Goal: Information Seeking & Learning: Learn about a topic

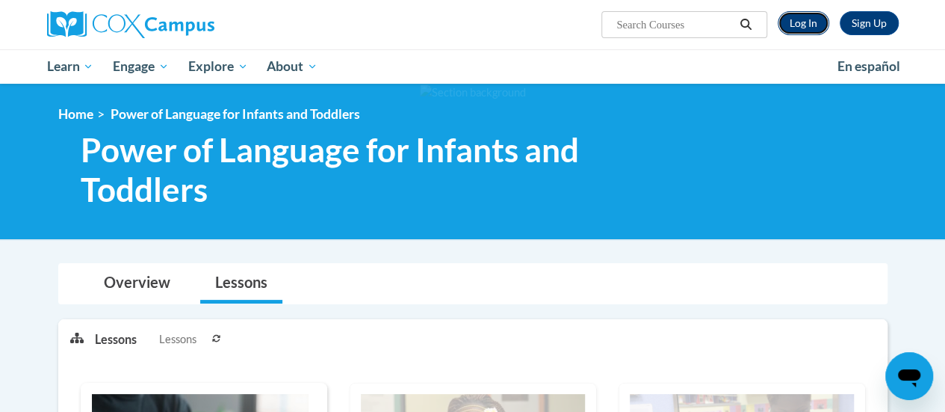
click at [793, 21] on link "Log In" at bounding box center [804, 23] width 52 height 24
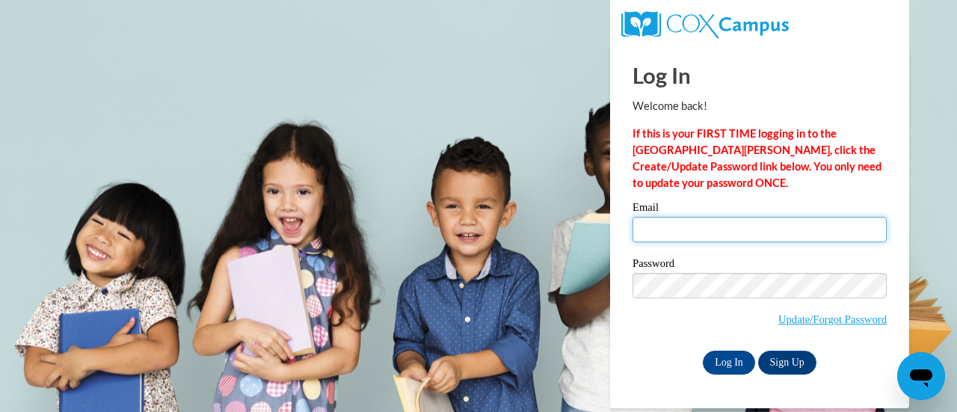
click at [672, 234] on input "Email" at bounding box center [759, 229] width 254 height 25
type input "warrenkorri@yahoo.com"
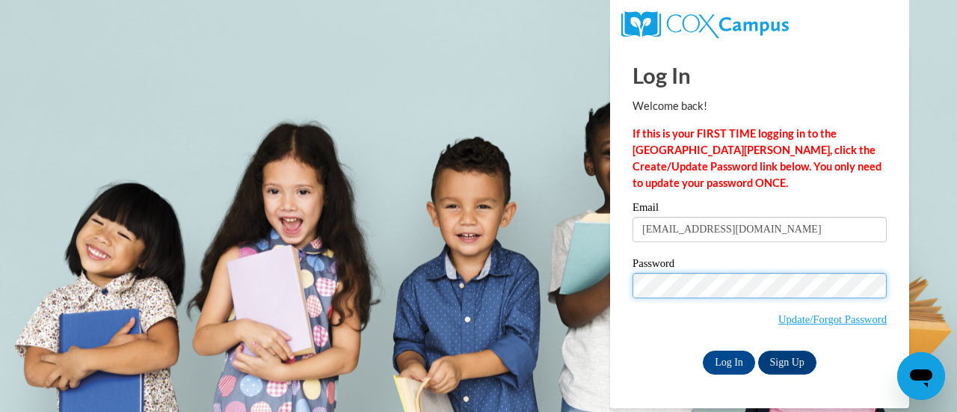
click at [702, 350] on input "Log In" at bounding box center [728, 362] width 52 height 24
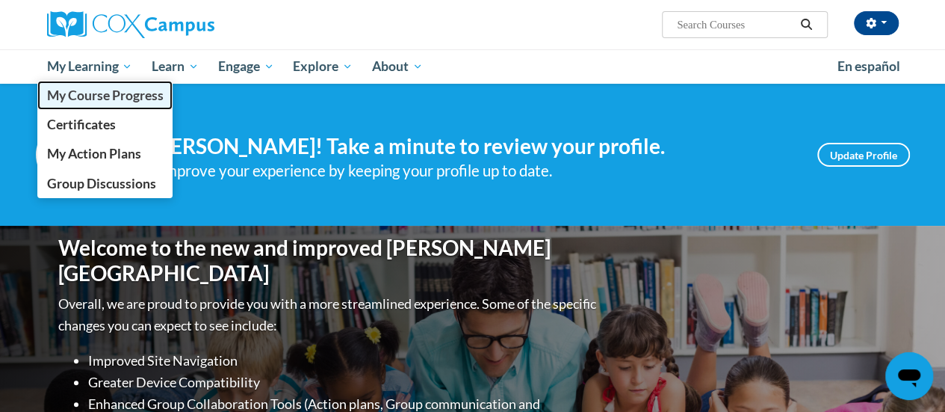
click at [110, 83] on link "My Course Progress" at bounding box center [105, 95] width 136 height 29
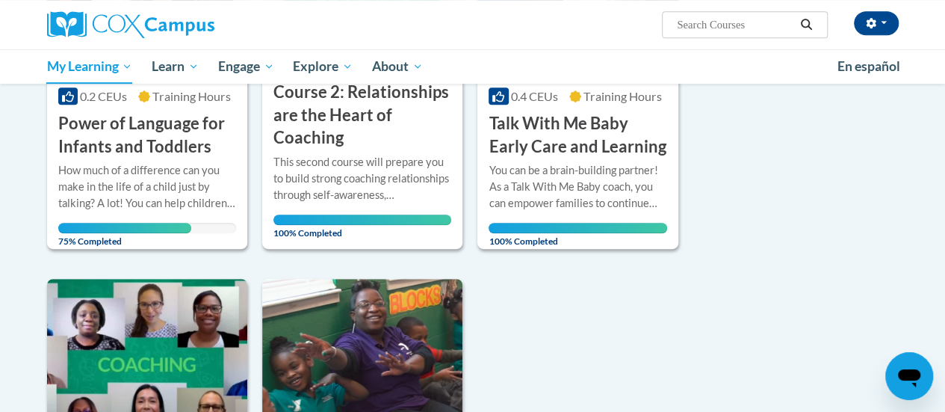
scroll to position [359, 0]
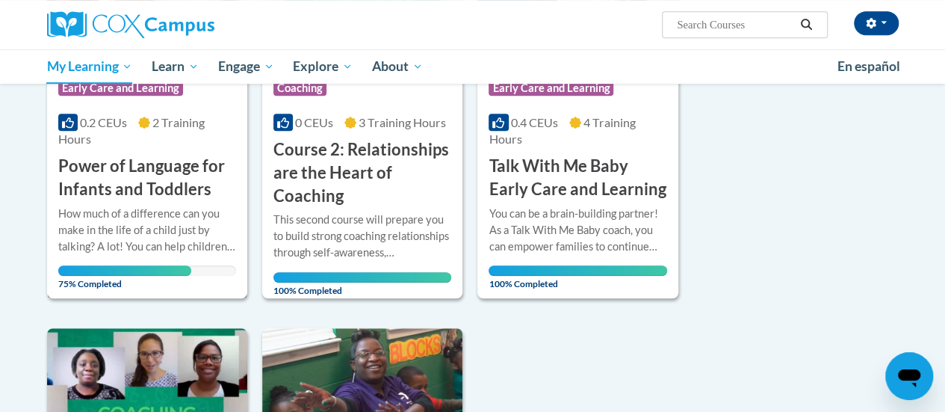
click at [145, 168] on h3 "Power of Language for Infants and Toddlers" at bounding box center [147, 178] width 178 height 46
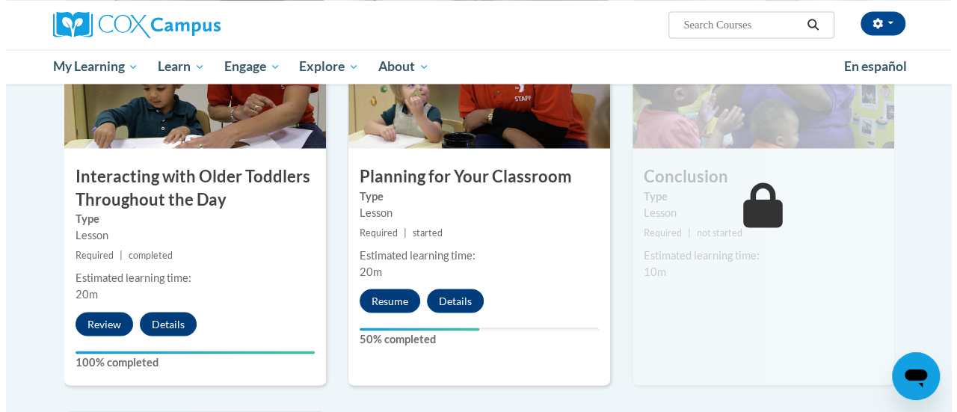
scroll to position [1261, 0]
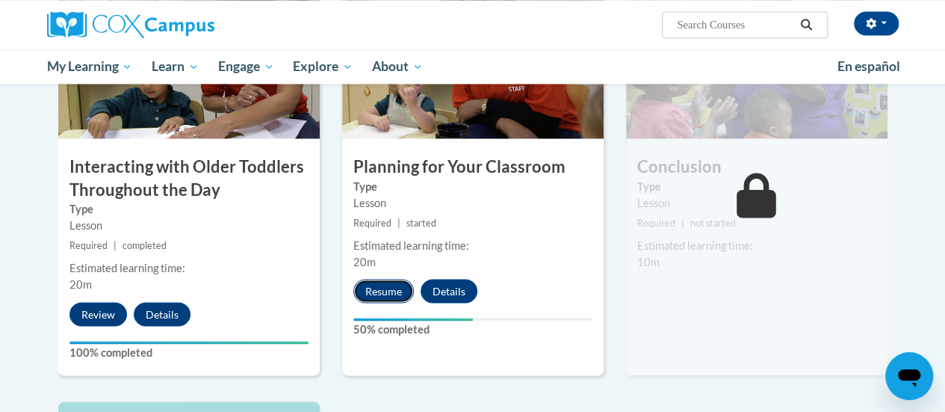
click at [392, 286] on button "Resume" at bounding box center [383, 291] width 61 height 24
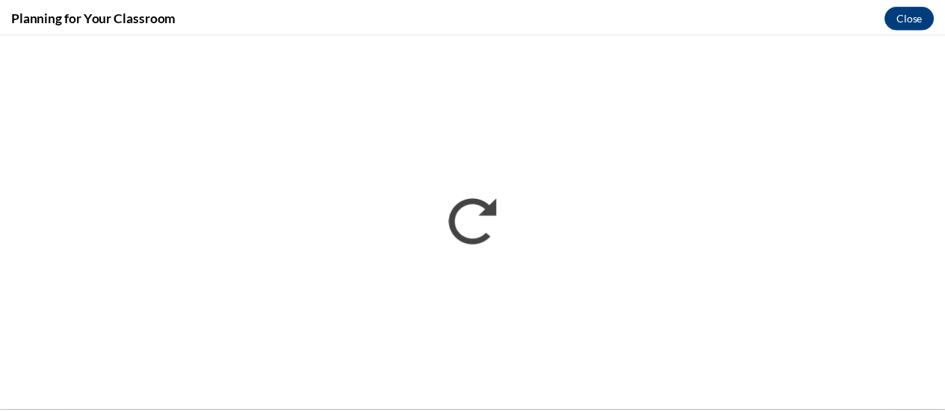
scroll to position [0, 0]
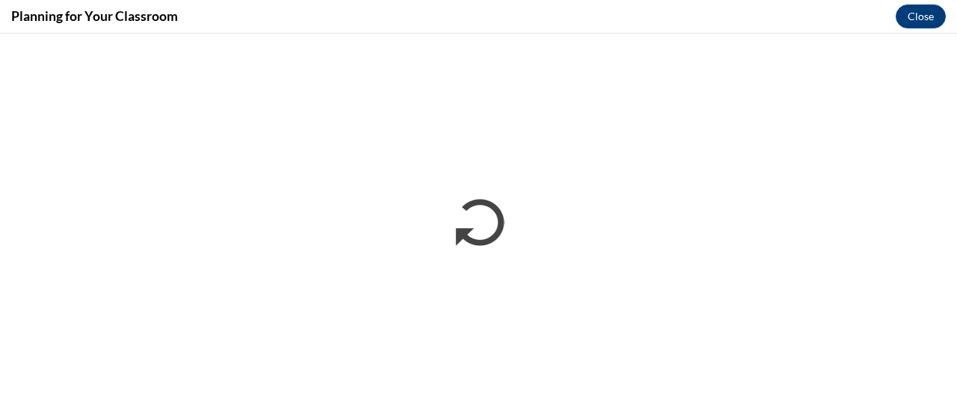
click at [892, 34] on iframe "</div></body> </html>" at bounding box center [478, 223] width 957 height 378
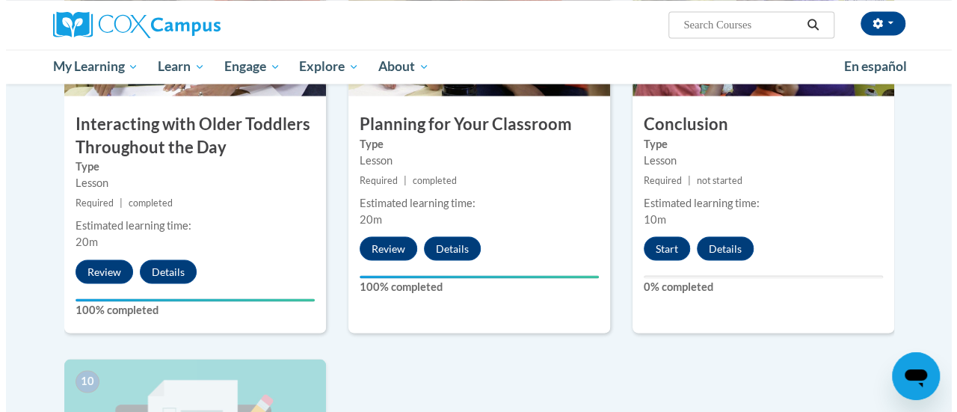
scroll to position [1297, 0]
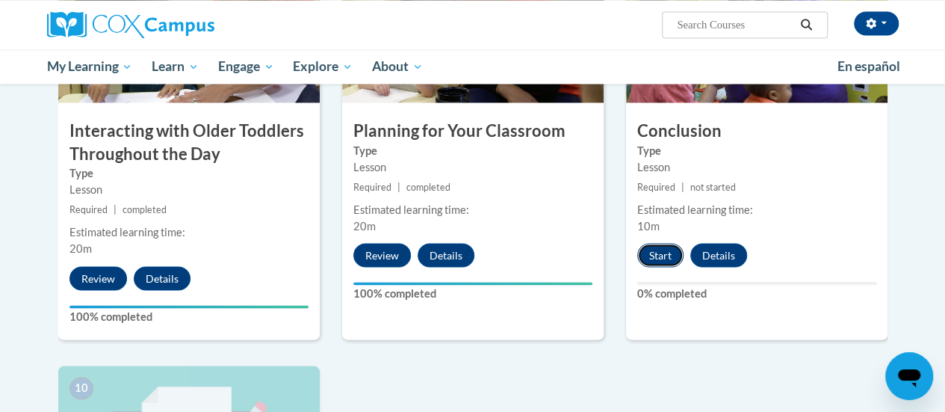
click at [656, 248] on button "Start" at bounding box center [660, 255] width 46 height 24
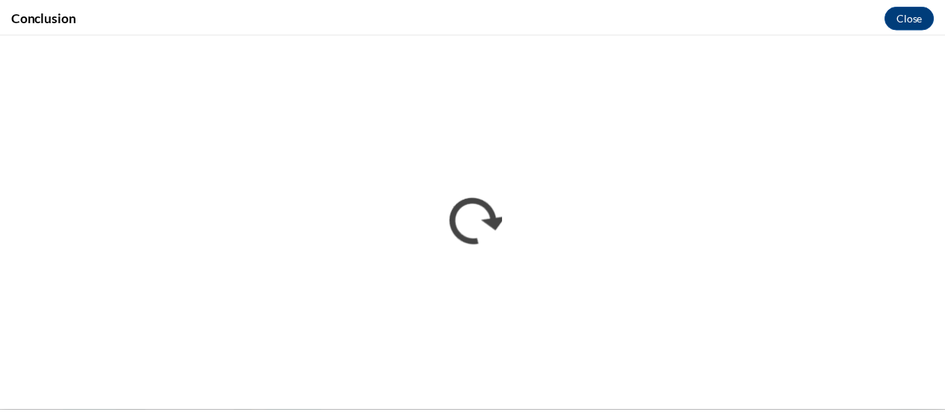
scroll to position [0, 0]
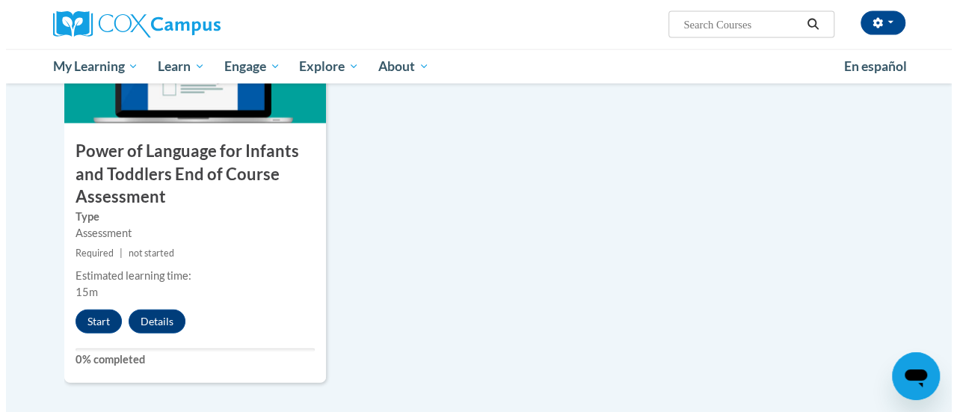
scroll to position [1720, 0]
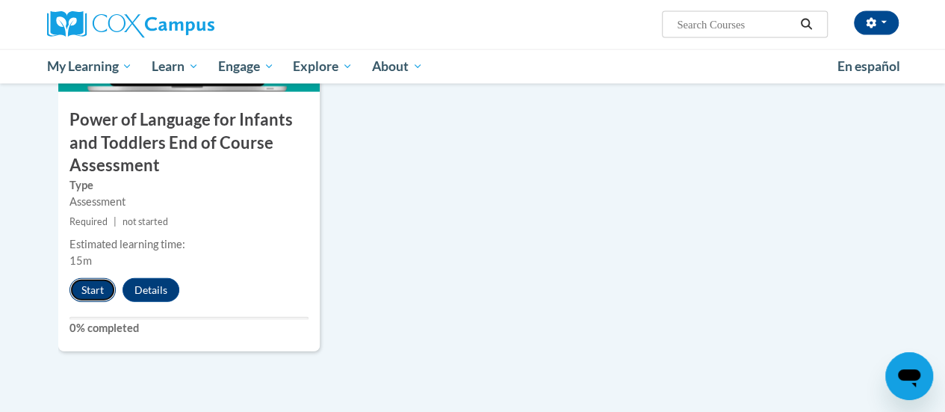
click at [90, 290] on button "Start" at bounding box center [92, 290] width 46 height 24
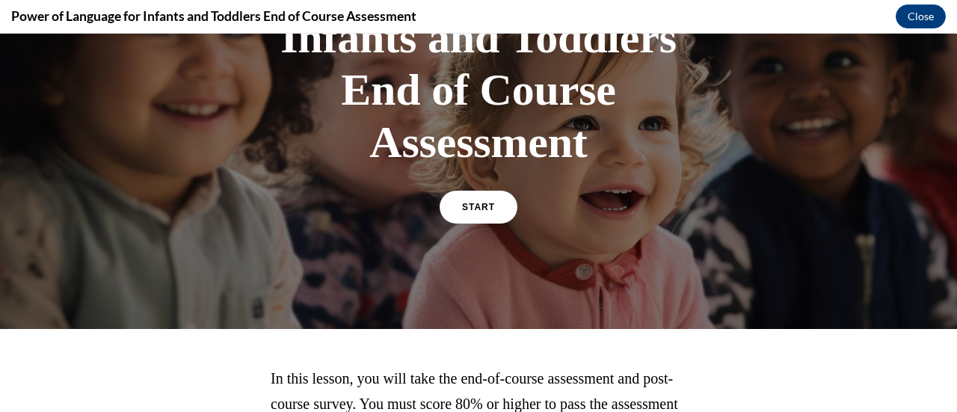
scroll to position [277, 0]
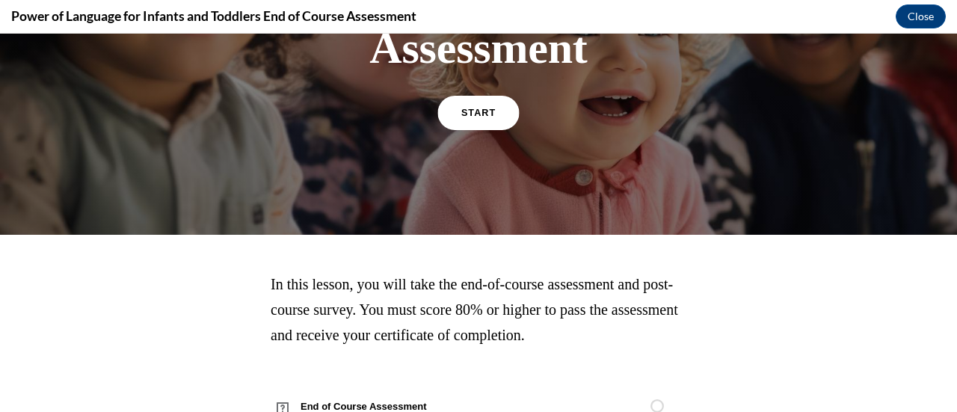
click at [484, 115] on span "START" at bounding box center [478, 113] width 34 height 11
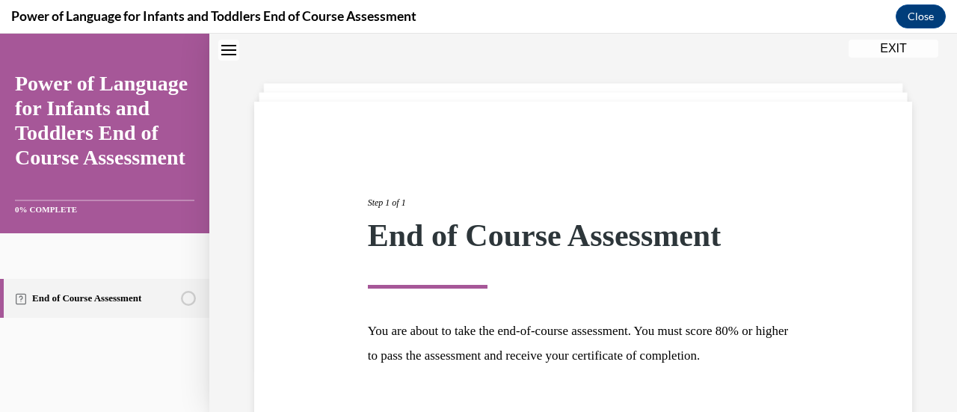
scroll to position [151, 0]
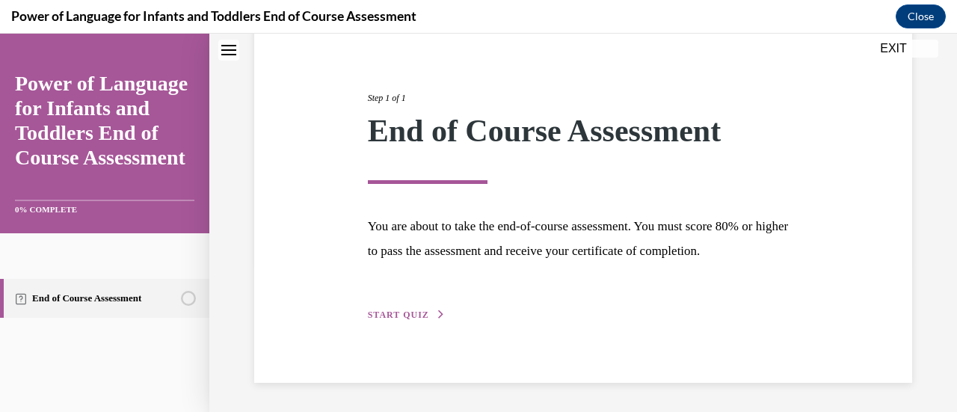
click at [417, 313] on span "START QUIZ" at bounding box center [398, 314] width 61 height 10
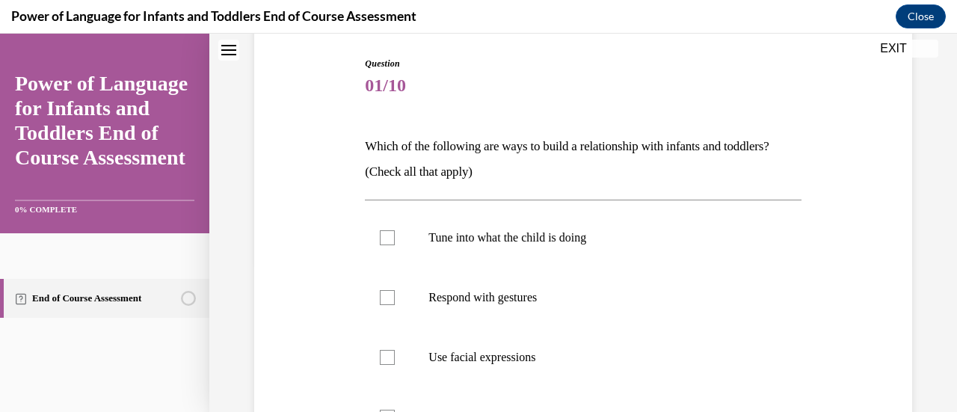
click at [723, 170] on p "Which of the following are ways to build a relationship with infants and toddle…" at bounding box center [583, 159] width 436 height 51
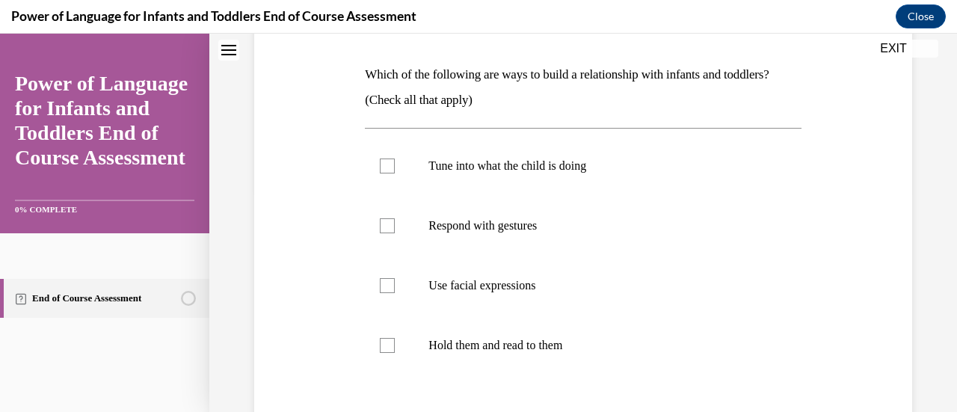
scroll to position [234, 0]
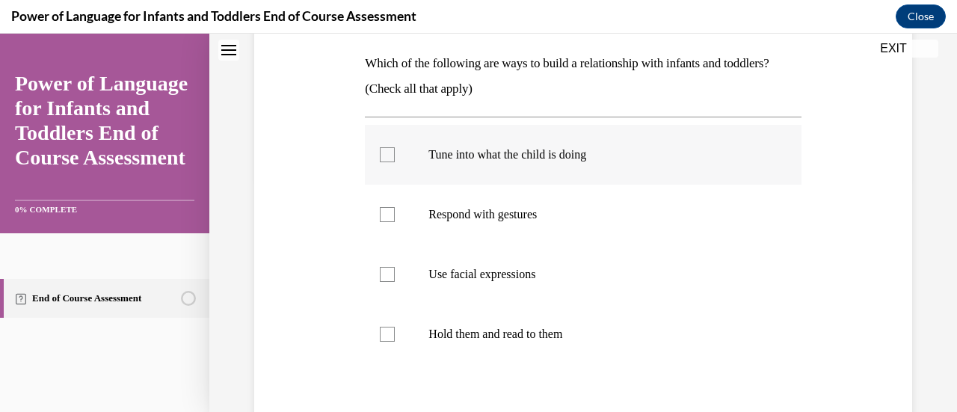
click at [391, 153] on div at bounding box center [387, 154] width 15 height 15
click at [391, 153] on input "Tune into what the child is doing" at bounding box center [387, 154] width 15 height 15
checkbox input "true"
click at [390, 210] on div at bounding box center [387, 214] width 15 height 15
click at [390, 210] on input "Respond with gestures" at bounding box center [387, 214] width 15 height 15
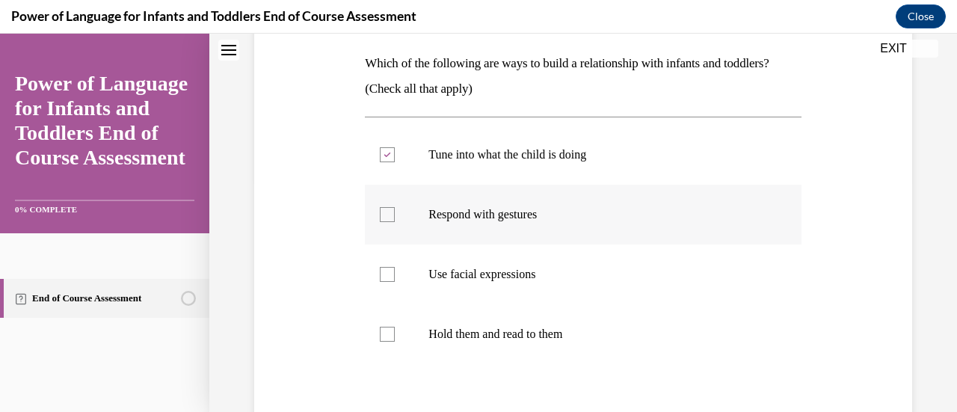
checkbox input "true"
click at [387, 274] on div at bounding box center [387, 274] width 15 height 15
click at [387, 274] on input "Use facial expressions" at bounding box center [387, 274] width 15 height 15
checkbox input "true"
click at [391, 345] on label "Hold them and read to them" at bounding box center [583, 334] width 436 height 60
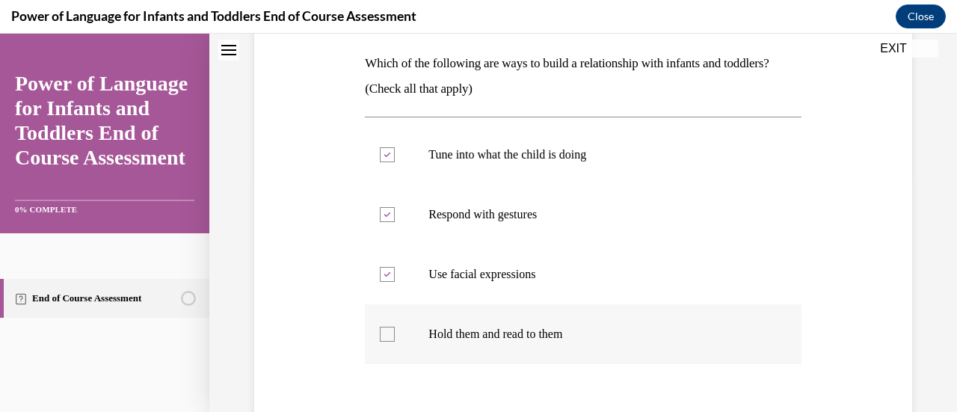
click at [391, 342] on input "Hold them and read to them" at bounding box center [387, 334] width 15 height 15
checkbox input "true"
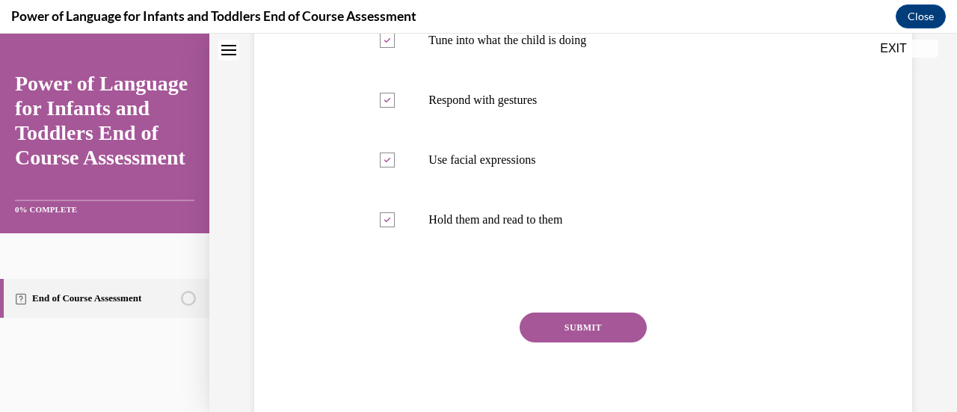
click at [616, 336] on button "SUBMIT" at bounding box center [582, 327] width 127 height 30
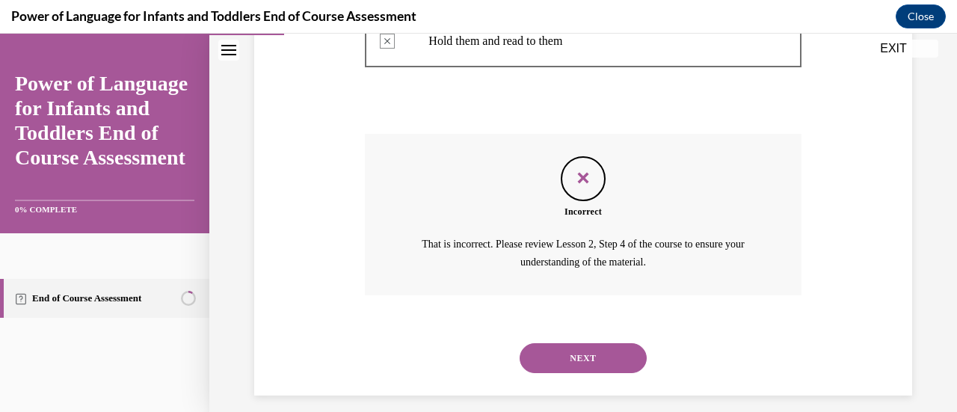
scroll to position [539, 0]
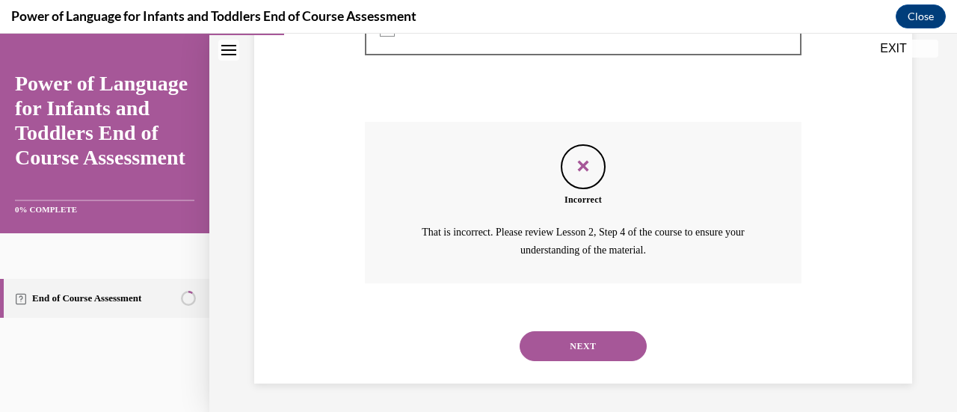
click at [592, 343] on button "NEXT" at bounding box center [582, 346] width 127 height 30
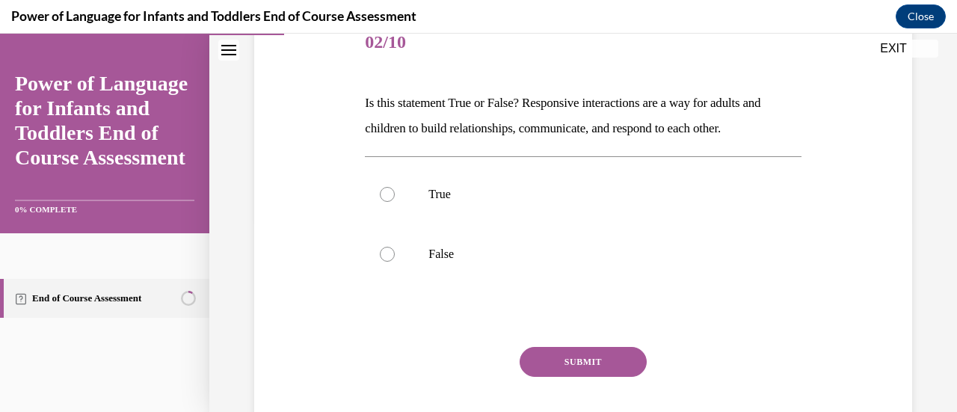
scroll to position [200, 0]
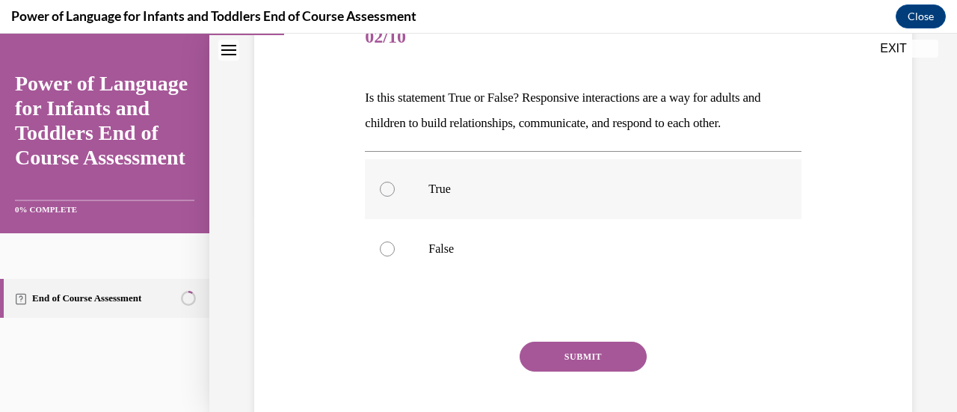
click at [452, 201] on label "True" at bounding box center [583, 189] width 436 height 60
click at [395, 197] on input "True" at bounding box center [387, 189] width 15 height 15
radio input "true"
click at [578, 364] on button "SUBMIT" at bounding box center [582, 357] width 127 height 30
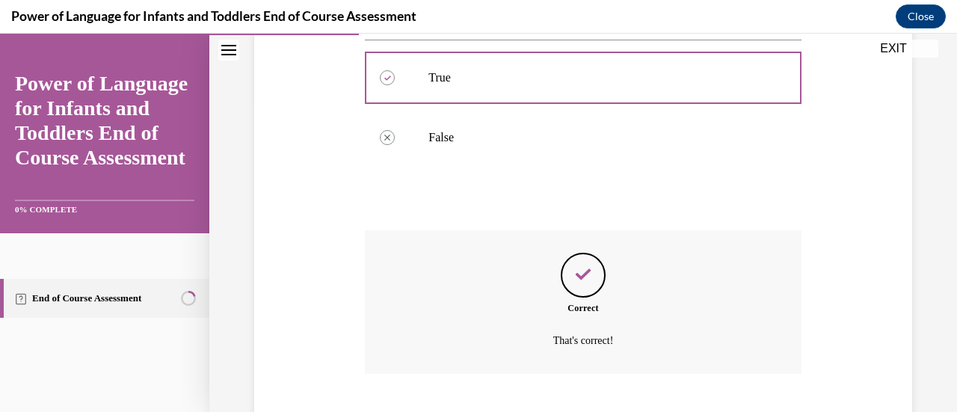
scroll to position [402, 0]
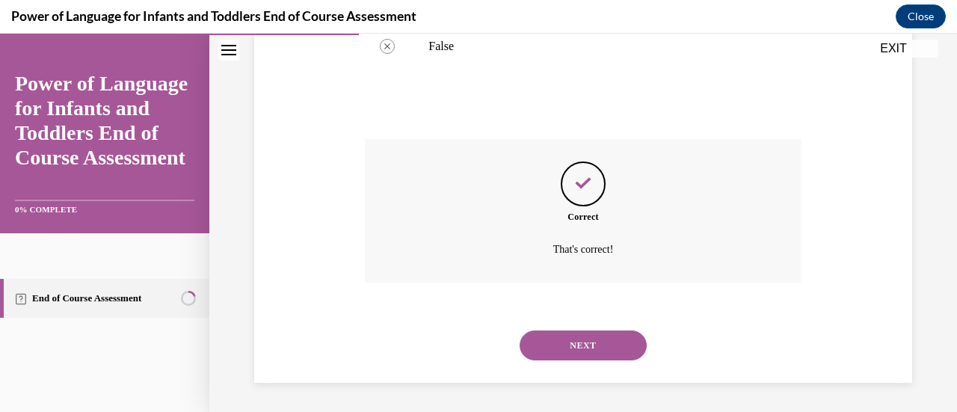
click at [594, 352] on button "NEXT" at bounding box center [582, 345] width 127 height 30
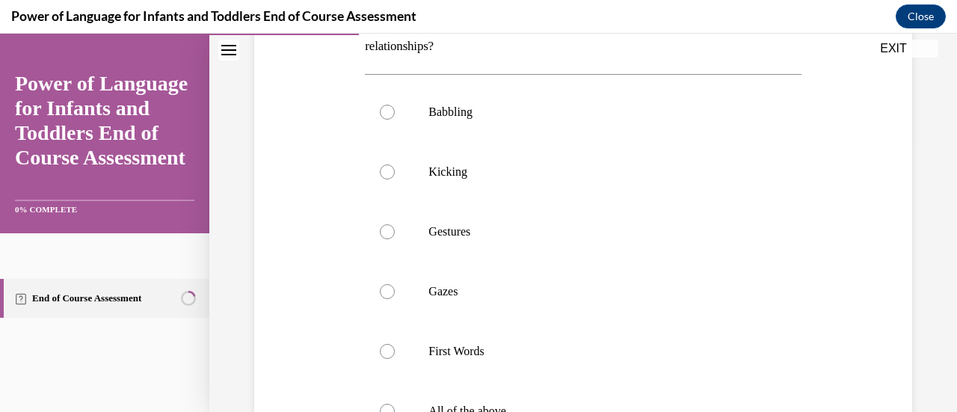
scroll to position [282, 0]
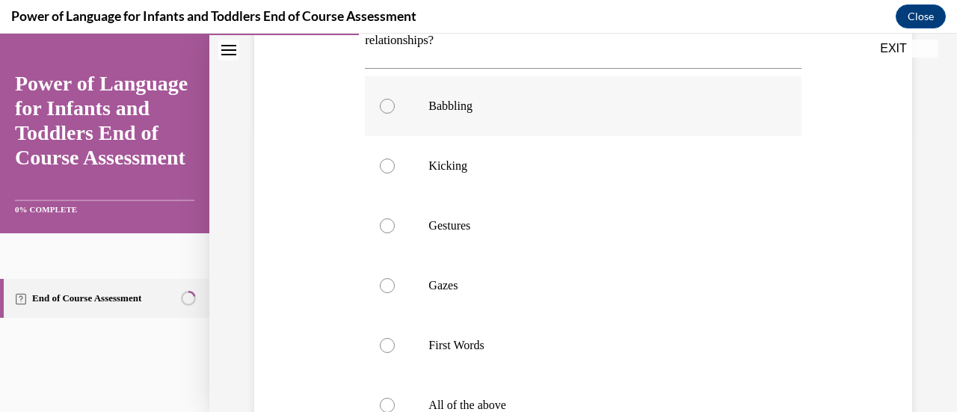
click at [407, 100] on label "Babbling" at bounding box center [583, 106] width 436 height 60
click at [395, 100] on input "Babbling" at bounding box center [387, 106] width 15 height 15
radio input "true"
click at [411, 225] on label "Gestures" at bounding box center [583, 226] width 436 height 60
click at [395, 225] on input "Gestures" at bounding box center [387, 225] width 15 height 15
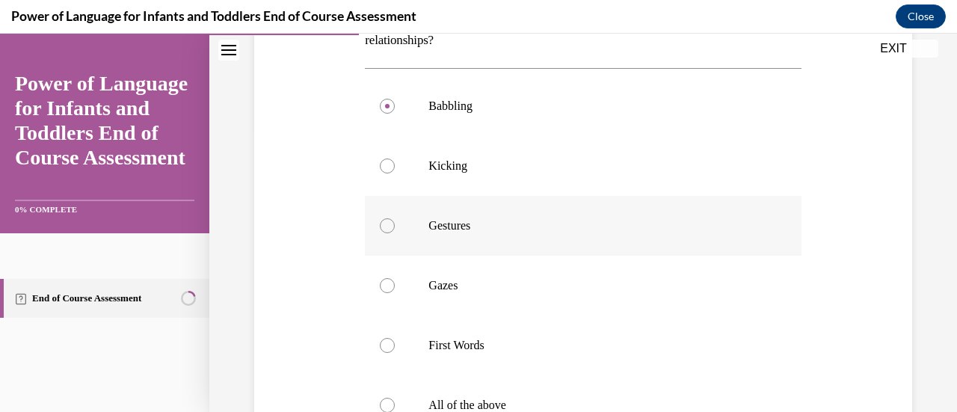
radio input "true"
click at [446, 395] on label "All of the above" at bounding box center [583, 405] width 436 height 60
click at [395, 398] on input "All of the above" at bounding box center [387, 405] width 15 height 15
radio input "true"
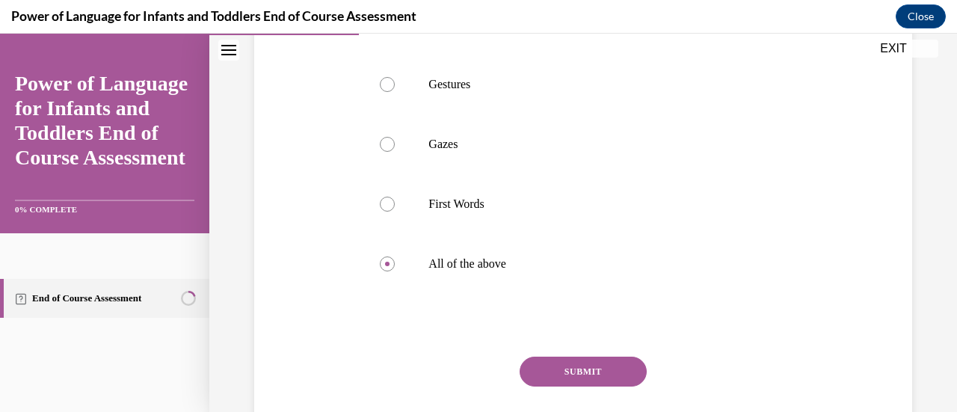
click at [576, 380] on button "SUBMIT" at bounding box center [582, 371] width 127 height 30
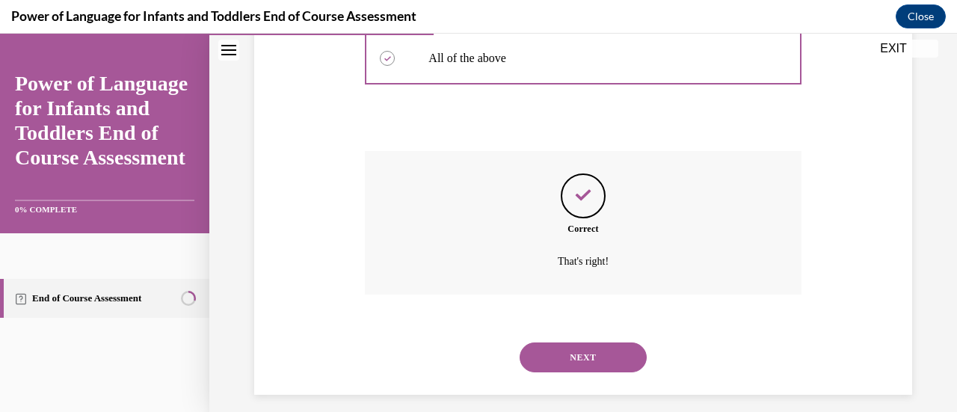
scroll to position [641, 0]
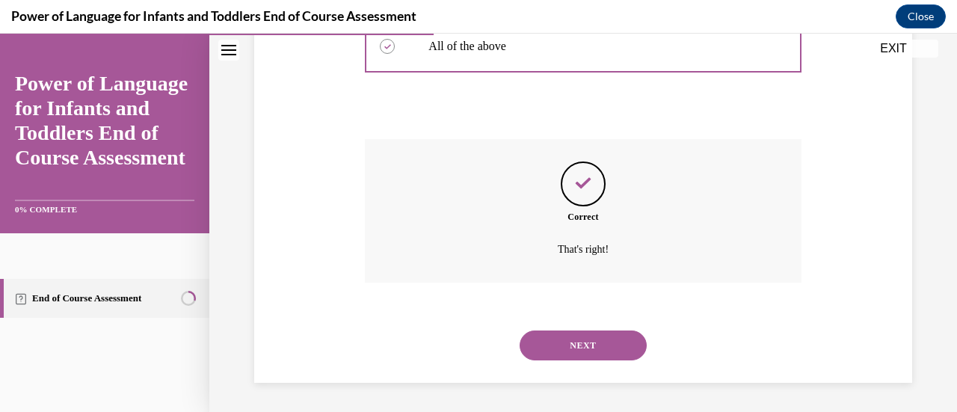
click at [575, 343] on button "NEXT" at bounding box center [582, 345] width 127 height 30
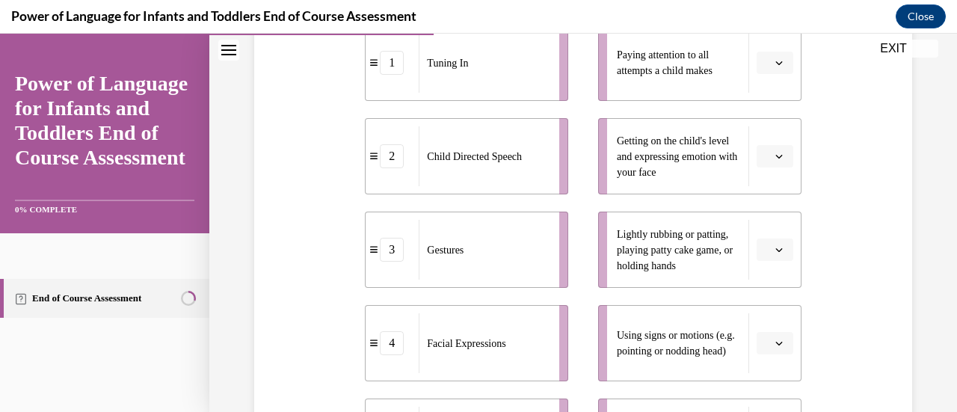
scroll to position [339, 0]
click at [539, 333] on div "Facial Expressions" at bounding box center [483, 342] width 131 height 60
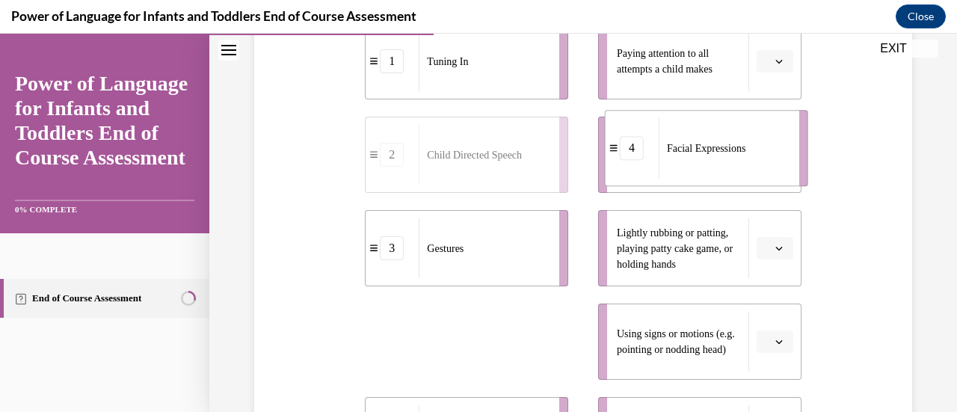
drag, startPoint x: 539, startPoint y: 333, endPoint x: 779, endPoint y: 140, distance: 307.8
click at [779, 140] on div "Facial Expressions" at bounding box center [723, 148] width 131 height 60
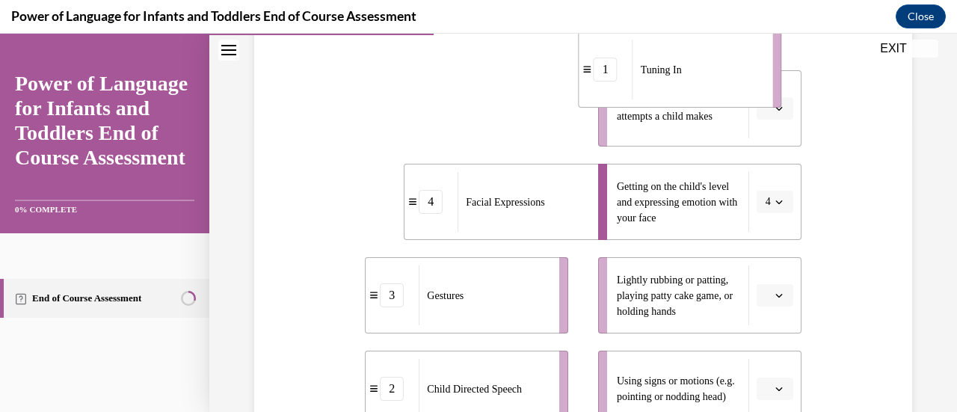
drag, startPoint x: 543, startPoint y: 78, endPoint x: 757, endPoint y: 69, distance: 214.7
click at [757, 69] on div "Tuning In" at bounding box center [697, 70] width 131 height 60
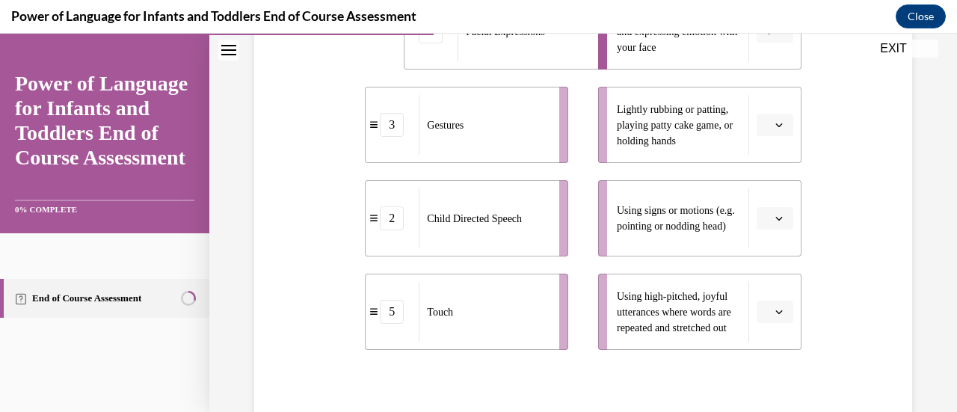
scroll to position [467, 0]
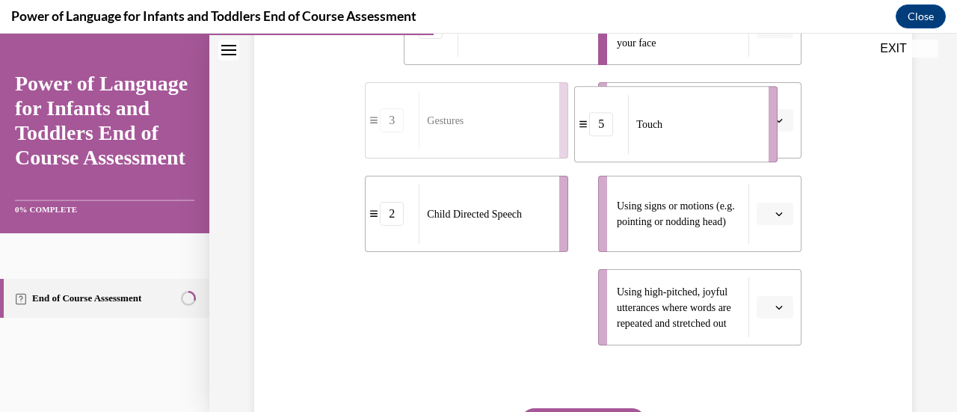
drag, startPoint x: 511, startPoint y: 316, endPoint x: 757, endPoint y: 105, distance: 323.8
click at [757, 105] on div "Touch" at bounding box center [693, 124] width 131 height 60
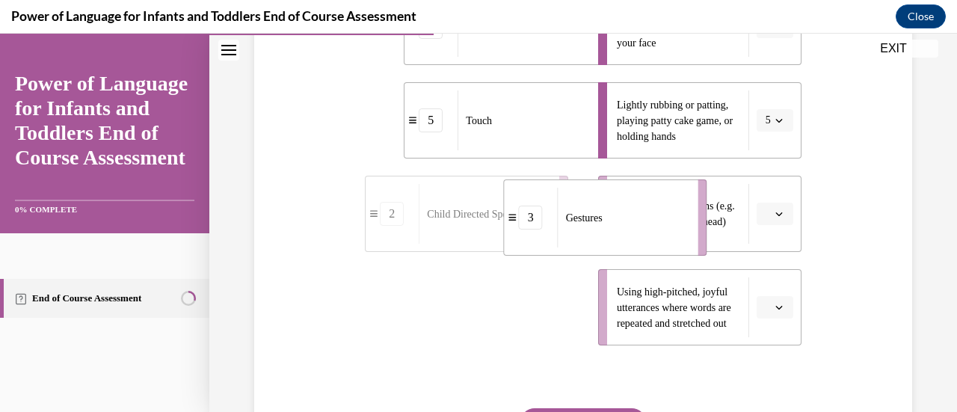
drag, startPoint x: 569, startPoint y: 277, endPoint x: 646, endPoint y: 225, distance: 93.7
click at [646, 225] on div "Gestures" at bounding box center [622, 218] width 131 height 60
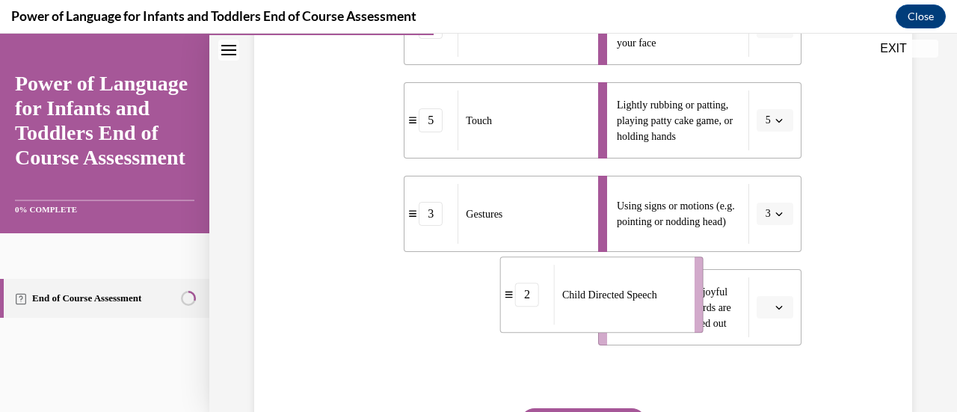
drag, startPoint x: 524, startPoint y: 316, endPoint x: 663, endPoint y: 306, distance: 139.3
click at [663, 306] on div "Child Directed Speech" at bounding box center [619, 295] width 131 height 60
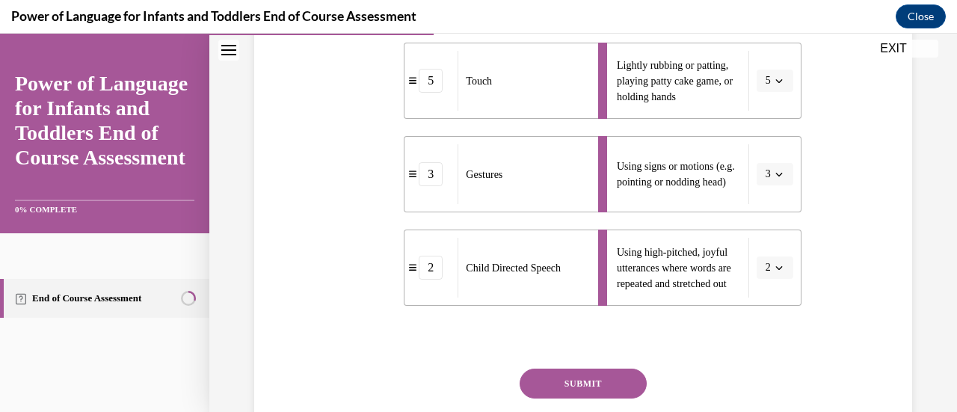
scroll to position [513, 0]
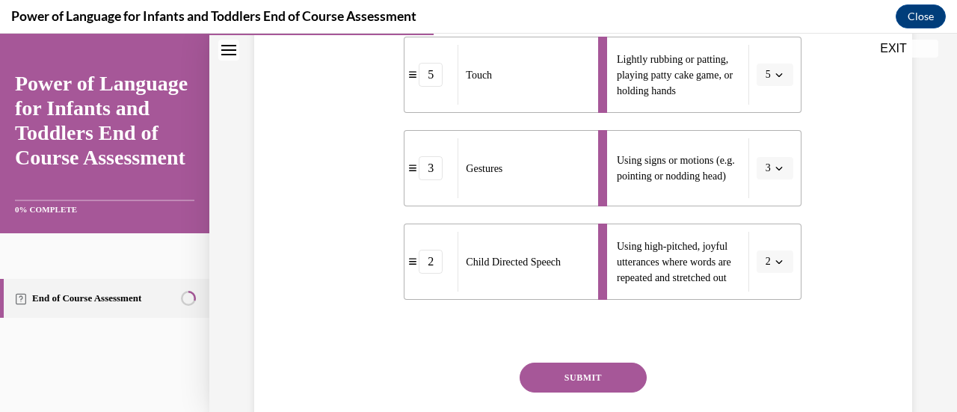
click at [571, 368] on button "SUBMIT" at bounding box center [582, 377] width 127 height 30
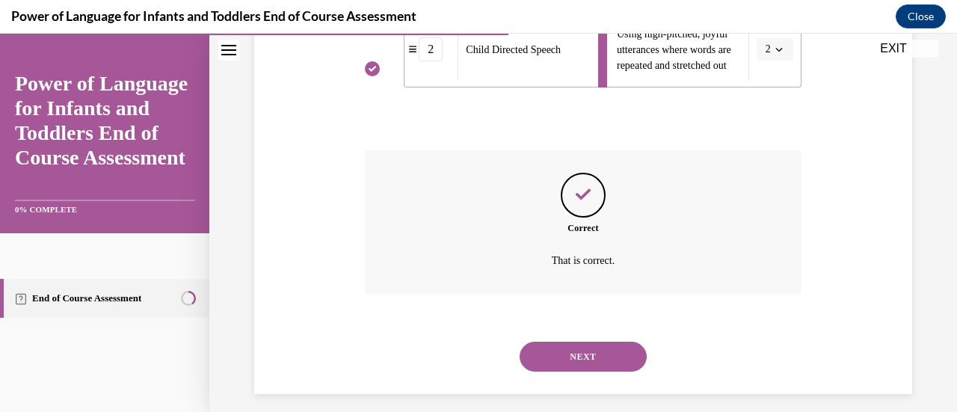
scroll to position [736, 0]
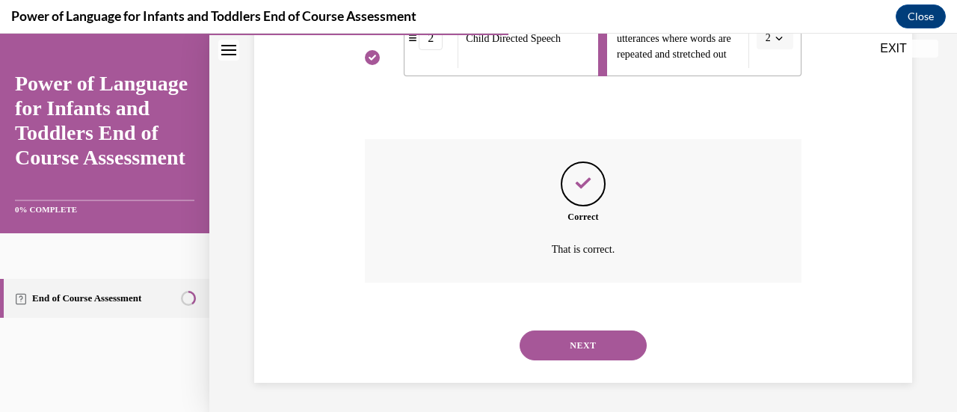
click at [581, 347] on button "NEXT" at bounding box center [582, 345] width 127 height 30
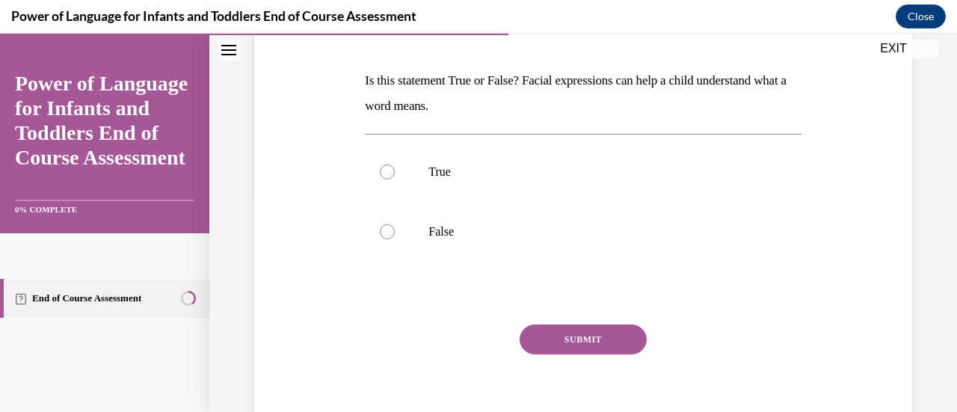
scroll to position [215, 0]
click at [441, 167] on p "True" at bounding box center [595, 173] width 335 height 15
click at [395, 167] on input "True" at bounding box center [387, 173] width 15 height 15
radio input "true"
click at [584, 331] on button "SUBMIT" at bounding box center [582, 341] width 127 height 30
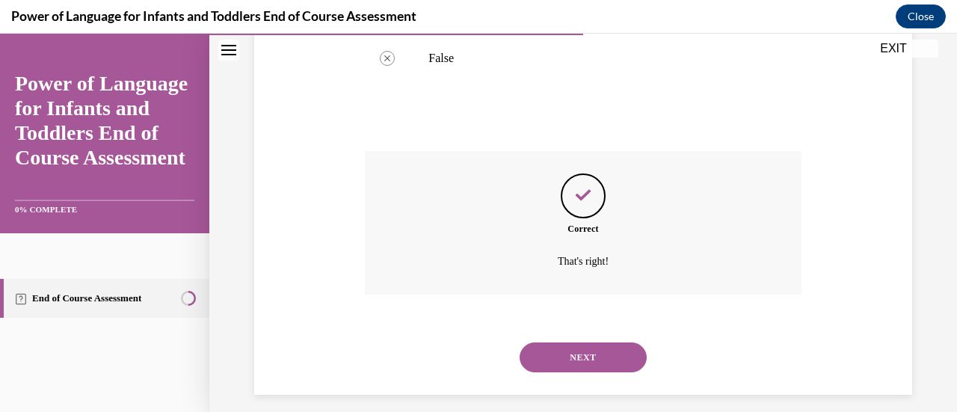
scroll to position [402, 0]
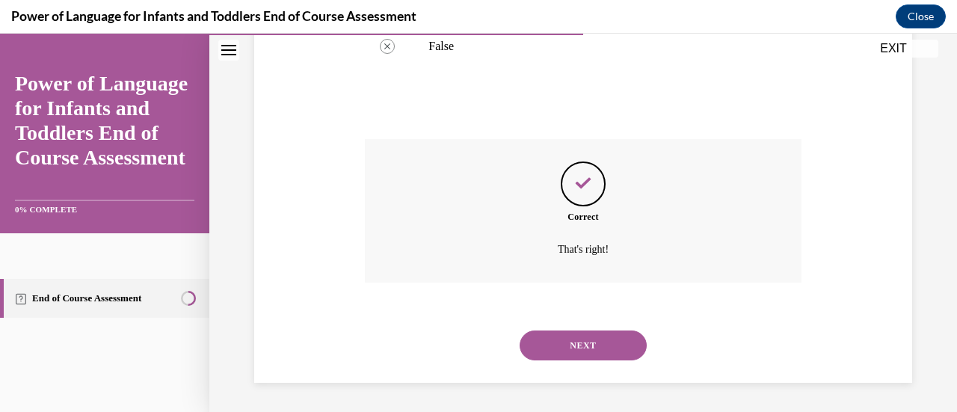
click at [590, 332] on button "NEXT" at bounding box center [582, 345] width 127 height 30
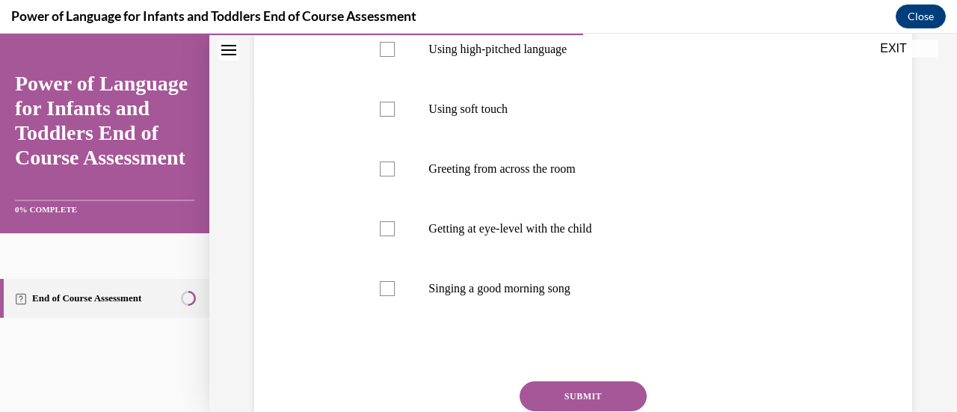
scroll to position [317, 0]
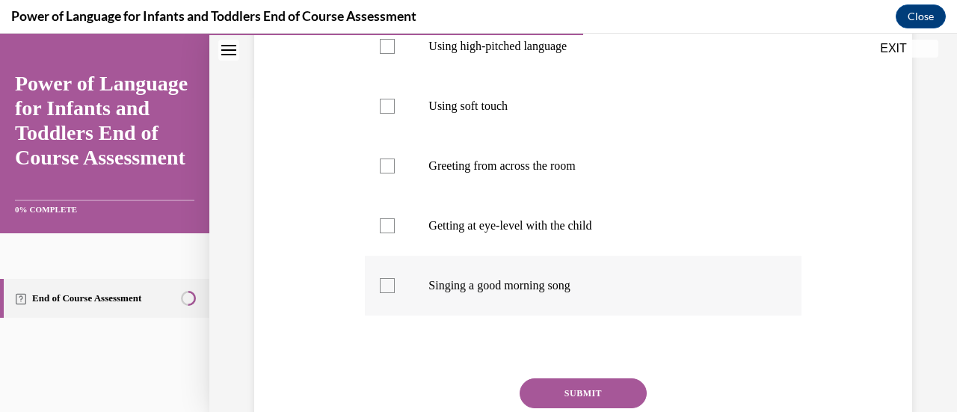
click at [387, 293] on div at bounding box center [387, 285] width 15 height 15
click at [387, 293] on input "Singing a good morning song" at bounding box center [387, 285] width 15 height 15
checkbox input "true"
click at [386, 233] on div at bounding box center [387, 225] width 15 height 15
click at [386, 233] on input "Getting at eye-level with the child" at bounding box center [387, 225] width 15 height 15
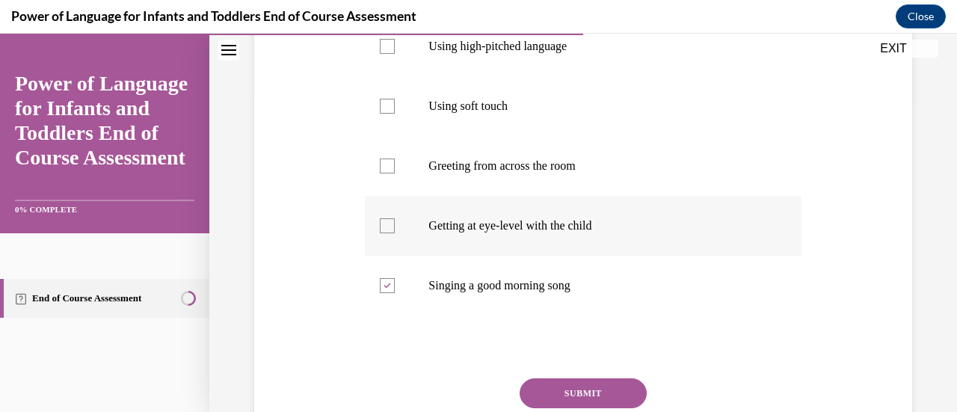
checkbox input "true"
click at [401, 131] on label "Using soft touch" at bounding box center [583, 106] width 436 height 60
click at [395, 114] on input "Using soft touch" at bounding box center [387, 106] width 15 height 15
checkbox input "true"
click at [399, 76] on label "Using high-pitched language" at bounding box center [583, 46] width 436 height 60
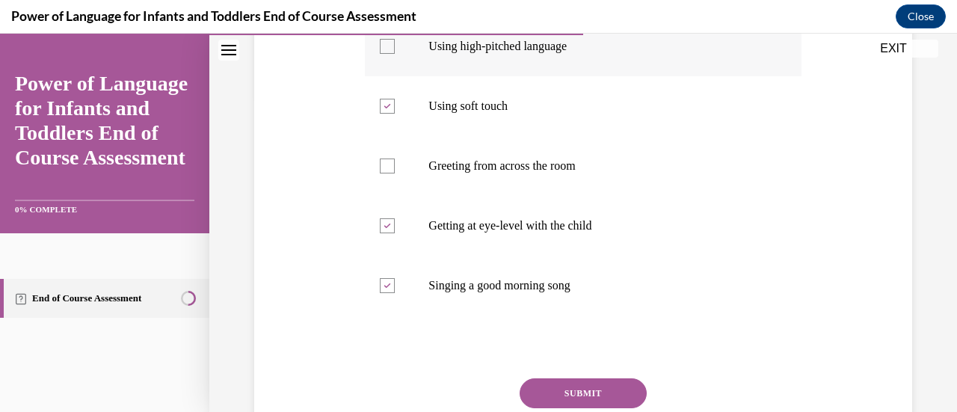
click at [395, 54] on input "Using high-pitched language" at bounding box center [387, 46] width 15 height 15
checkbox input "true"
click at [600, 404] on button "SUBMIT" at bounding box center [582, 393] width 127 height 30
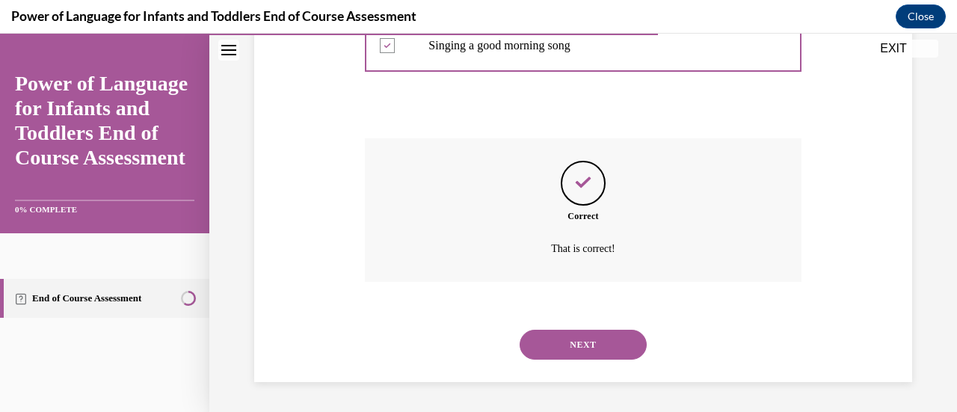
scroll to position [581, 0]
click at [578, 352] on button "NEXT" at bounding box center [582, 345] width 127 height 30
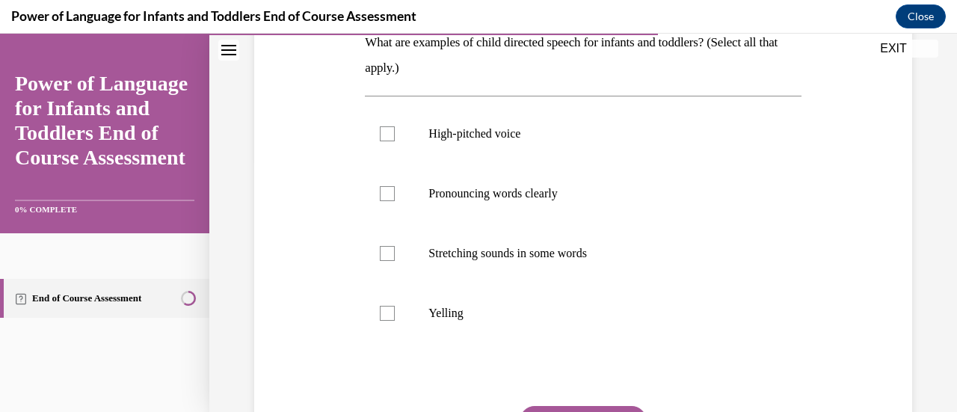
scroll to position [257, 0]
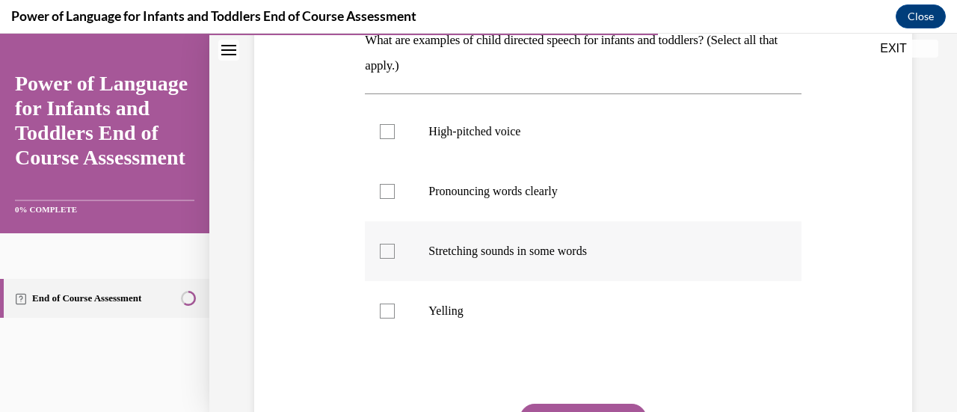
click at [406, 244] on label "Stretching sounds in some words" at bounding box center [583, 251] width 436 height 60
click at [395, 244] on input "Stretching sounds in some words" at bounding box center [387, 251] width 15 height 15
checkbox input "true"
click at [389, 186] on div at bounding box center [387, 191] width 15 height 15
click at [389, 186] on input "Pronouncing words clearly" at bounding box center [387, 191] width 15 height 15
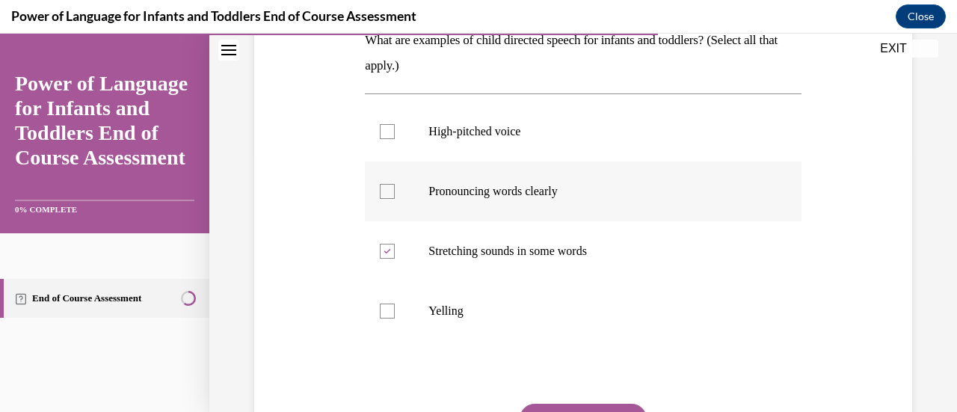
checkbox input "true"
click at [387, 141] on label "High-pitched voice" at bounding box center [583, 132] width 436 height 60
click at [387, 139] on input "High-pitched voice" at bounding box center [387, 131] width 15 height 15
checkbox input "true"
click at [626, 407] on button "SUBMIT" at bounding box center [582, 419] width 127 height 30
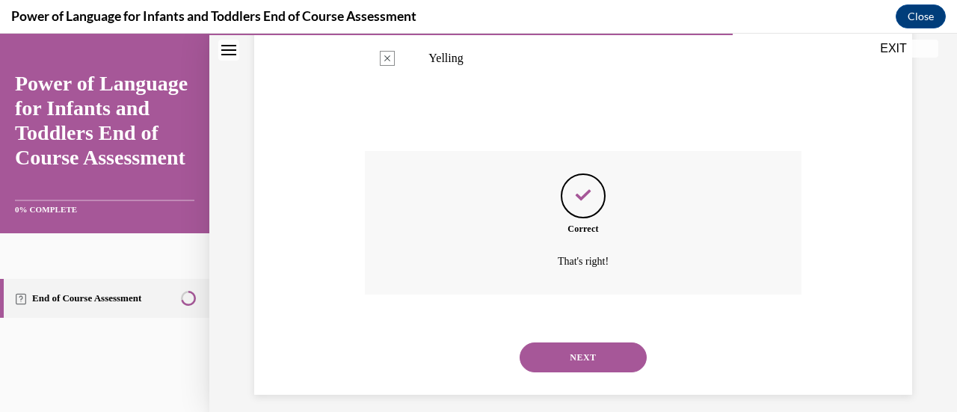
scroll to position [522, 0]
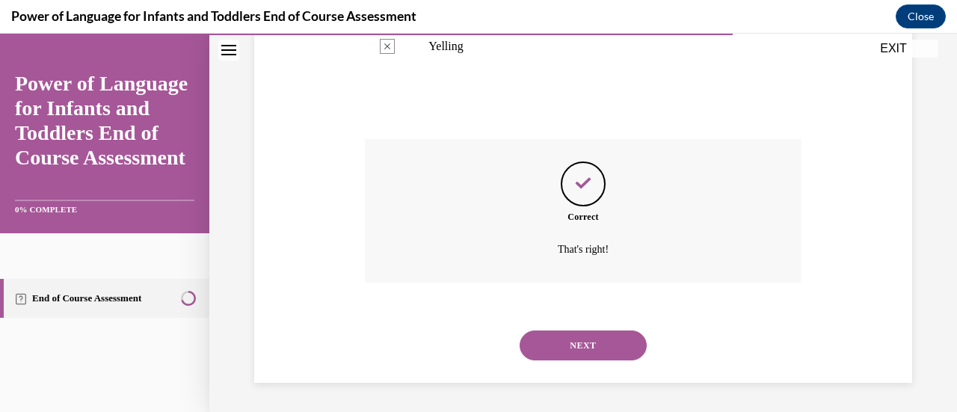
click at [609, 354] on button "NEXT" at bounding box center [582, 345] width 127 height 30
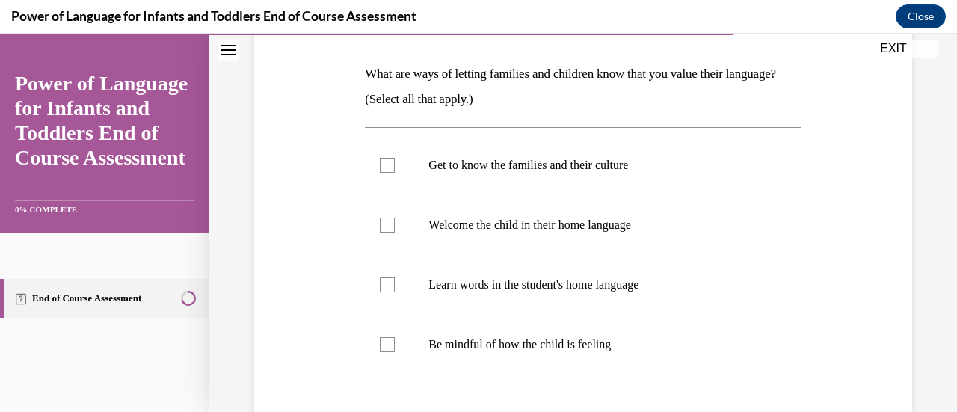
scroll to position [241, 0]
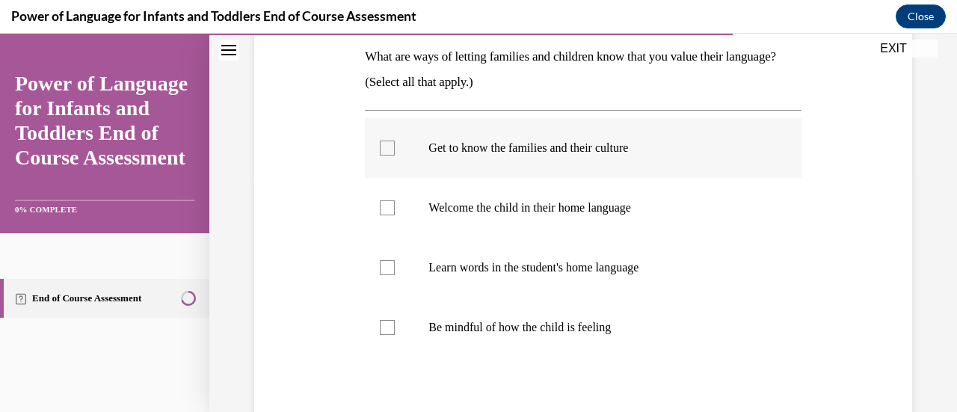
click at [387, 150] on div at bounding box center [387, 147] width 15 height 15
click at [387, 150] on input "Get to know the families and their culture" at bounding box center [387, 147] width 15 height 15
checkbox input "true"
click at [391, 211] on div at bounding box center [387, 207] width 15 height 15
click at [391, 211] on input "Welcome the child in their home language" at bounding box center [387, 207] width 15 height 15
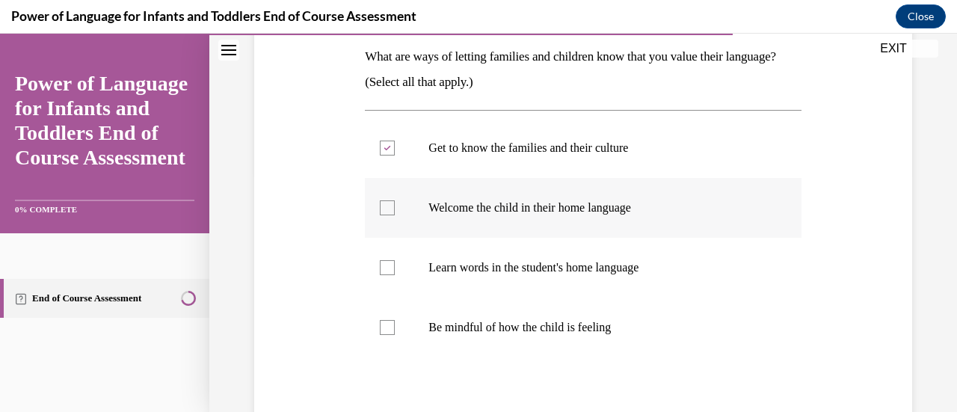
checkbox input "true"
click at [399, 258] on label "Learn words in the student's home language" at bounding box center [583, 268] width 436 height 60
click at [395, 260] on input "Learn words in the student's home language" at bounding box center [387, 267] width 15 height 15
checkbox input "true"
click at [393, 318] on label "Be mindful of how the child is feeling" at bounding box center [583, 327] width 436 height 60
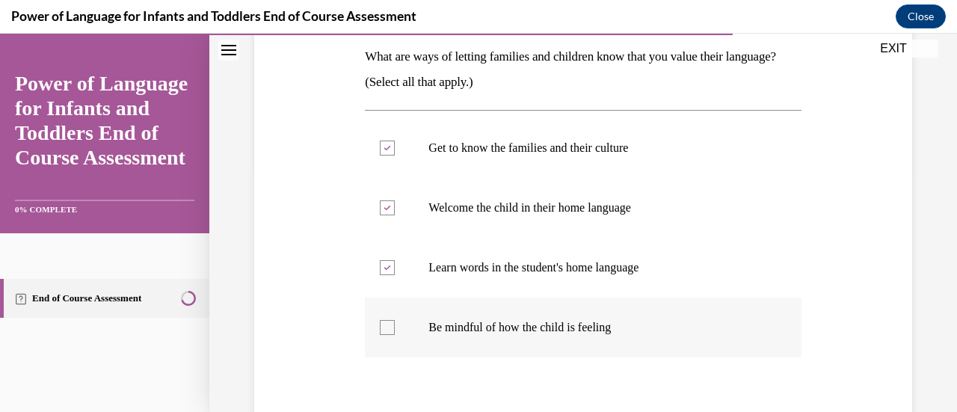
click at [393, 320] on input "Be mindful of how the child is feeling" at bounding box center [387, 327] width 15 height 15
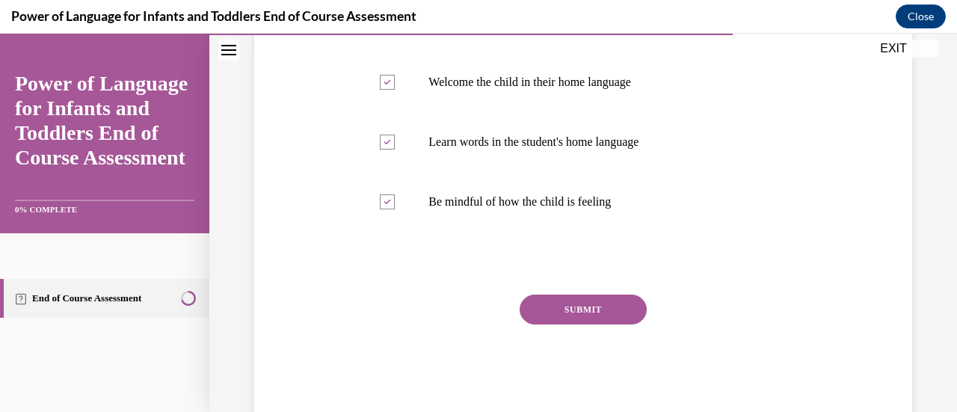
scroll to position [386, 0]
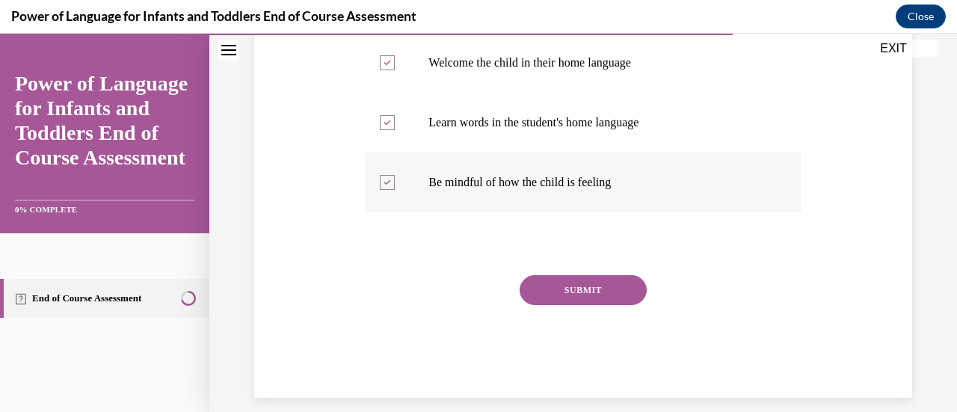
click at [395, 189] on label "Be mindful of how the child is feeling" at bounding box center [583, 182] width 436 height 60
click at [395, 189] on input "Be mindful of how the child is feeling" at bounding box center [387, 182] width 15 height 15
checkbox input "false"
click at [586, 303] on button "SUBMIT" at bounding box center [582, 290] width 127 height 30
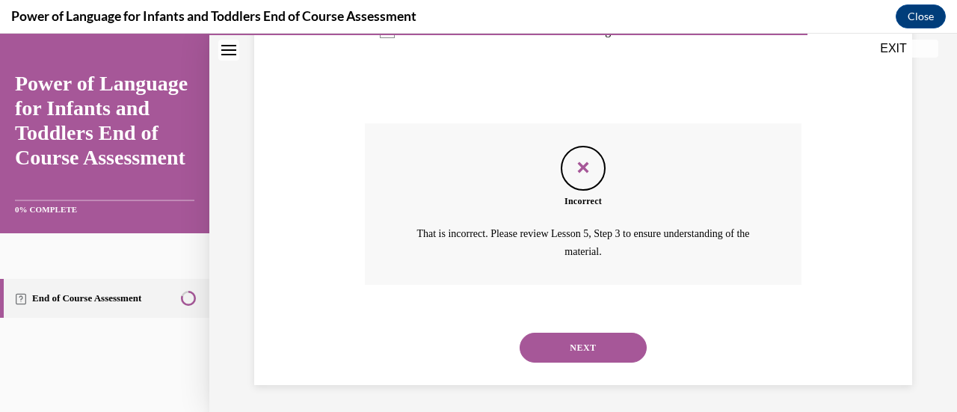
scroll to position [539, 0]
click at [593, 339] on button "NEXT" at bounding box center [582, 346] width 127 height 30
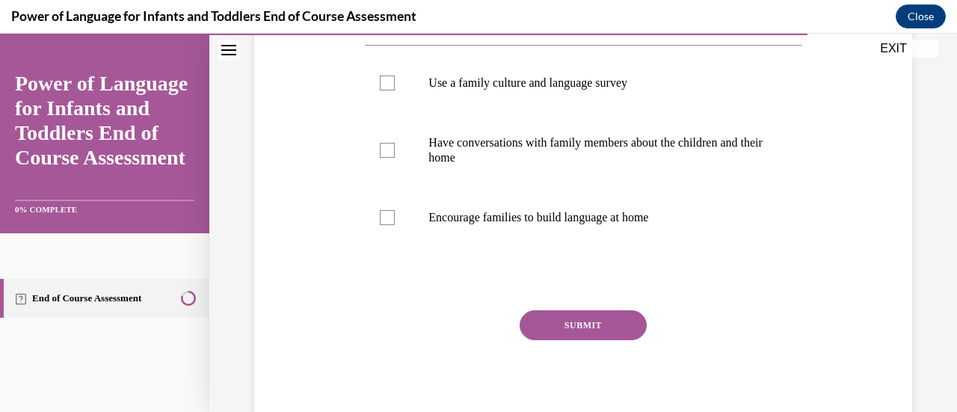
scroll to position [282, 0]
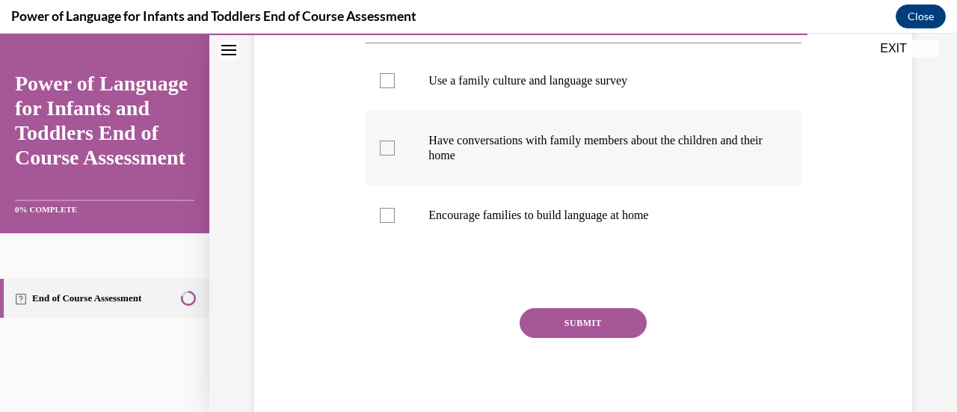
click at [395, 172] on label "Have conversations with family members about the children and their home" at bounding box center [583, 148] width 436 height 75
click at [395, 155] on input "Have conversations with family members about the children and their home" at bounding box center [387, 147] width 15 height 15
checkbox input "true"
click at [387, 111] on label "Use a family culture and language survey" at bounding box center [583, 81] width 436 height 60
click at [387, 88] on input "Use a family culture and language survey" at bounding box center [387, 80] width 15 height 15
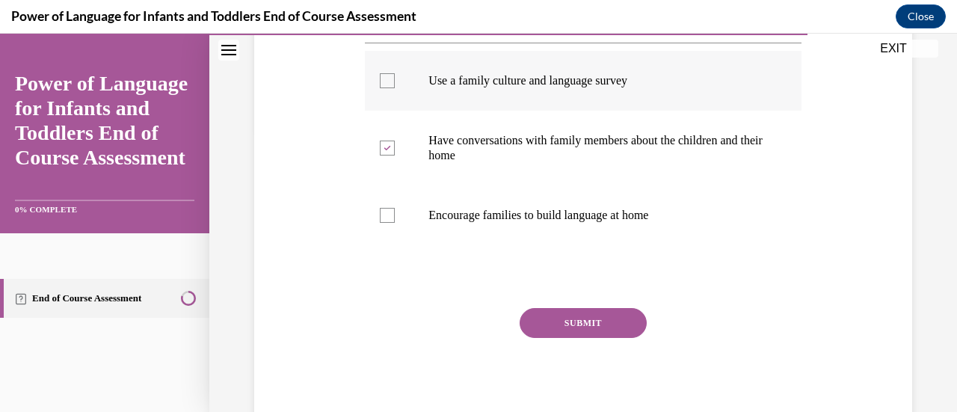
checkbox input "true"
click at [566, 338] on button "SUBMIT" at bounding box center [582, 323] width 127 height 30
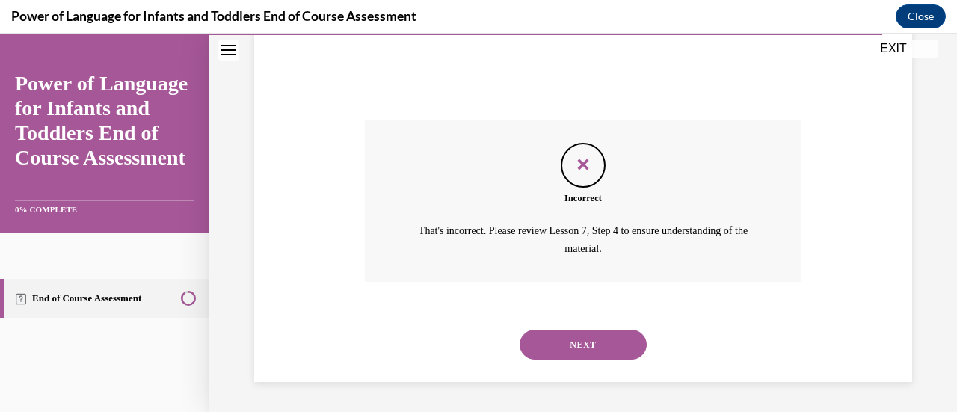
scroll to position [494, 0]
click at [578, 347] on button "NEXT" at bounding box center [582, 345] width 127 height 30
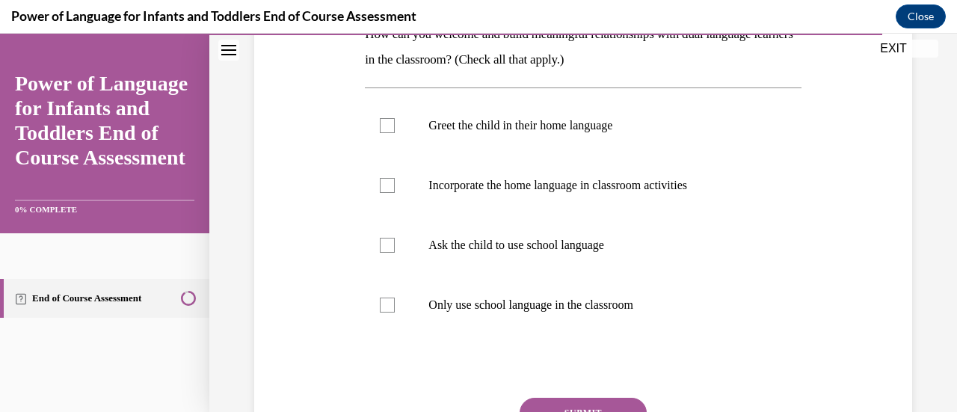
scroll to position [272, 0]
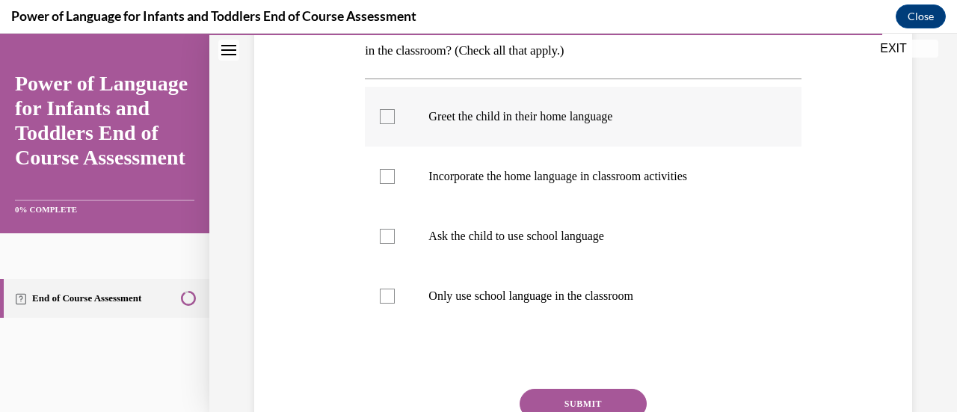
click at [402, 107] on label "Greet the child in their home language" at bounding box center [583, 117] width 436 height 60
click at [395, 109] on input "Greet the child in their home language" at bounding box center [387, 116] width 15 height 15
checkbox input "true"
click at [404, 168] on label "Incorporate the home language in classroom activities" at bounding box center [583, 176] width 436 height 60
click at [395, 169] on input "Incorporate the home language in classroom activities" at bounding box center [387, 176] width 15 height 15
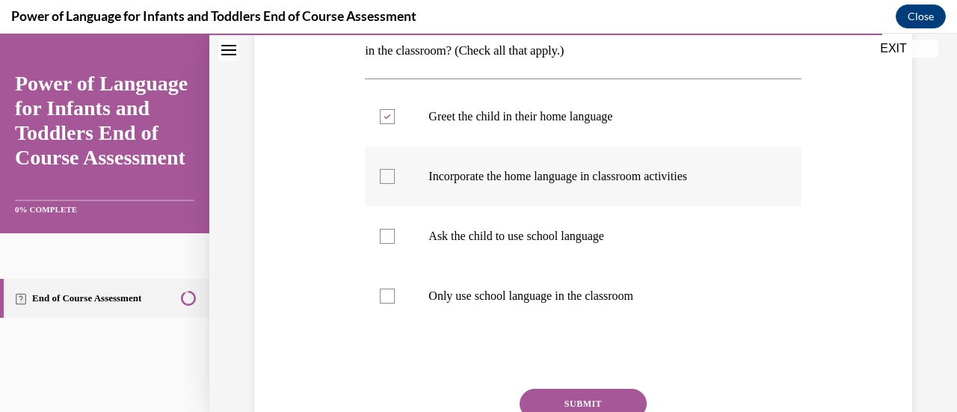
checkbox input "true"
click at [583, 392] on button "SUBMIT" at bounding box center [582, 404] width 127 height 30
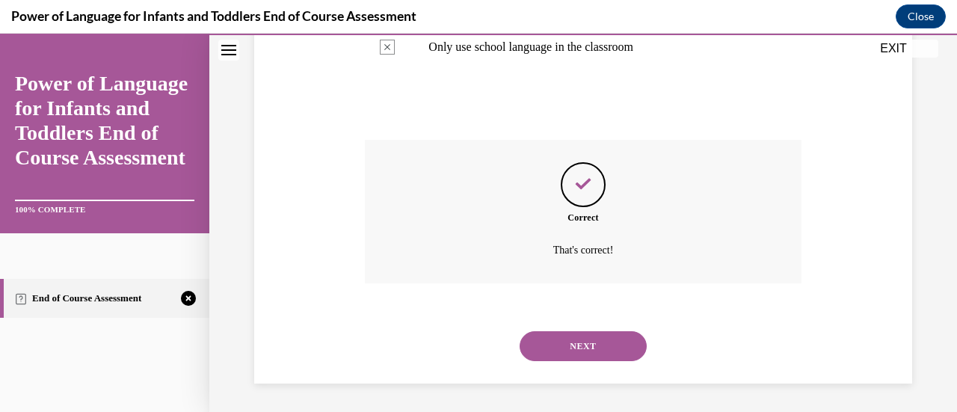
scroll to position [522, 0]
click at [584, 343] on button "NEXT" at bounding box center [582, 345] width 127 height 30
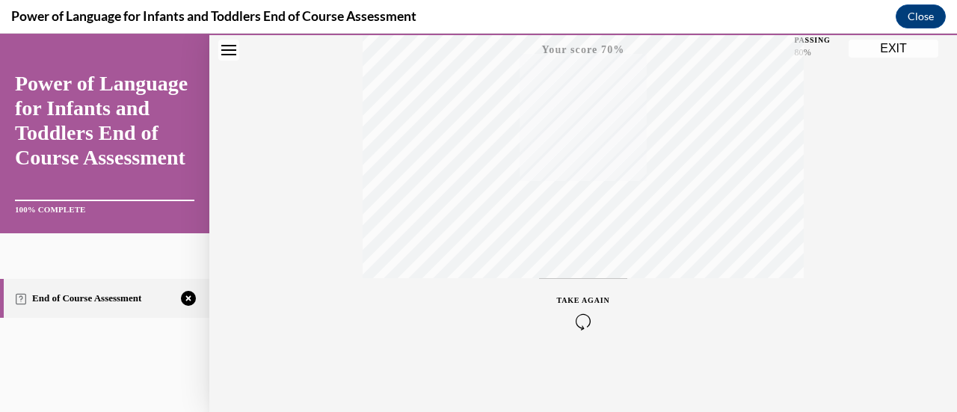
scroll to position [311, 0]
click at [580, 306] on div "TAKE AGAIN" at bounding box center [583, 311] width 53 height 35
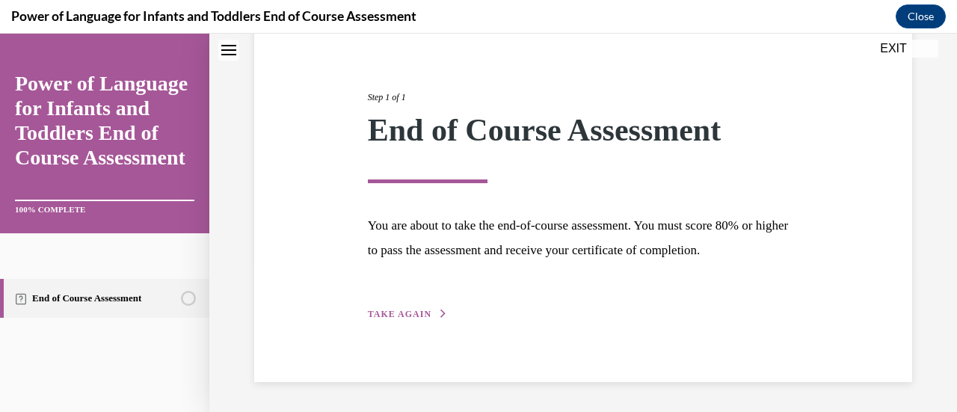
scroll to position [151, 0]
click at [419, 316] on span "TAKE AGAIN" at bounding box center [400, 314] width 64 height 10
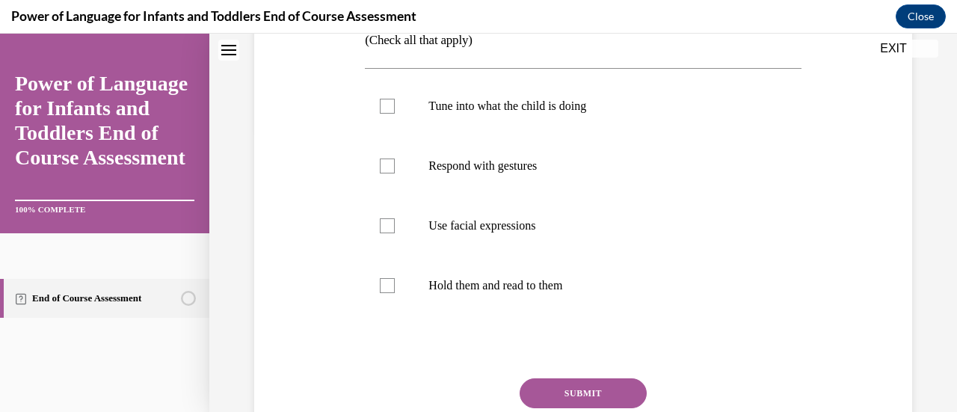
scroll to position [289, 0]
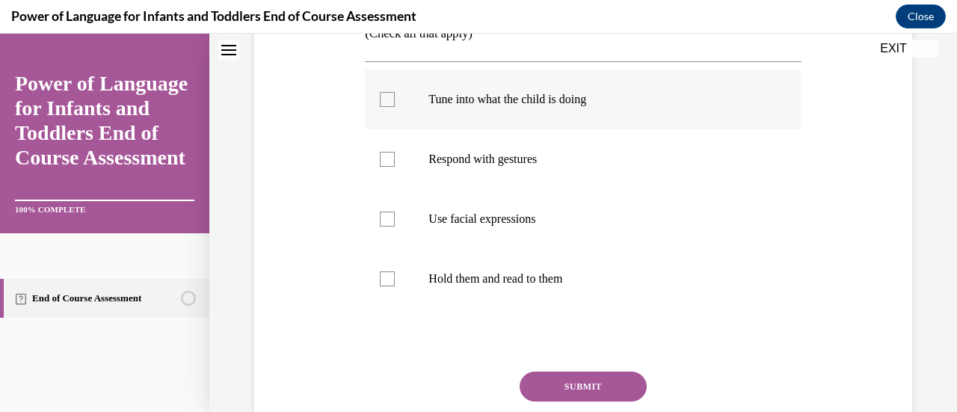
click at [427, 116] on label "Tune into what the child is doing" at bounding box center [583, 99] width 436 height 60
click at [395, 107] on input "Tune into what the child is doing" at bounding box center [387, 99] width 15 height 15
checkbox input "true"
click at [416, 162] on label "Respond with gestures" at bounding box center [583, 159] width 436 height 60
click at [395, 162] on input "Respond with gestures" at bounding box center [387, 159] width 15 height 15
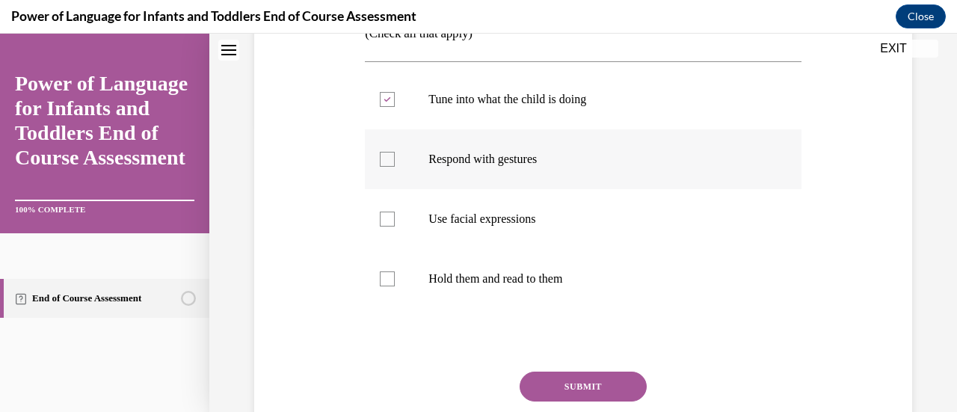
checkbox input "true"
click at [422, 223] on label "Use facial expressions" at bounding box center [583, 219] width 436 height 60
click at [395, 223] on input "Use facial expressions" at bounding box center [387, 218] width 15 height 15
checkbox input "true"
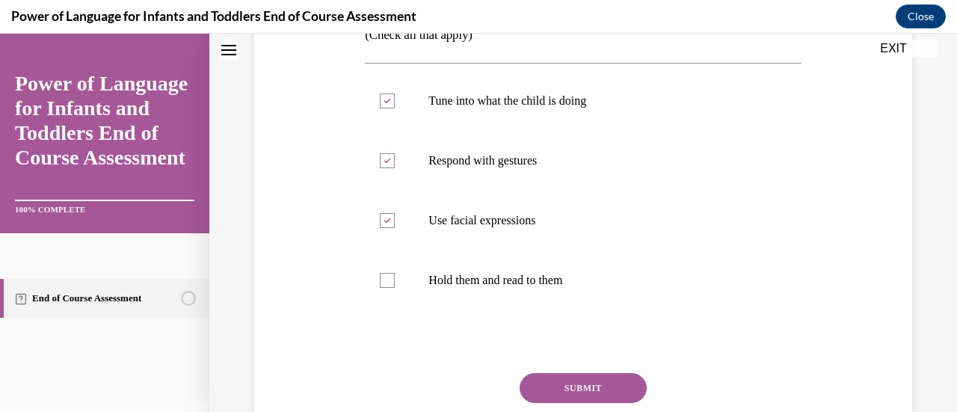
scroll to position [311, 0]
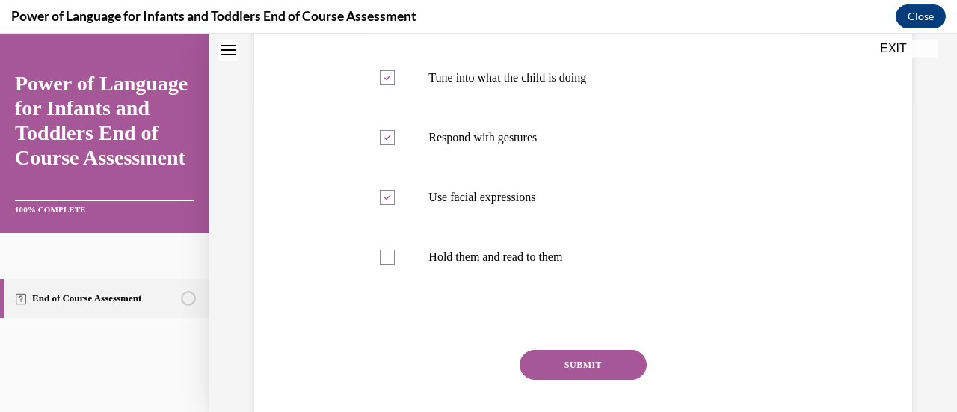
click at [597, 368] on button "SUBMIT" at bounding box center [582, 365] width 127 height 30
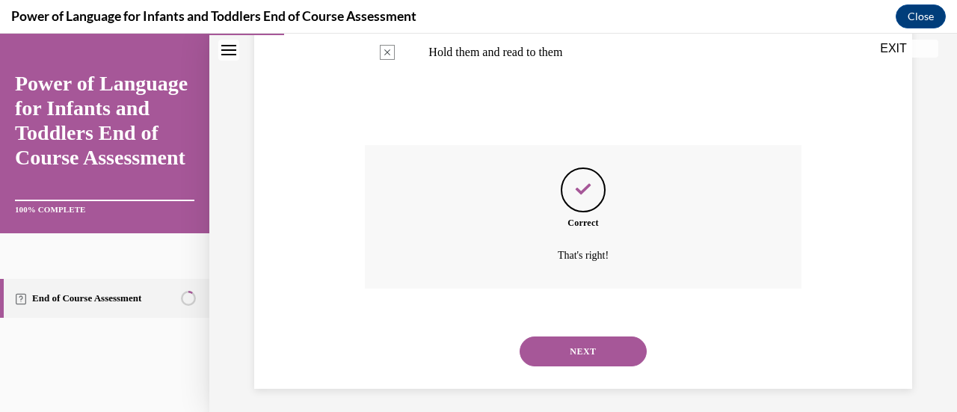
scroll to position [522, 0]
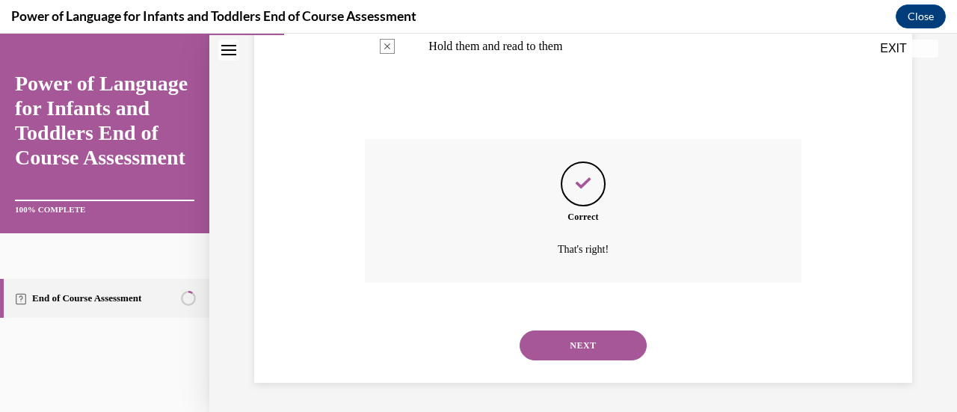
click at [598, 331] on button "NEXT" at bounding box center [582, 345] width 127 height 30
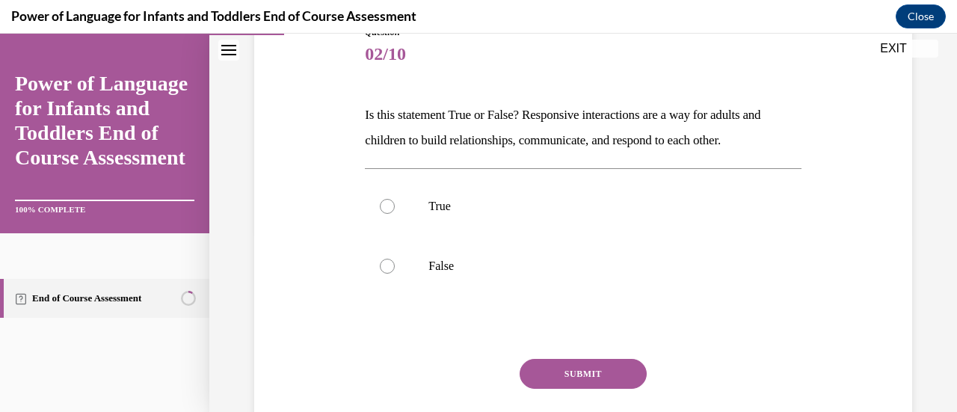
scroll to position [184, 0]
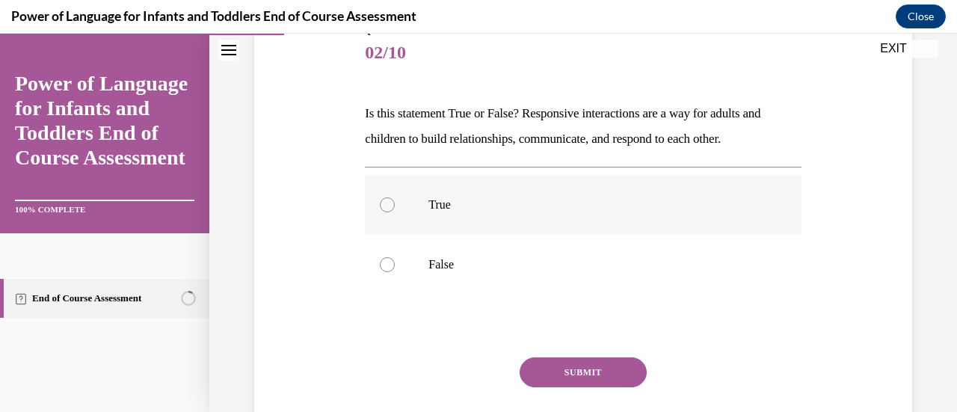
click at [483, 195] on label "True" at bounding box center [583, 205] width 436 height 60
click at [395, 197] on input "True" at bounding box center [387, 204] width 15 height 15
radio input "true"
click at [600, 376] on button "SUBMIT" at bounding box center [582, 372] width 127 height 30
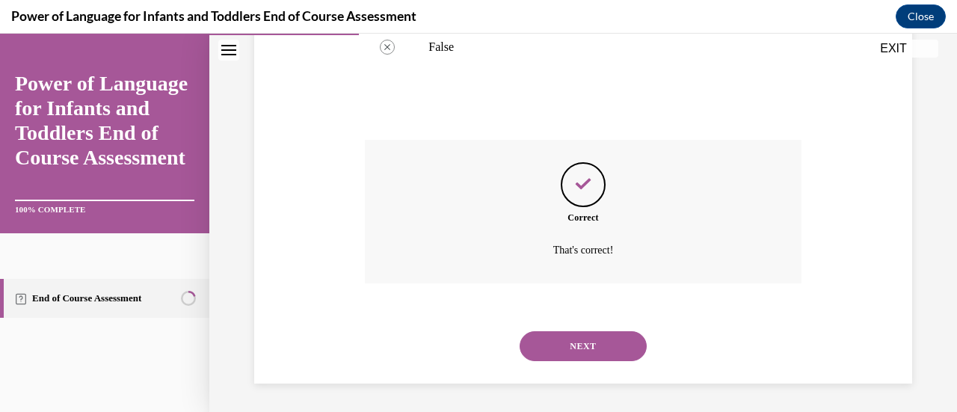
scroll to position [402, 0]
click at [581, 351] on button "NEXT" at bounding box center [582, 345] width 127 height 30
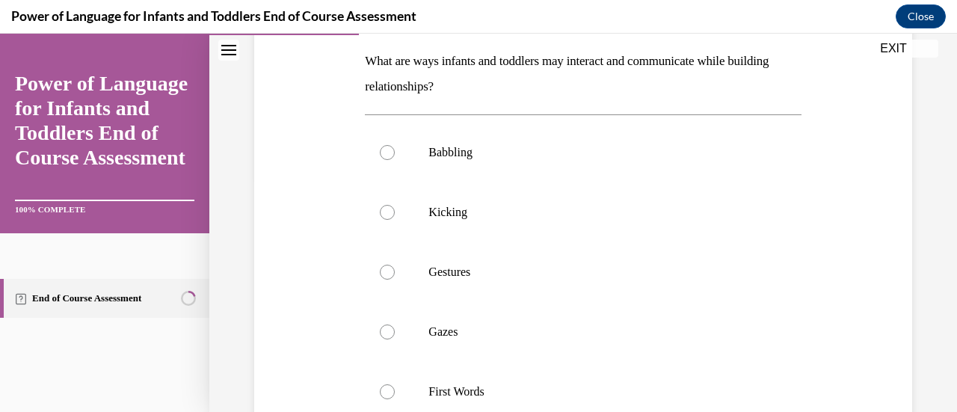
scroll to position [300, 0]
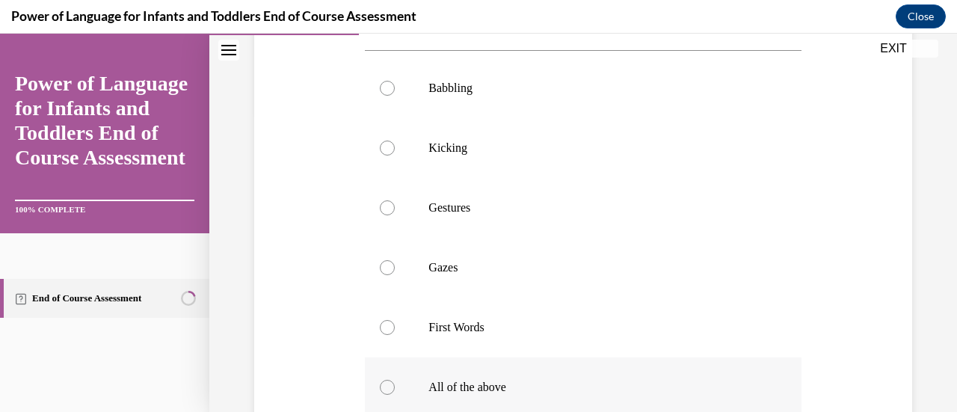
click at [459, 386] on p "All of the above" at bounding box center [595, 387] width 335 height 15
click at [395, 386] on input "All of the above" at bounding box center [387, 387] width 15 height 15
radio input "true"
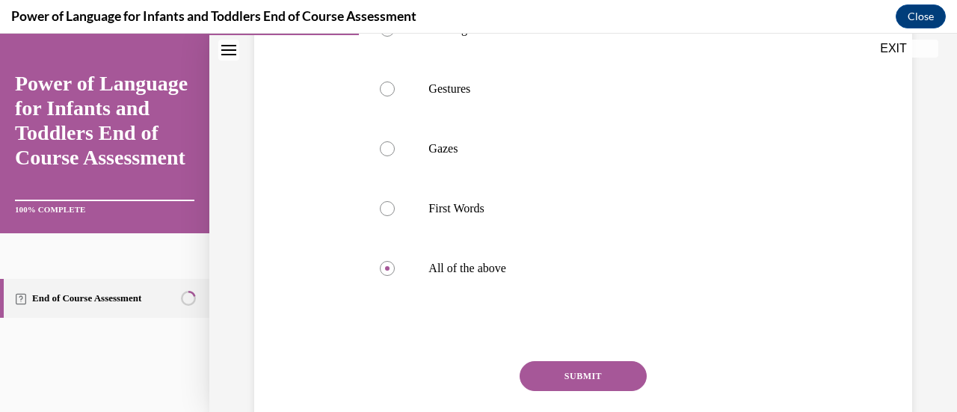
click at [596, 373] on button "SUBMIT" at bounding box center [582, 376] width 127 height 30
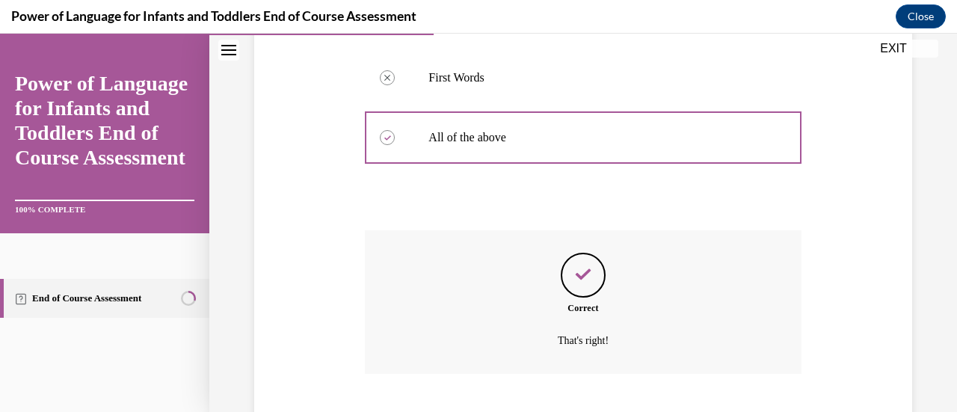
scroll to position [641, 0]
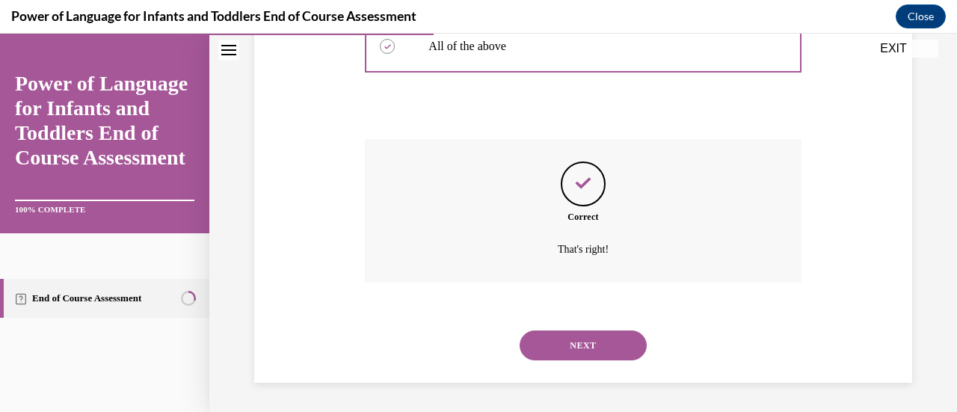
click at [602, 346] on button "NEXT" at bounding box center [582, 345] width 127 height 30
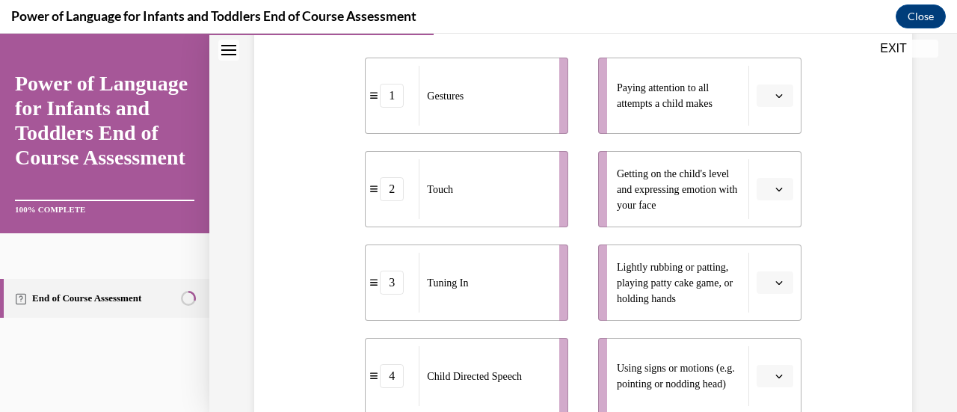
scroll to position [306, 0]
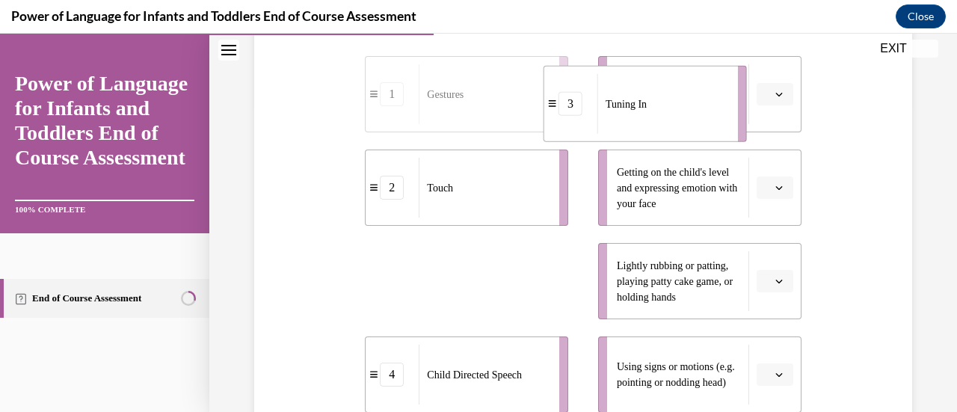
drag, startPoint x: 508, startPoint y: 294, endPoint x: 686, endPoint y: 116, distance: 252.1
click at [686, 116] on div "Tuning In" at bounding box center [662, 104] width 131 height 60
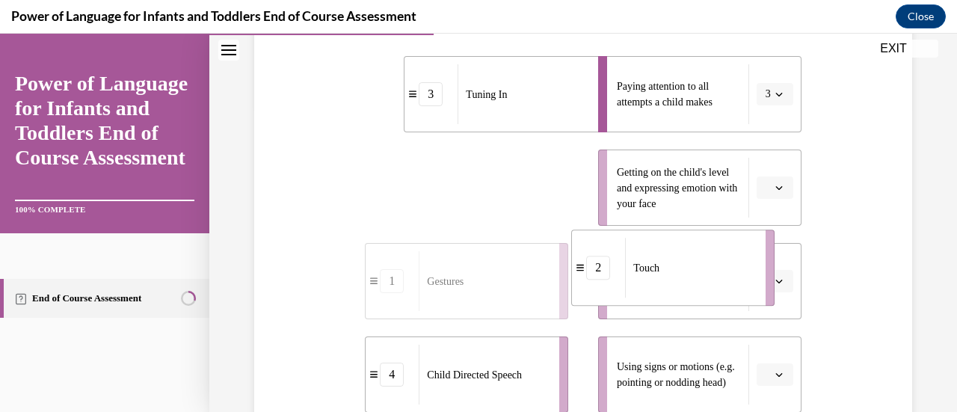
drag, startPoint x: 484, startPoint y: 212, endPoint x: 692, endPoint y: 294, distance: 223.8
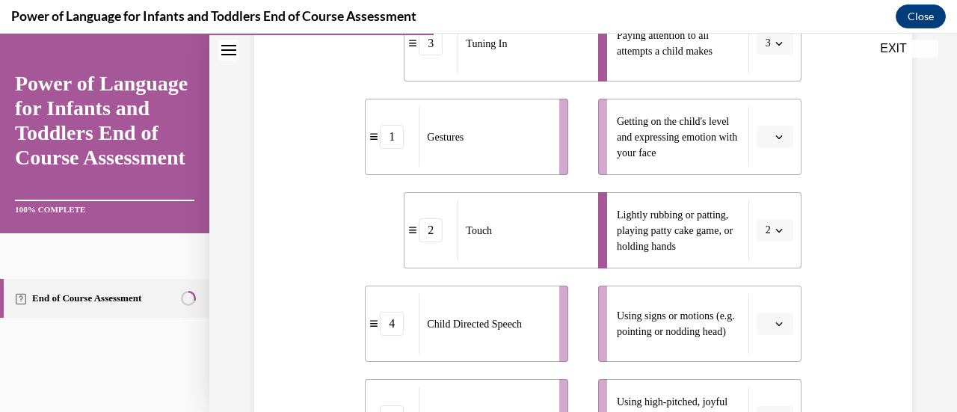
scroll to position [389, 0]
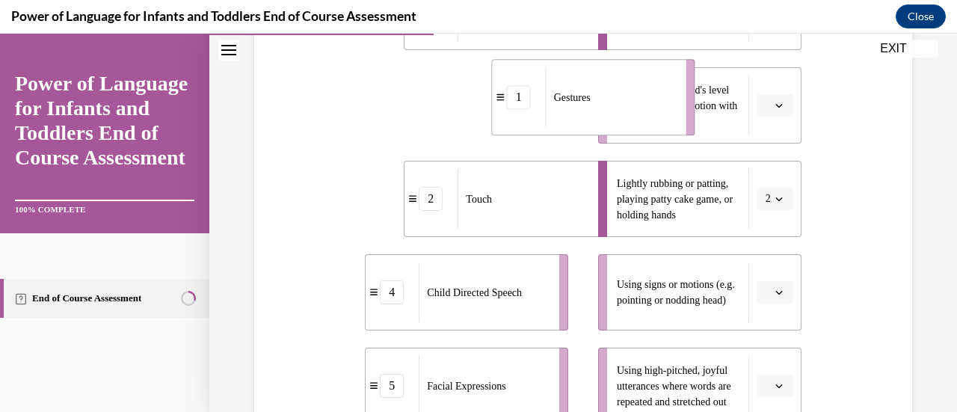
drag, startPoint x: 503, startPoint y: 123, endPoint x: 629, endPoint y: 116, distance: 126.5
click at [629, 116] on div "Gestures" at bounding box center [611, 97] width 131 height 60
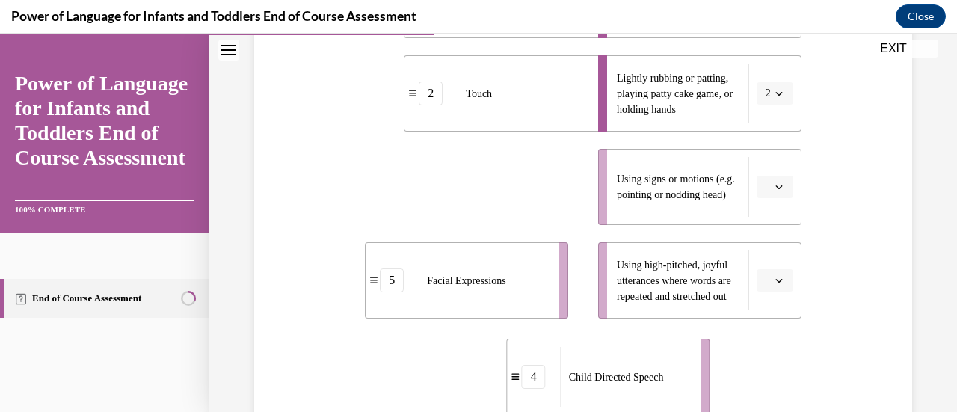
scroll to position [516, 0]
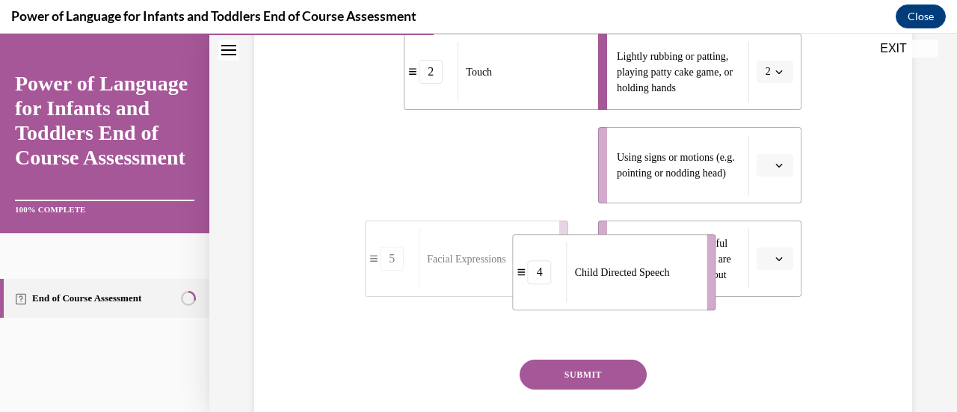
drag, startPoint x: 531, startPoint y: 294, endPoint x: 678, endPoint y: 265, distance: 150.1
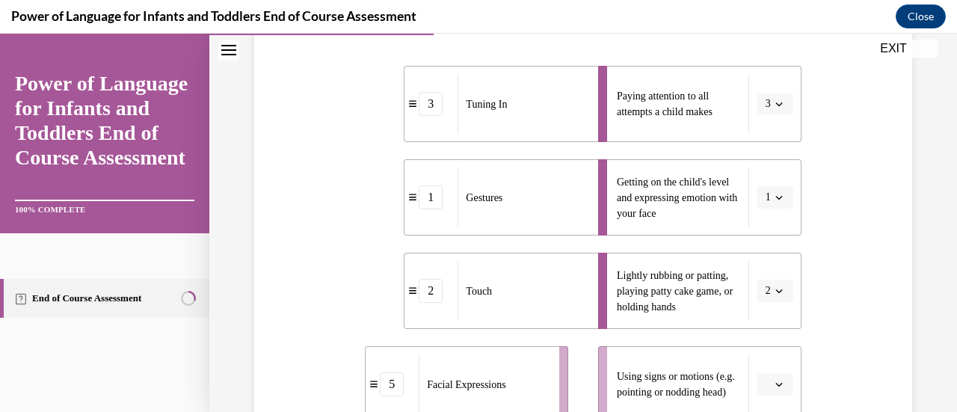
scroll to position [297, 0]
click at [558, 210] on div "Gestures" at bounding box center [522, 197] width 131 height 60
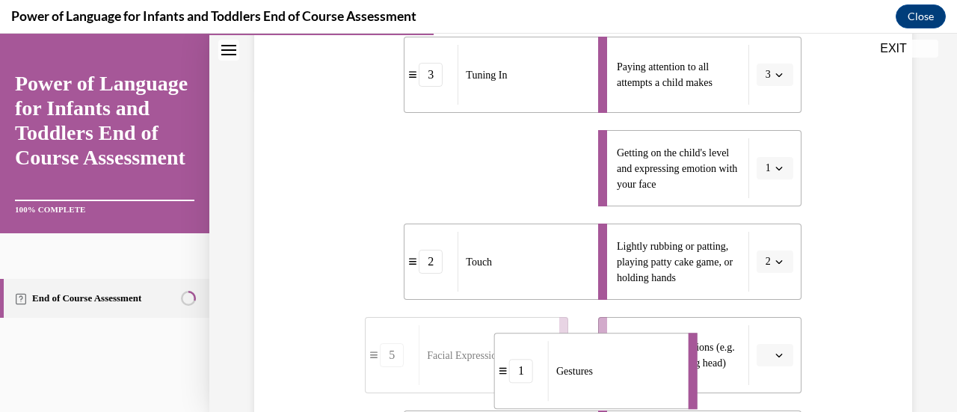
scroll to position [372, 0]
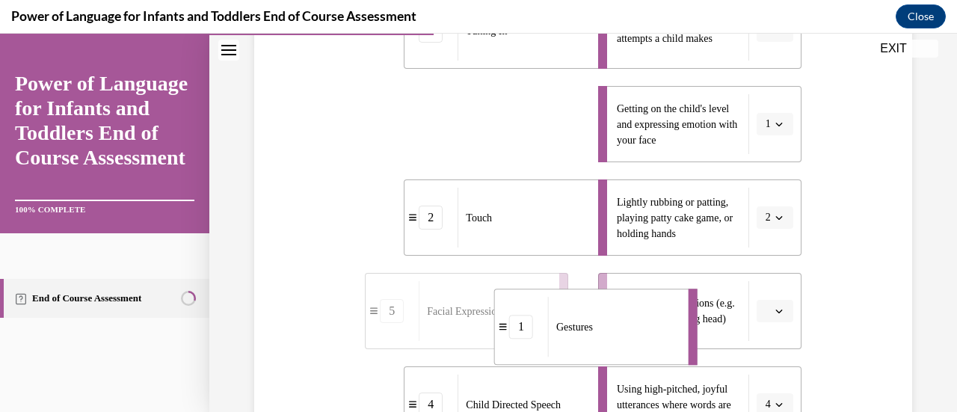
drag, startPoint x: 558, startPoint y: 209, endPoint x: 649, endPoint y: 376, distance: 189.6
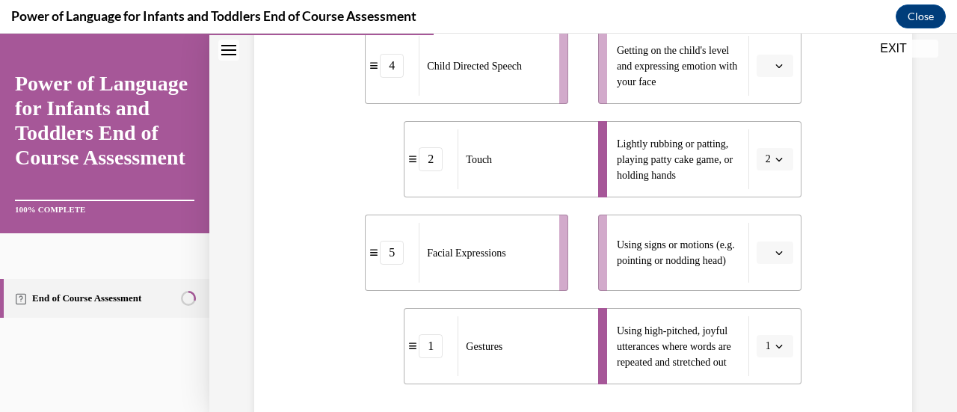
scroll to position [427, 0]
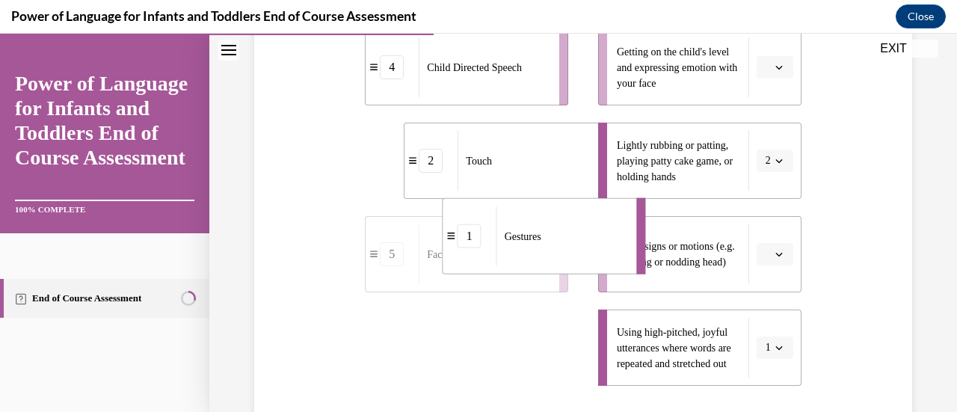
drag, startPoint x: 478, startPoint y: 332, endPoint x: 519, endPoint y: 233, distance: 106.6
click at [519, 233] on div "Gestures" at bounding box center [561, 236] width 131 height 60
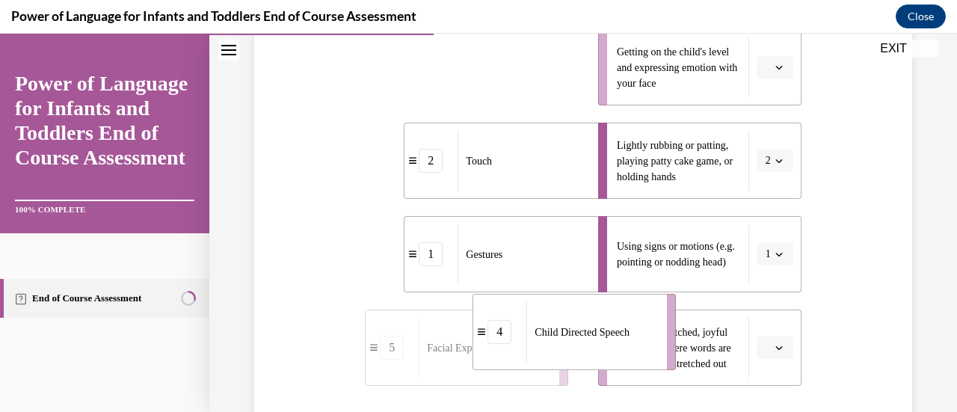
drag, startPoint x: 541, startPoint y: 72, endPoint x: 649, endPoint y: 337, distance: 285.6
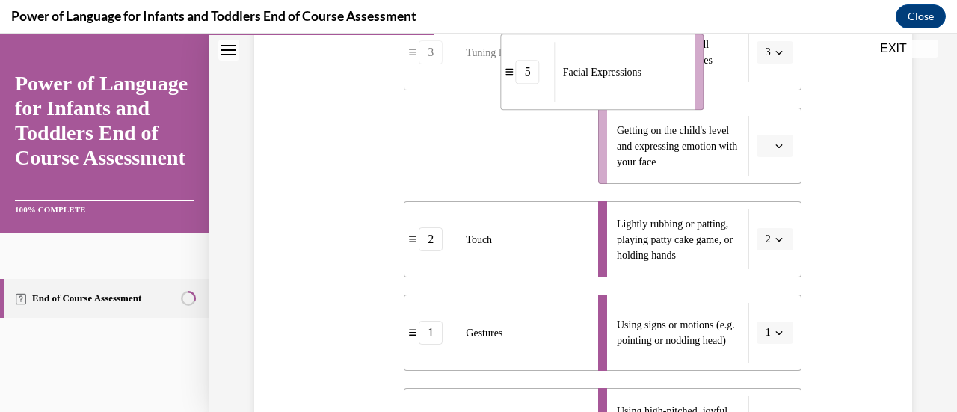
scroll to position [345, 0]
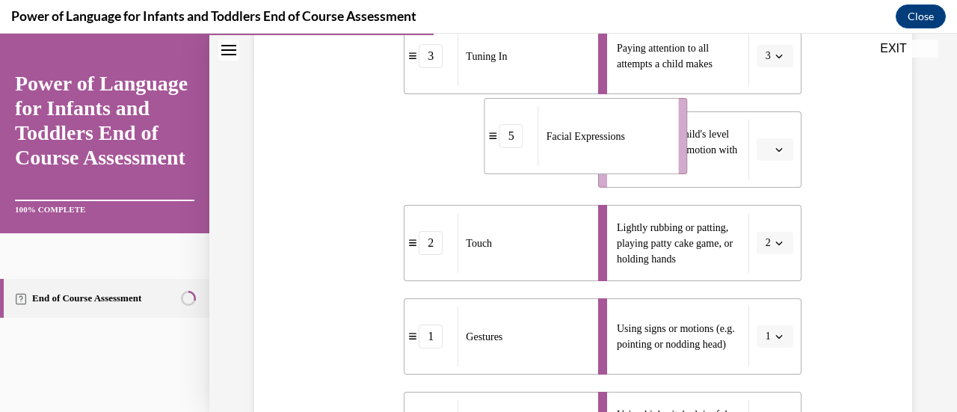
drag, startPoint x: 537, startPoint y: 62, endPoint x: 658, endPoint y: 147, distance: 147.4
click at [658, 147] on div "Facial Expressions" at bounding box center [603, 136] width 131 height 60
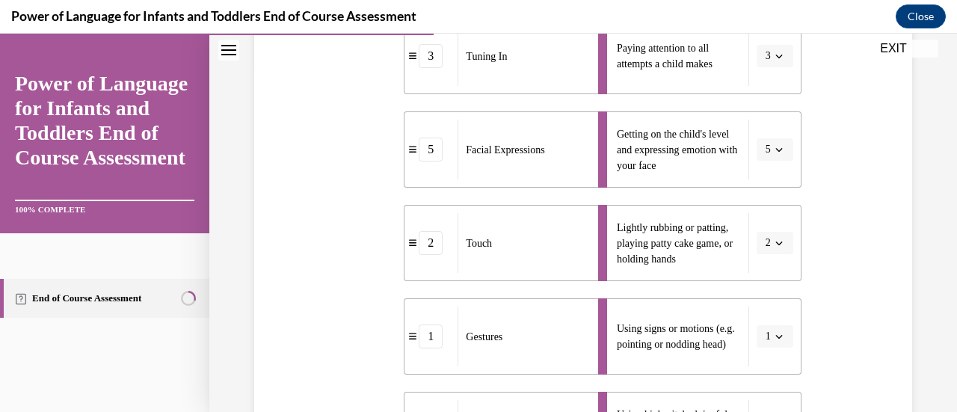
scroll to position [615, 0]
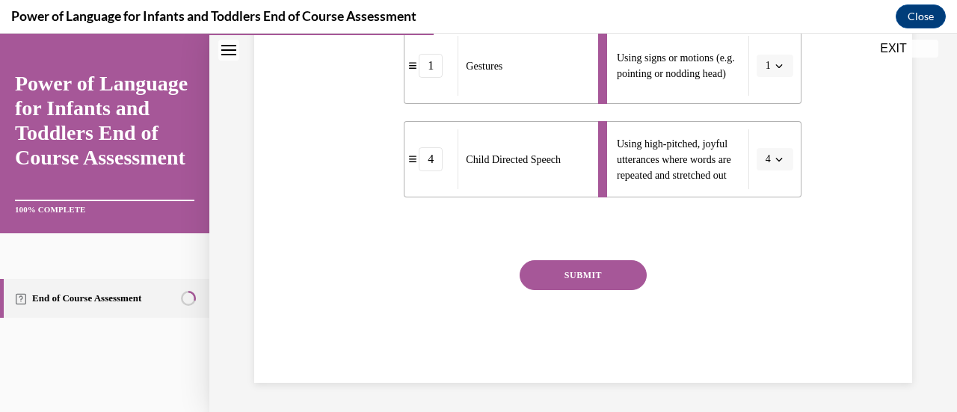
click at [572, 276] on button "SUBMIT" at bounding box center [582, 275] width 127 height 30
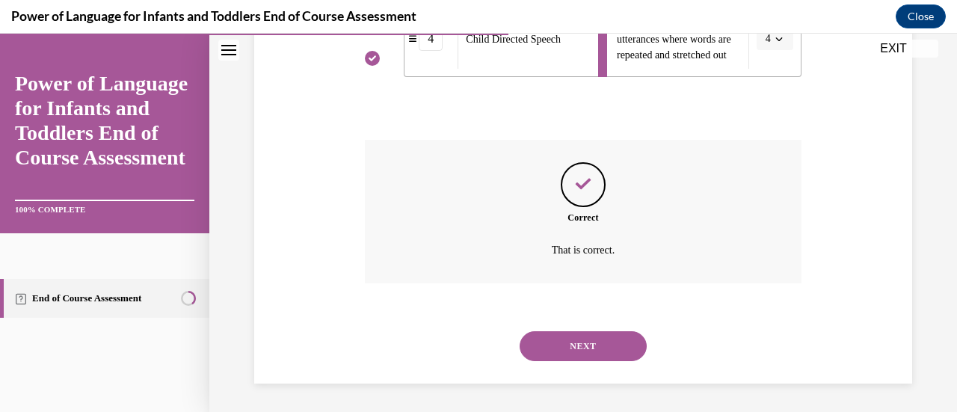
scroll to position [736, 0]
click at [569, 339] on button "NEXT" at bounding box center [582, 345] width 127 height 30
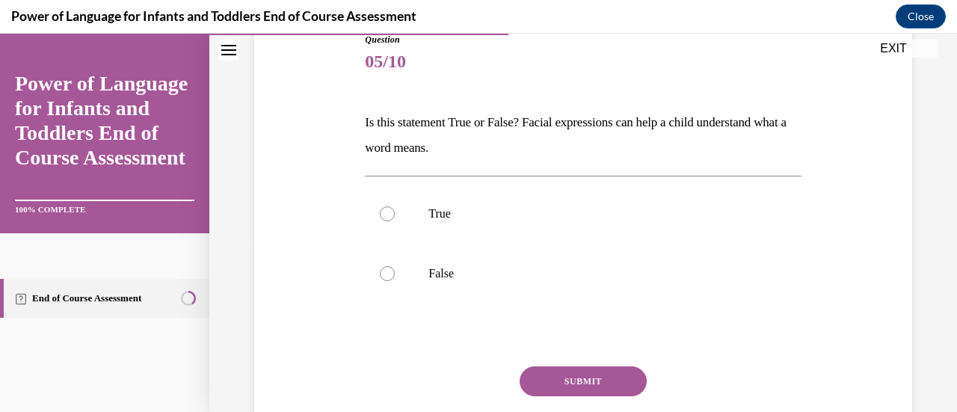
scroll to position [191, 0]
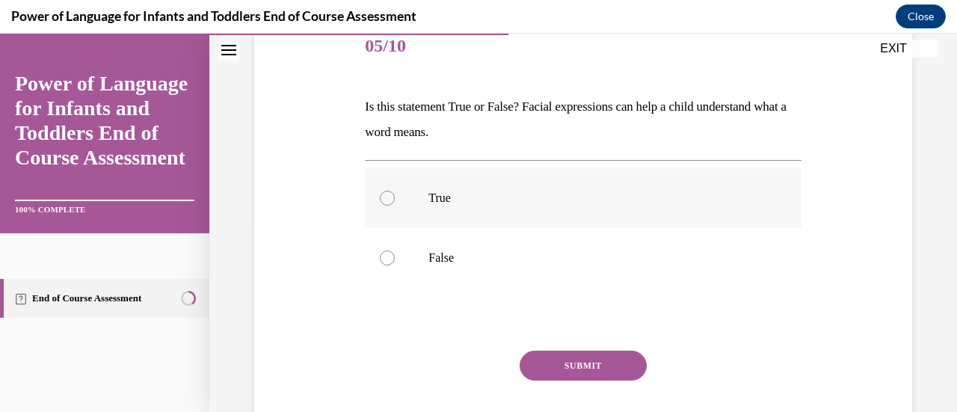
click at [467, 206] on label "True" at bounding box center [583, 198] width 436 height 60
click at [395, 206] on input "True" at bounding box center [387, 198] width 15 height 15
radio input "true"
click at [581, 367] on button "SUBMIT" at bounding box center [582, 365] width 127 height 30
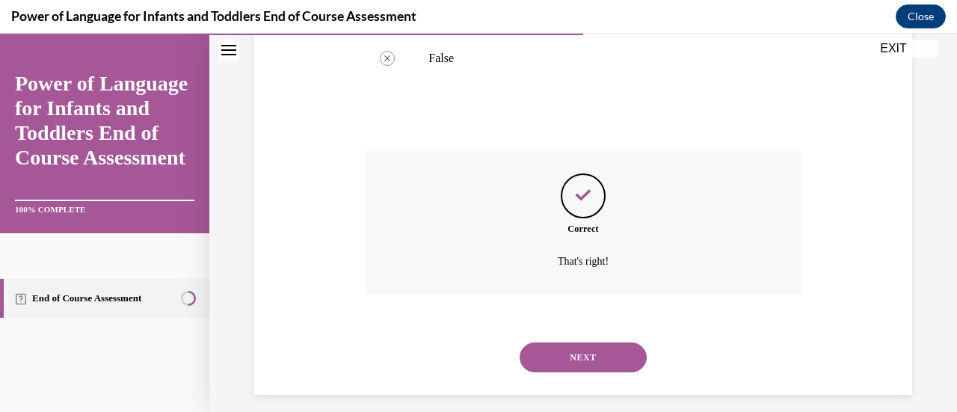
scroll to position [402, 0]
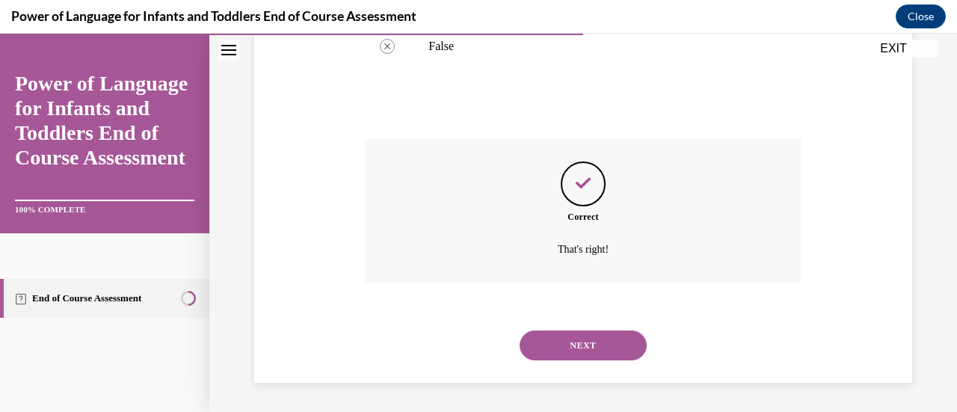
click at [601, 331] on button "NEXT" at bounding box center [582, 345] width 127 height 30
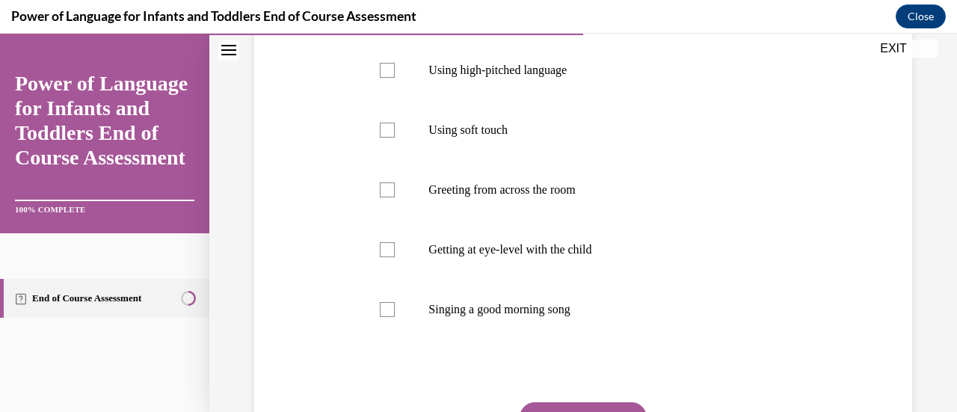
scroll to position [297, 0]
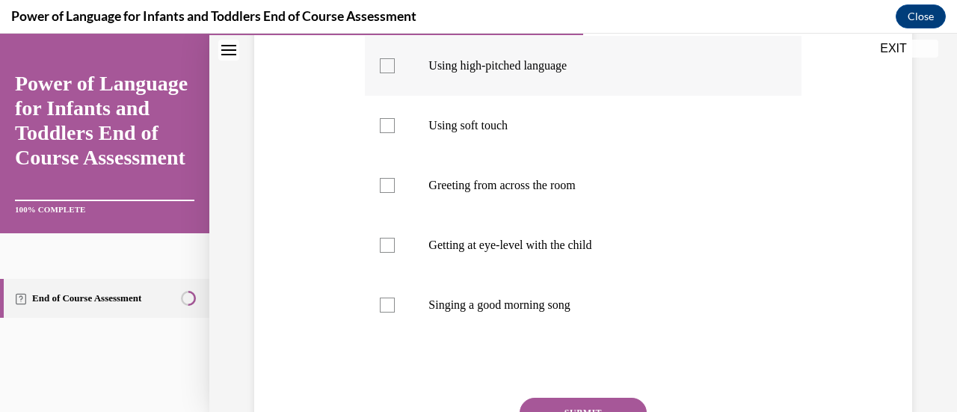
click at [389, 79] on label "Using high-pitched language" at bounding box center [583, 66] width 436 height 60
click at [389, 73] on input "Using high-pitched language" at bounding box center [387, 65] width 15 height 15
checkbox input "true"
click at [398, 154] on label "Using soft touch" at bounding box center [583, 126] width 436 height 60
click at [395, 133] on input "Using soft touch" at bounding box center [387, 125] width 15 height 15
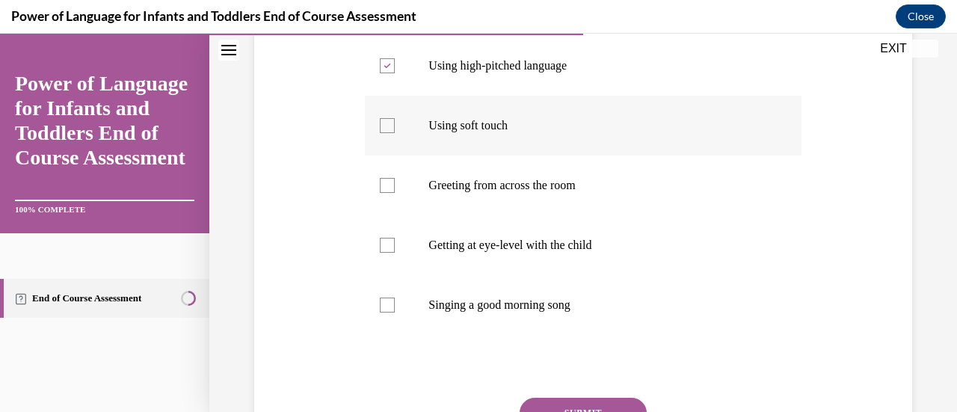
checkbox input "true"
click at [398, 259] on label "Getting at eye-level with the child" at bounding box center [583, 245] width 436 height 60
click at [395, 253] on input "Getting at eye-level with the child" at bounding box center [387, 245] width 15 height 15
checkbox input "true"
click at [416, 327] on label "Singing a good morning song" at bounding box center [583, 305] width 436 height 60
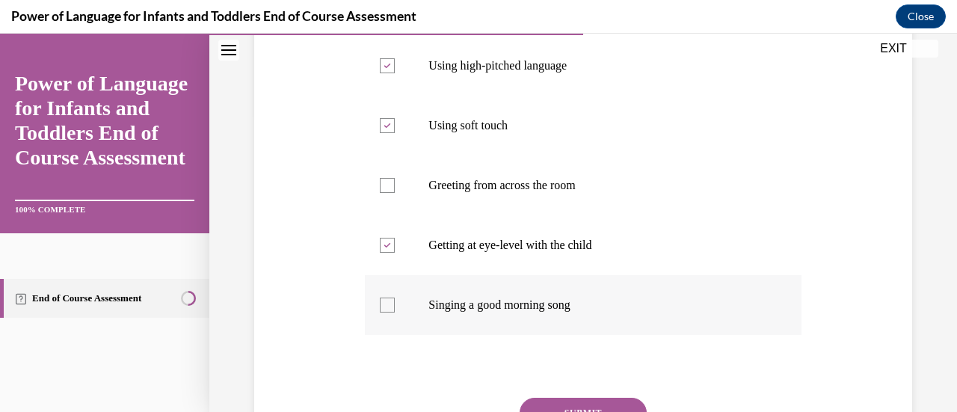
click at [395, 312] on input "Singing a good morning song" at bounding box center [387, 304] width 15 height 15
checkbox input "true"
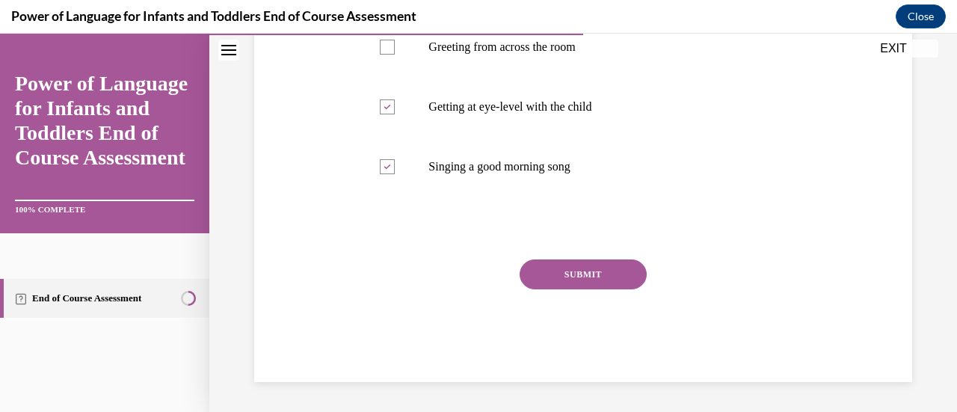
click at [590, 289] on button "SUBMIT" at bounding box center [582, 274] width 127 height 30
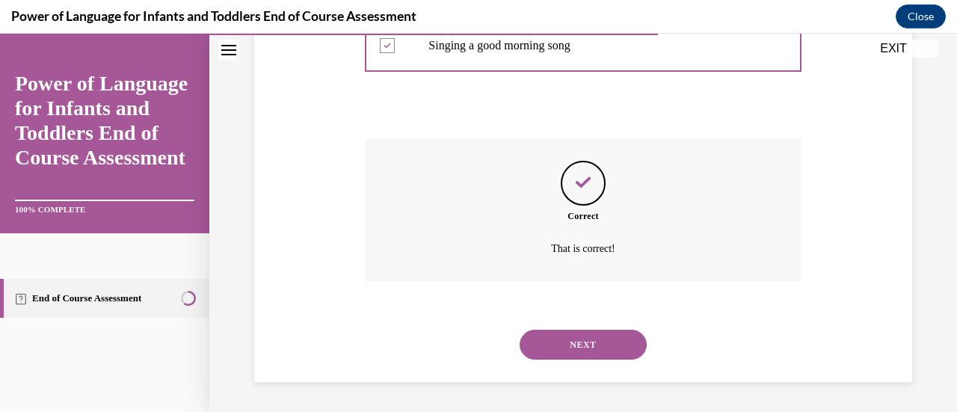
scroll to position [581, 0]
click at [593, 343] on button "NEXT" at bounding box center [582, 345] width 127 height 30
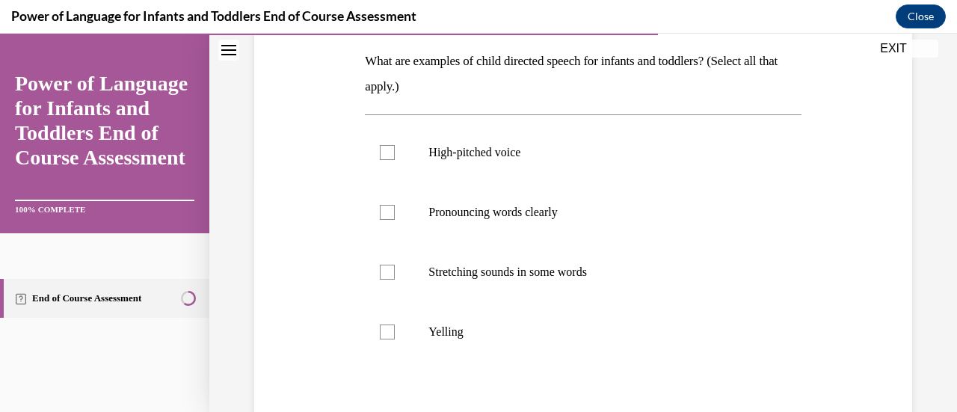
scroll to position [281, 0]
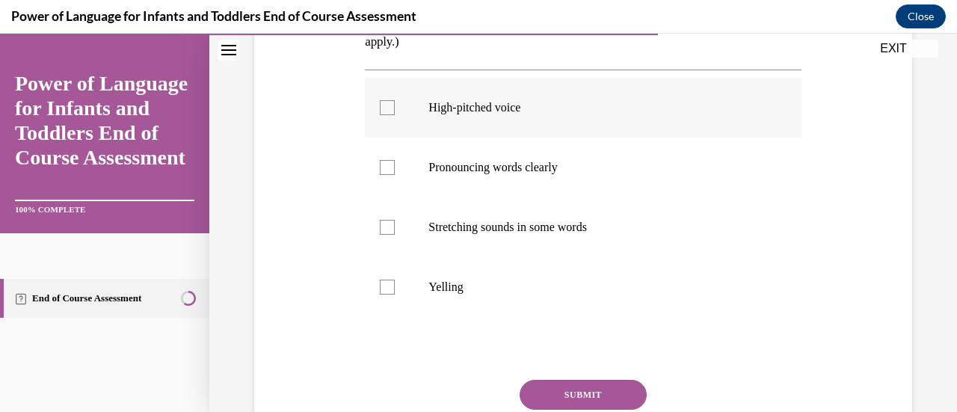
click at [412, 114] on label "High-pitched voice" at bounding box center [583, 108] width 436 height 60
click at [395, 114] on input "High-pitched voice" at bounding box center [387, 107] width 15 height 15
checkbox input "true"
click at [418, 170] on label "Pronouncing words clearly" at bounding box center [583, 168] width 436 height 60
click at [395, 170] on input "Pronouncing words clearly" at bounding box center [387, 167] width 15 height 15
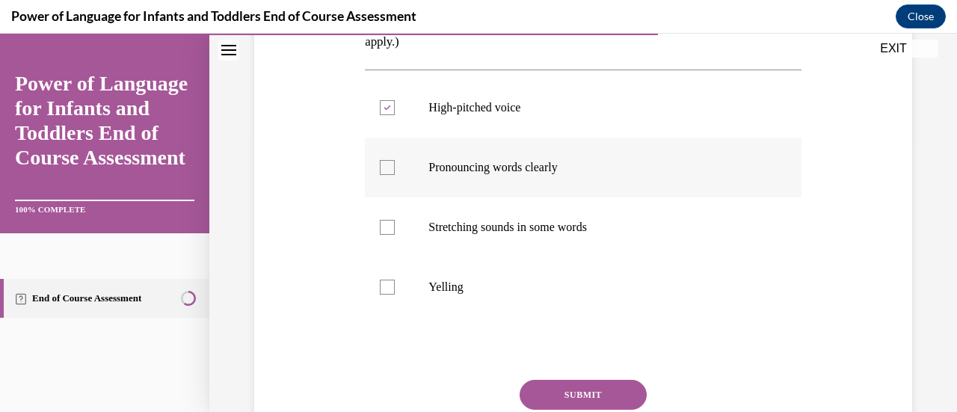
checkbox input "true"
click at [429, 237] on label "Stretching sounds in some words" at bounding box center [583, 227] width 436 height 60
click at [395, 235] on input "Stretching sounds in some words" at bounding box center [387, 227] width 15 height 15
checkbox input "true"
click at [581, 388] on button "SUBMIT" at bounding box center [582, 395] width 127 height 30
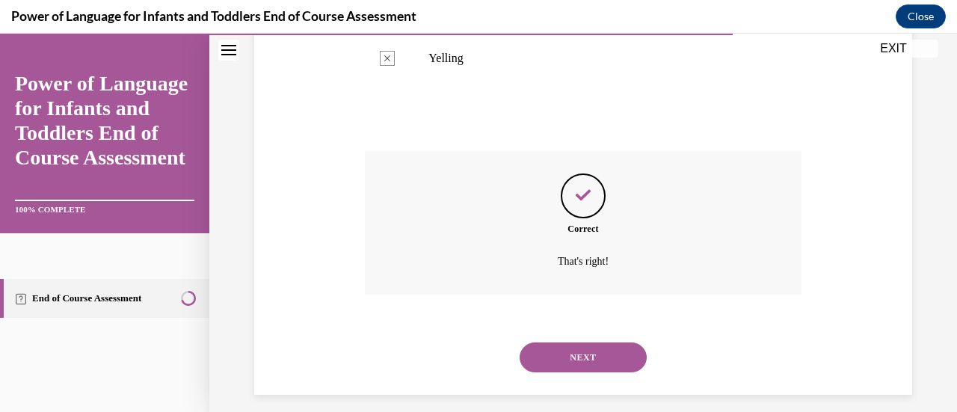
scroll to position [522, 0]
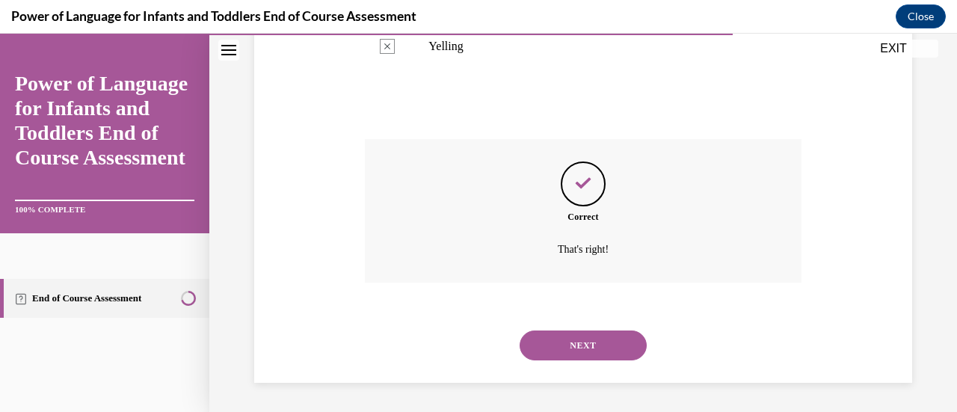
click at [600, 353] on button "NEXT" at bounding box center [582, 345] width 127 height 30
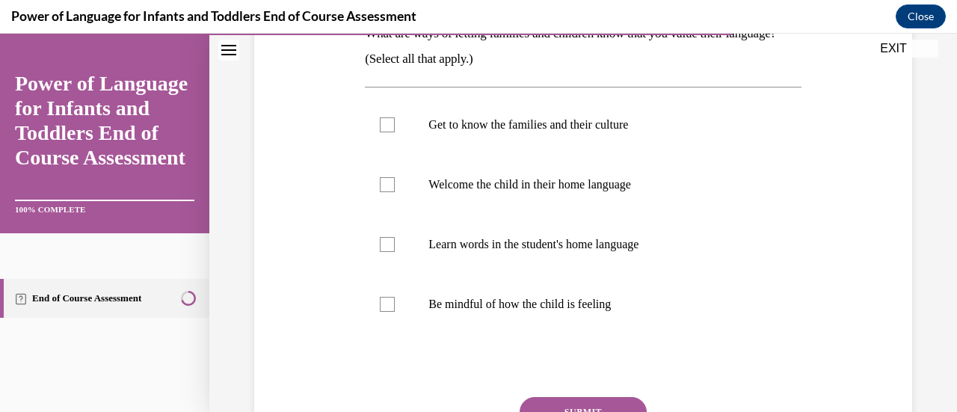
scroll to position [268, 0]
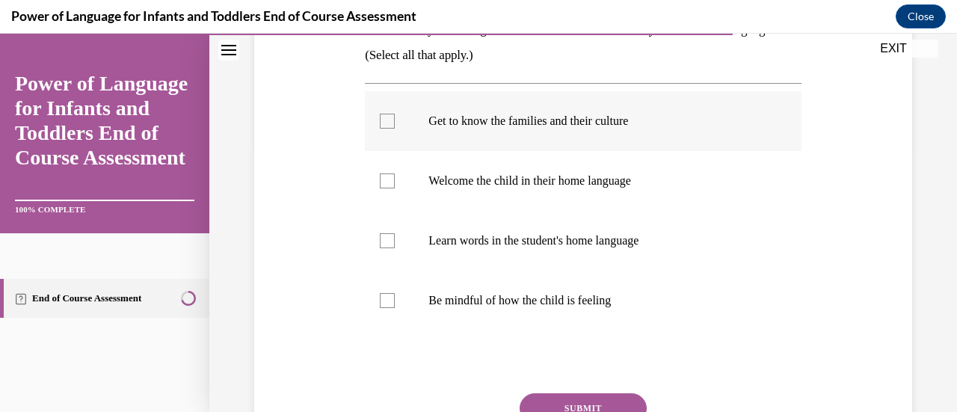
click at [498, 115] on p "Get to know the families and their culture" at bounding box center [595, 121] width 335 height 15
click at [395, 115] on input "Get to know the families and their culture" at bounding box center [387, 121] width 15 height 15
checkbox input "true"
click at [482, 182] on p "Welcome the child in their home language" at bounding box center [595, 180] width 335 height 15
click at [395, 182] on input "Welcome the child in their home language" at bounding box center [387, 180] width 15 height 15
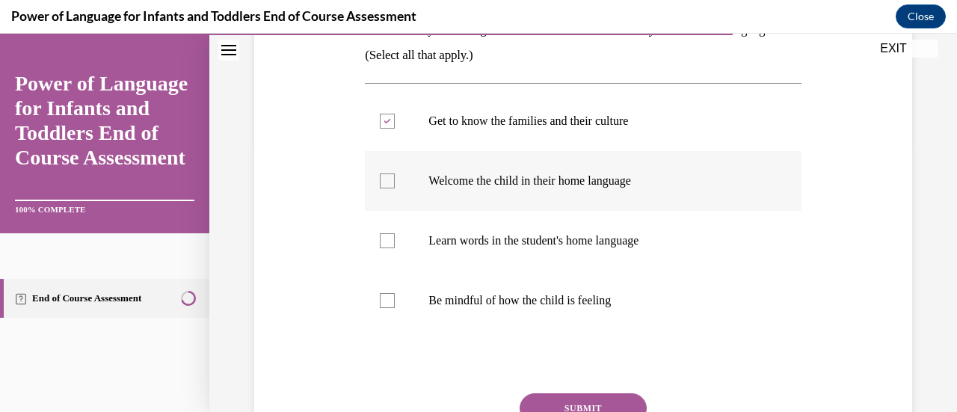
checkbox input "true"
click at [486, 235] on p "Learn words in the student's home language" at bounding box center [595, 240] width 335 height 15
click at [395, 235] on input "Learn words in the student's home language" at bounding box center [387, 240] width 15 height 15
checkbox input "true"
click at [498, 291] on label "Be mindful of how the child is feeling" at bounding box center [583, 301] width 436 height 60
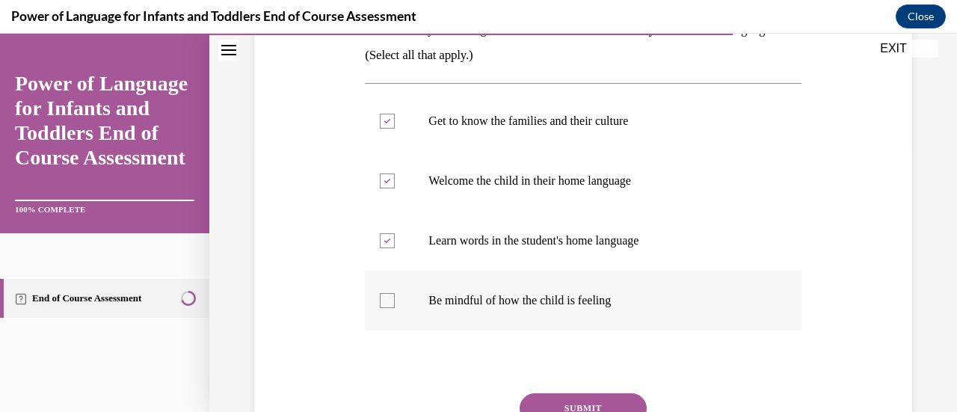
click at [395, 293] on input "Be mindful of how the child is feeling" at bounding box center [387, 300] width 15 height 15
checkbox input "true"
click at [584, 403] on button "SUBMIT" at bounding box center [582, 408] width 127 height 30
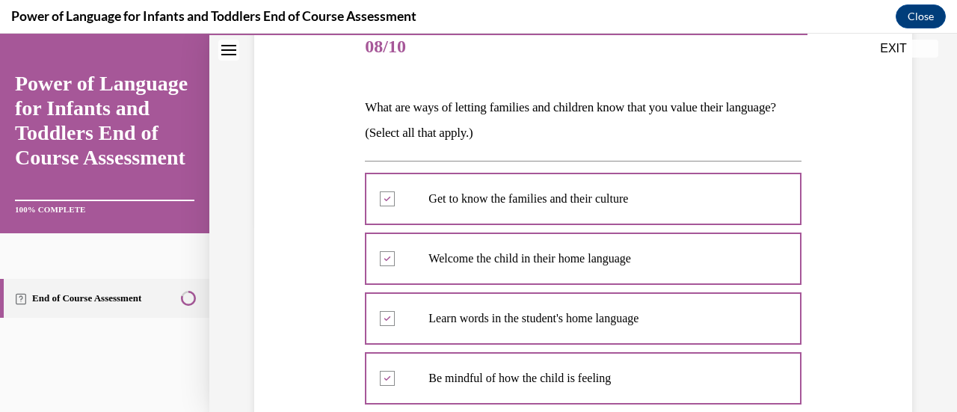
scroll to position [522, 0]
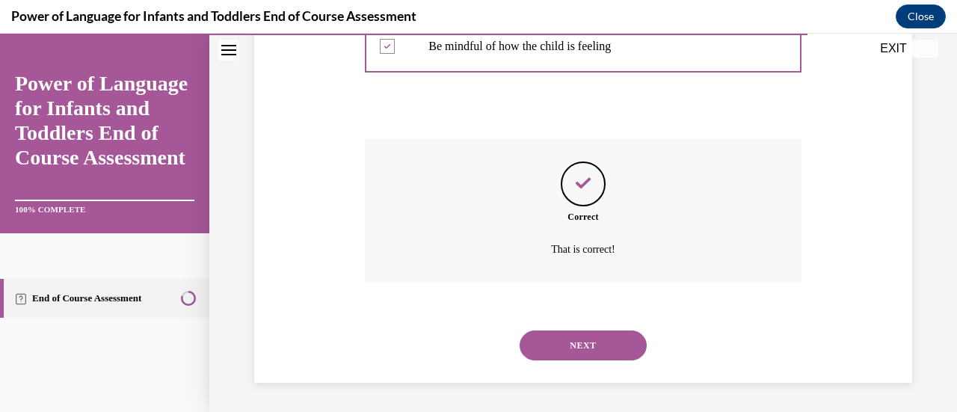
click at [584, 339] on button "NEXT" at bounding box center [582, 345] width 127 height 30
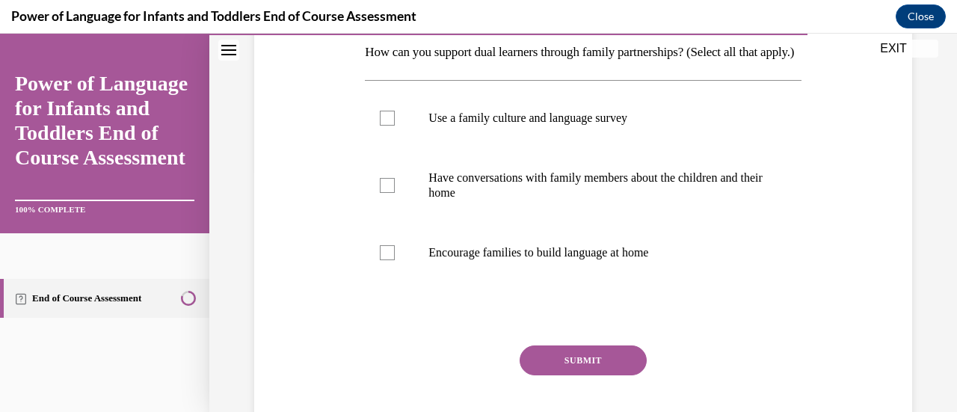
scroll to position [268, 0]
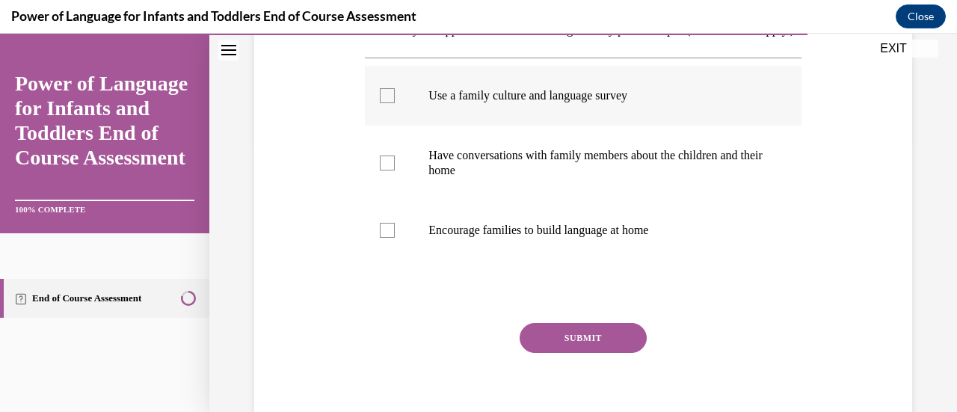
click at [528, 126] on label "Use a family culture and language survey" at bounding box center [583, 96] width 436 height 60
click at [395, 103] on input "Use a family culture and language survey" at bounding box center [387, 95] width 15 height 15
checkbox input "true"
click at [520, 174] on p "Have conversations with family members about the children and their home" at bounding box center [595, 163] width 335 height 30
click at [395, 170] on input "Have conversations with family members about the children and their home" at bounding box center [387, 162] width 15 height 15
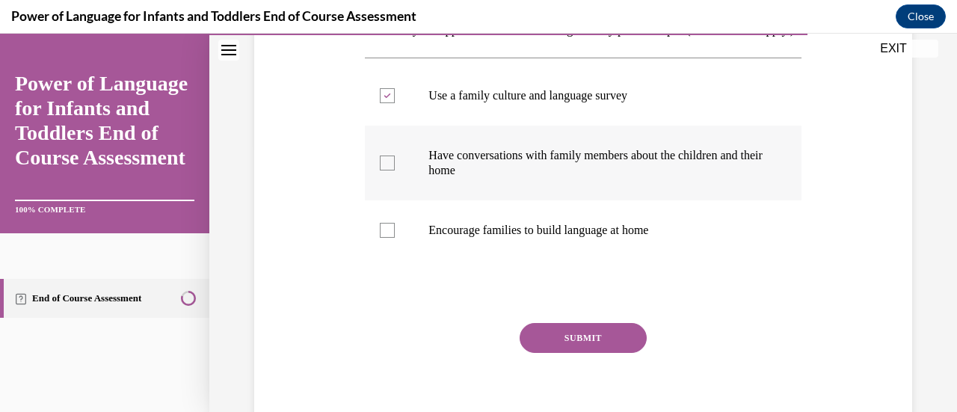
checkbox input "true"
click at [531, 238] on p "Encourage families to build language at home" at bounding box center [595, 230] width 335 height 15
click at [395, 238] on input "Encourage families to build language at home" at bounding box center [387, 230] width 15 height 15
checkbox input "true"
click at [589, 353] on button "SUBMIT" at bounding box center [582, 338] width 127 height 30
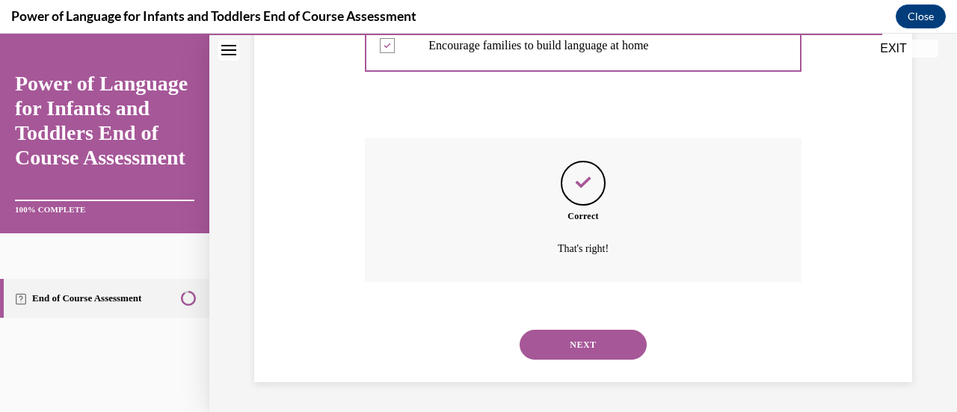
scroll to position [477, 0]
click at [585, 358] on button "NEXT" at bounding box center [582, 345] width 127 height 30
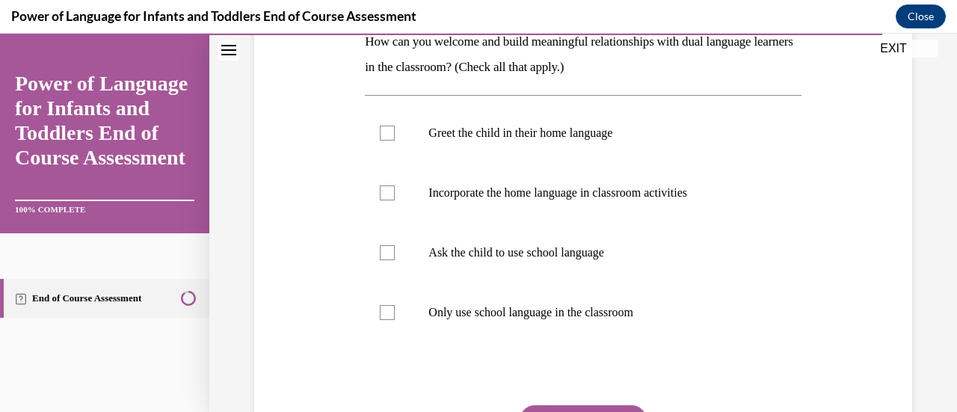
scroll to position [257, 0]
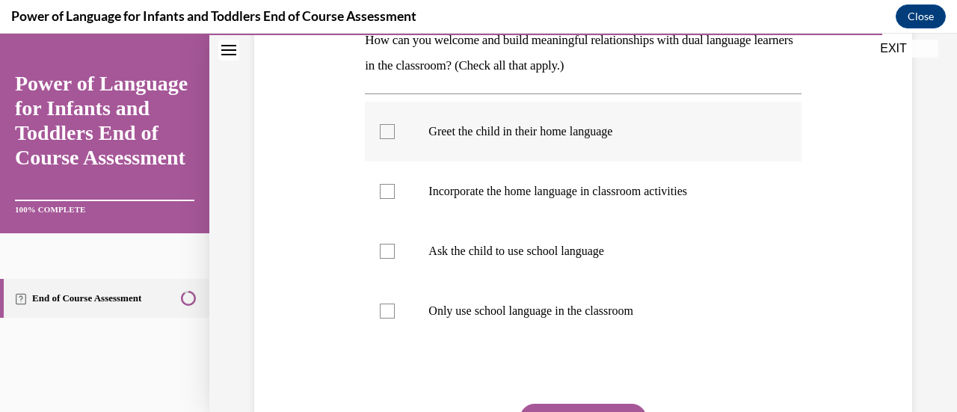
click at [554, 143] on label "Greet the child in their home language" at bounding box center [583, 132] width 436 height 60
click at [395, 139] on input "Greet the child in their home language" at bounding box center [387, 131] width 15 height 15
checkbox input "true"
click at [544, 201] on label "Incorporate the home language in classroom activities" at bounding box center [583, 191] width 436 height 60
click at [395, 199] on input "Incorporate the home language in classroom activities" at bounding box center [387, 191] width 15 height 15
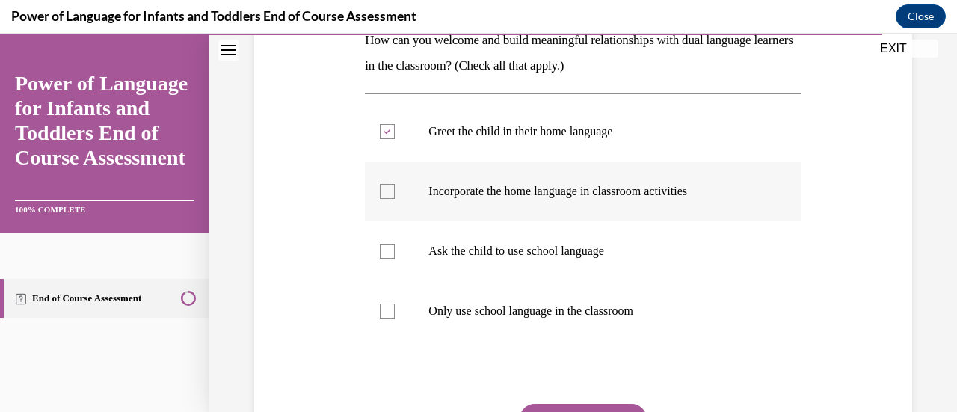
checkbox input "true"
click at [616, 407] on button "SUBMIT" at bounding box center [582, 419] width 127 height 30
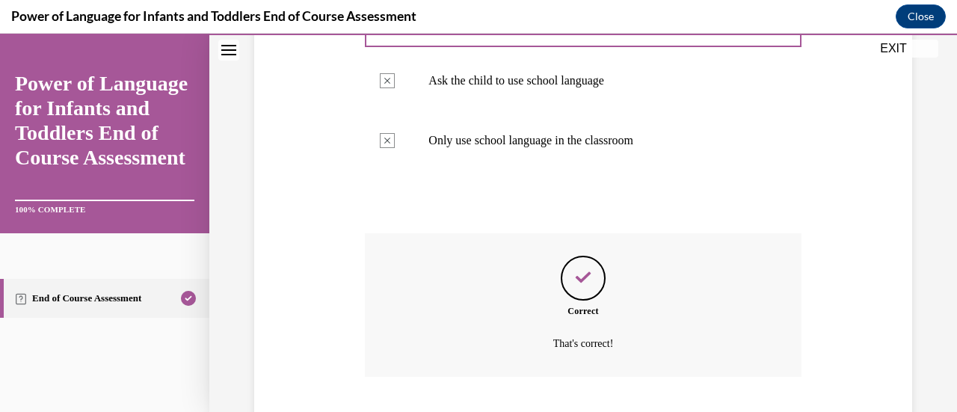
scroll to position [522, 0]
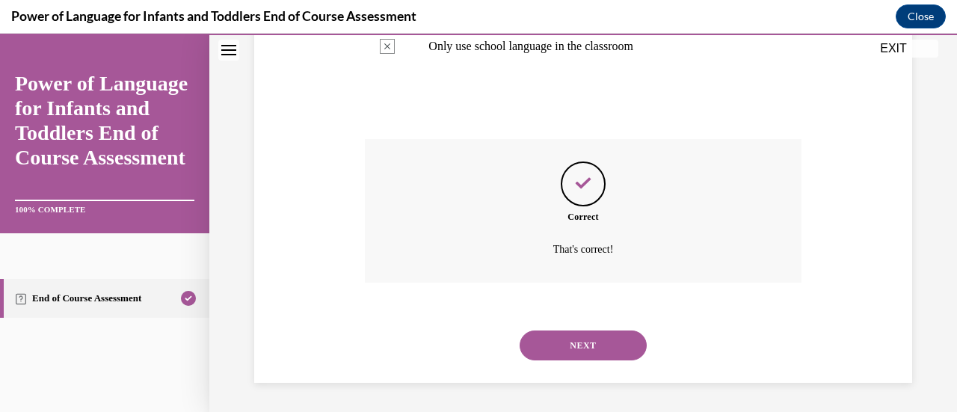
click at [586, 339] on button "NEXT" at bounding box center [582, 345] width 127 height 30
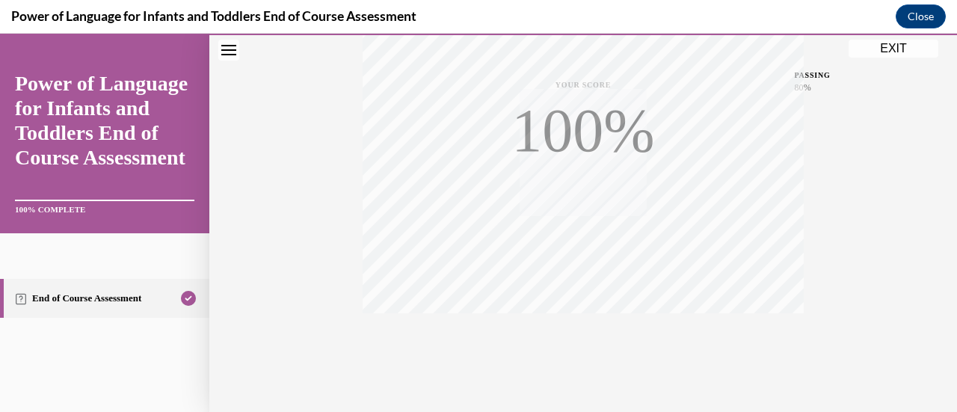
scroll to position [387, 0]
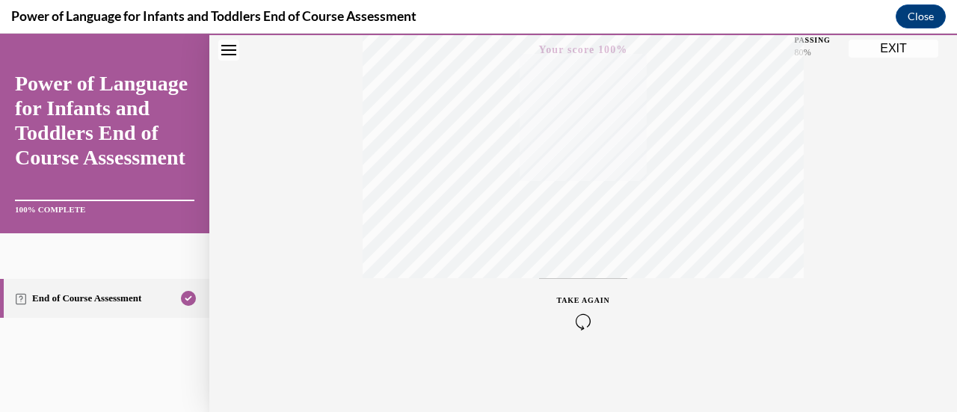
click at [888, 43] on button "EXIT" at bounding box center [893, 49] width 90 height 18
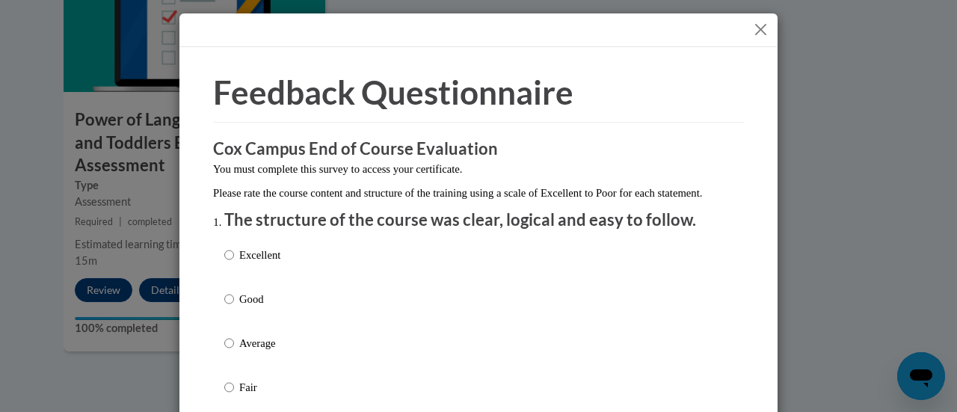
click at [306, 343] on div "Excellent Good Average Fair Poor" at bounding box center [478, 361] width 508 height 244
click at [239, 351] on p "Average" at bounding box center [259, 343] width 41 height 16
click at [234, 351] on input "Average" at bounding box center [229, 343] width 10 height 16
radio input "true"
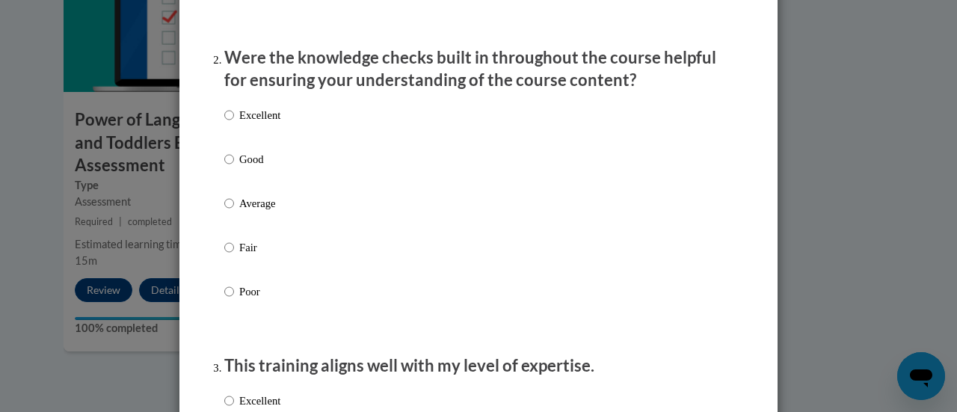
scroll to position [460, 0]
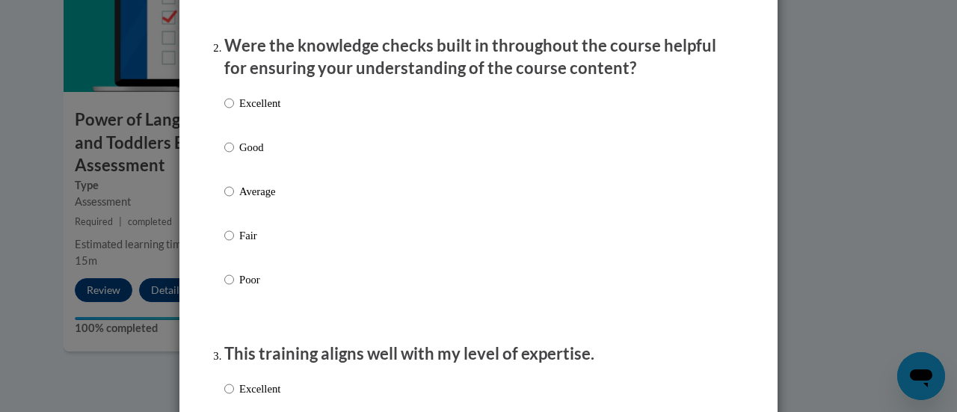
click at [262, 200] on p "Average" at bounding box center [259, 191] width 41 height 16
click at [234, 200] on input "Average" at bounding box center [229, 191] width 10 height 16
radio input "true"
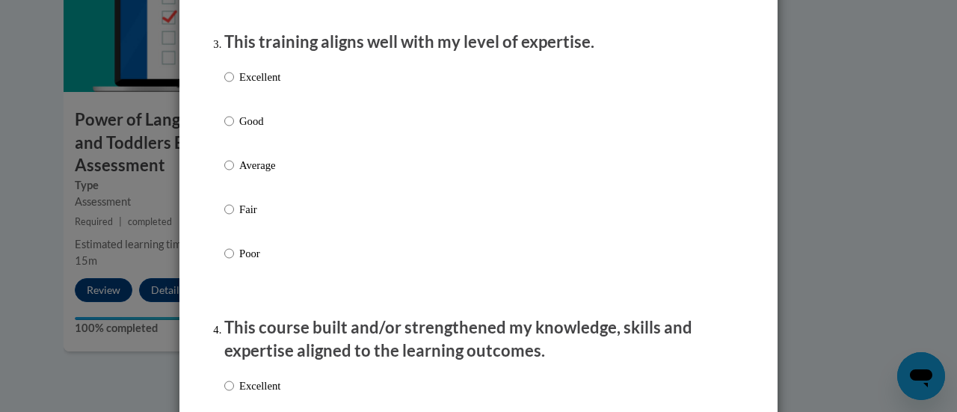
scroll to position [791, 0]
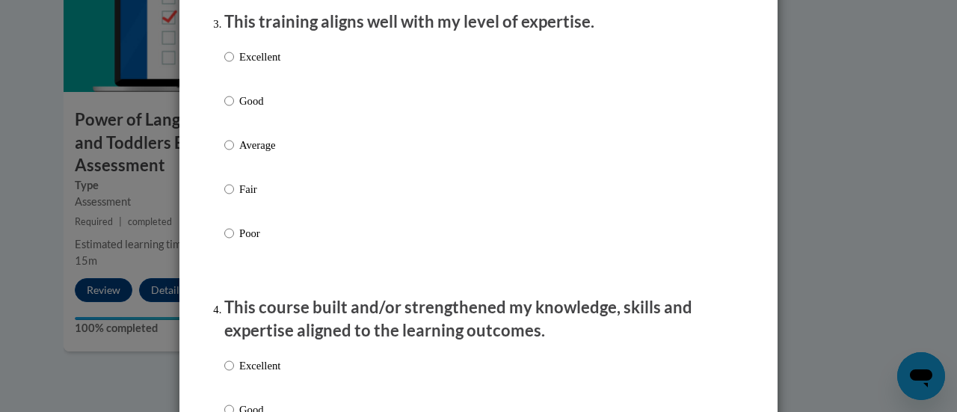
click at [251, 153] on p "Average" at bounding box center [259, 145] width 41 height 16
click at [234, 153] on input "Average" at bounding box center [229, 145] width 10 height 16
radio input "true"
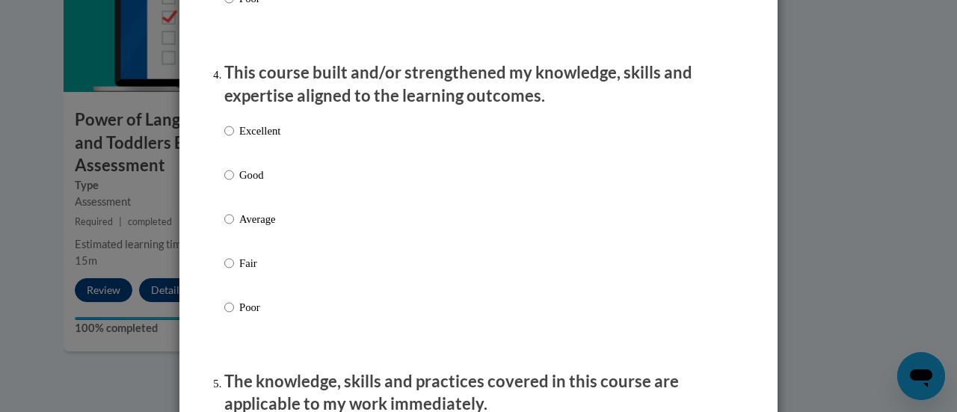
scroll to position [1107, 0]
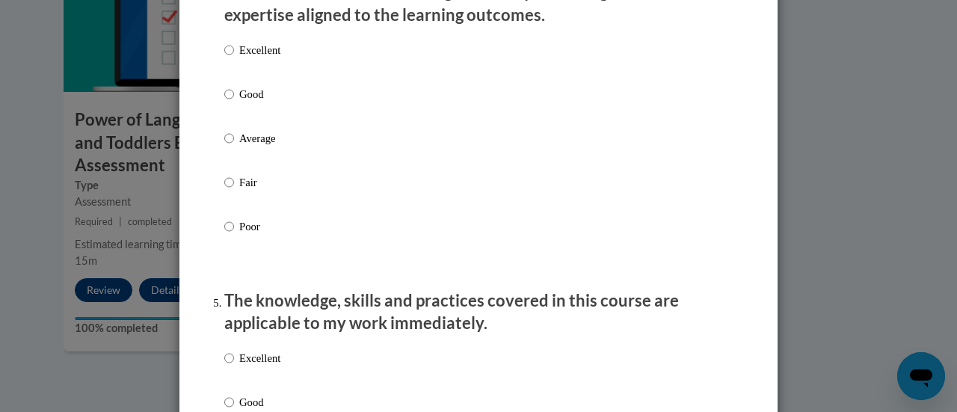
click at [256, 146] on p "Average" at bounding box center [259, 138] width 41 height 16
click at [234, 146] on input "Average" at bounding box center [229, 138] width 10 height 16
radio input "true"
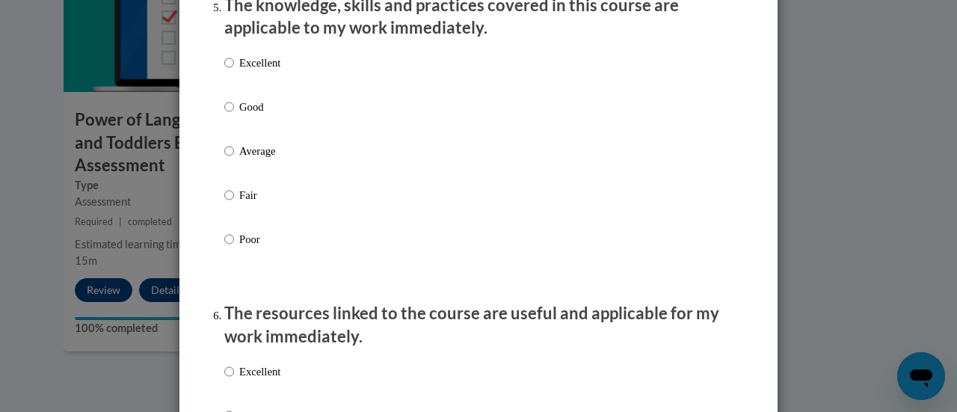
scroll to position [1426, 0]
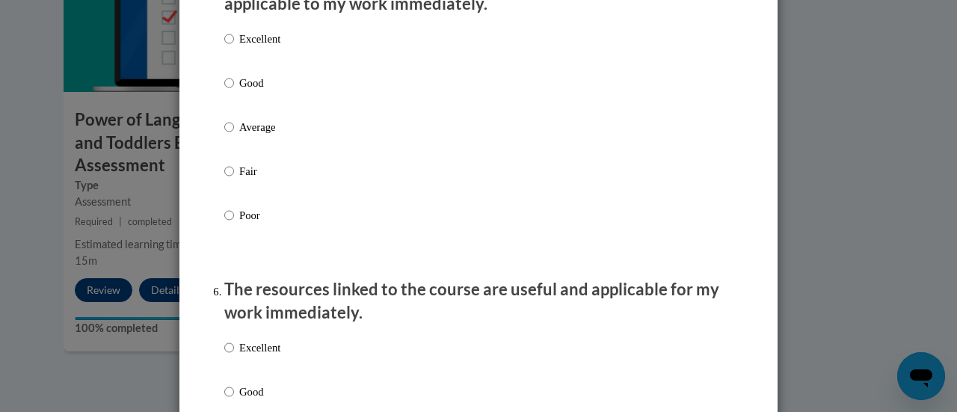
click at [247, 150] on label "Average" at bounding box center [252, 139] width 56 height 40
click at [234, 135] on input "Average" at bounding box center [229, 127] width 10 height 16
radio input "true"
click at [239, 400] on p "Good" at bounding box center [259, 391] width 41 height 16
click at [234, 400] on input "Good" at bounding box center [229, 391] width 10 height 16
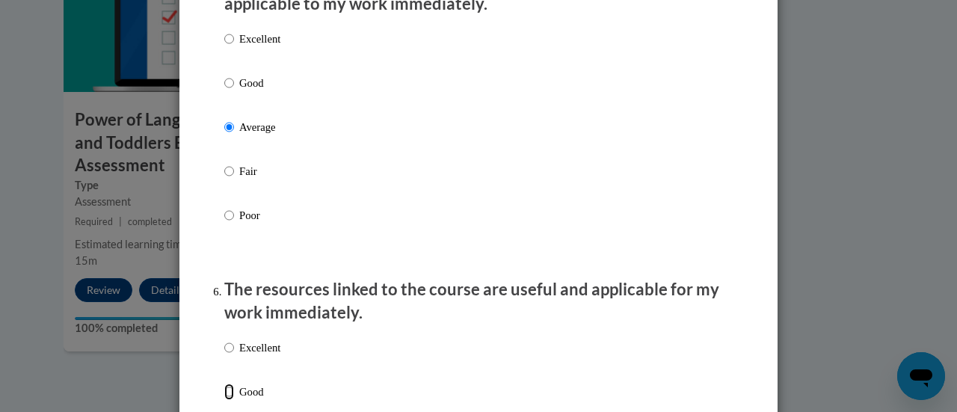
radio input "true"
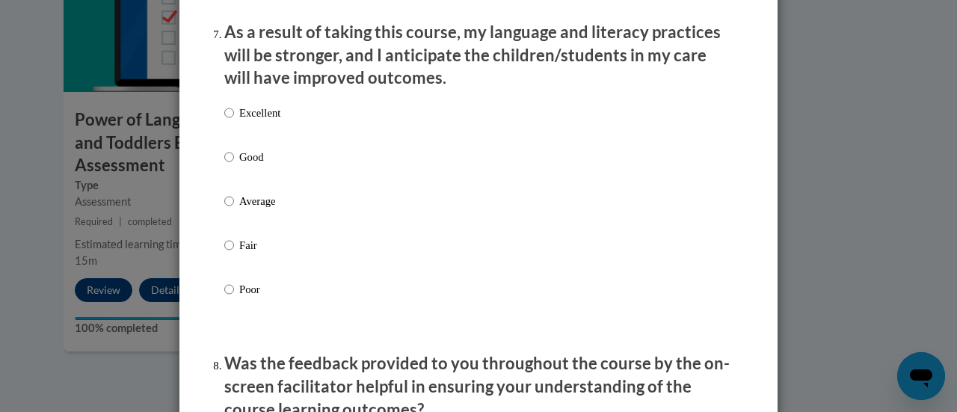
scroll to position [2012, 0]
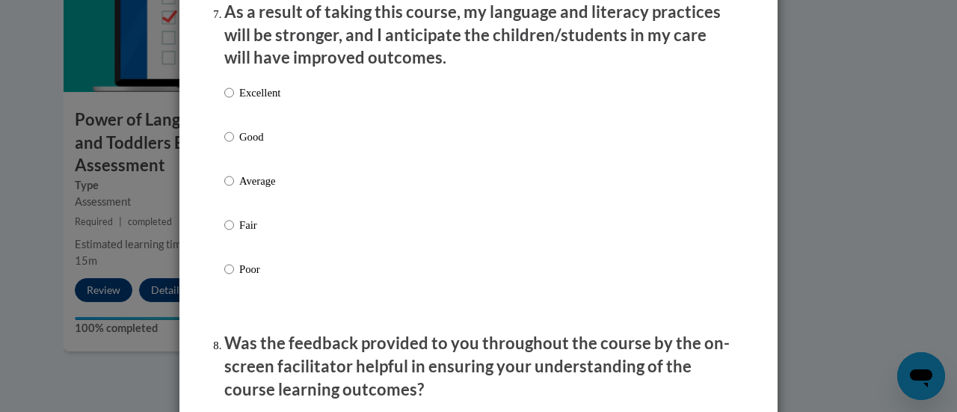
click at [274, 189] on p "Average" at bounding box center [259, 181] width 41 height 16
click at [234, 189] on input "Average" at bounding box center [229, 181] width 10 height 16
radio input "true"
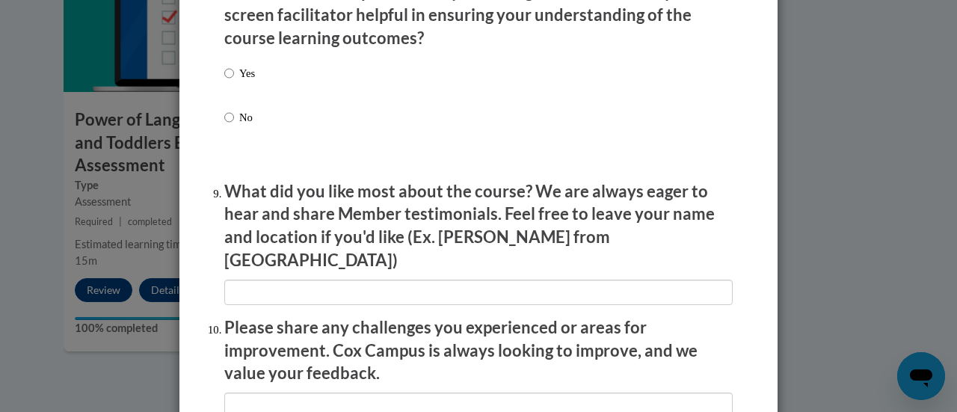
scroll to position [2371, 0]
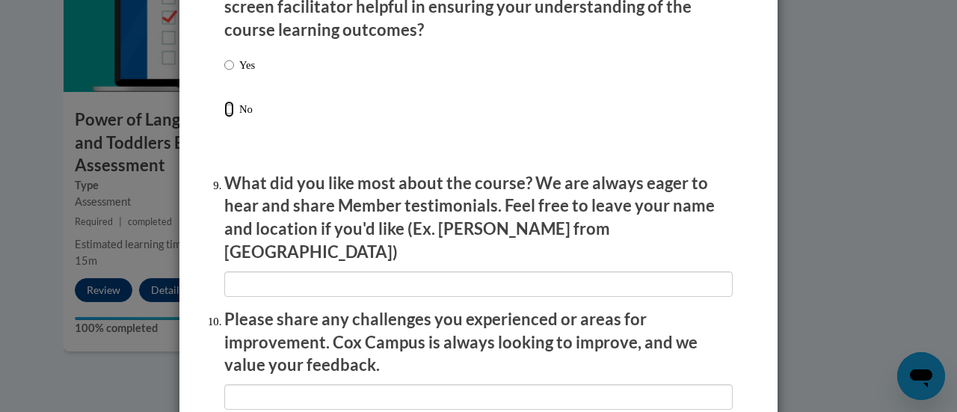
click at [224, 117] on input "No" at bounding box center [229, 109] width 10 height 16
radio input "true"
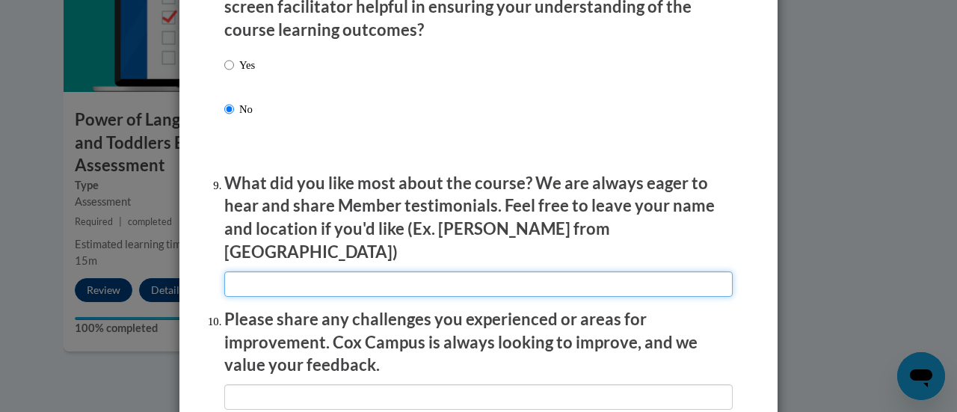
click at [282, 276] on input "textbox" at bounding box center [478, 283] width 508 height 25
type input "n/a"
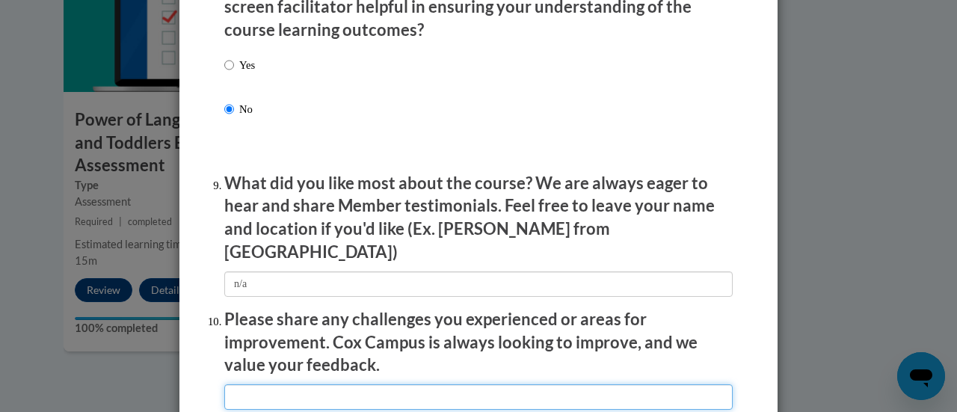
click at [273, 394] on input "textbox" at bounding box center [478, 396] width 508 height 25
type input "n/a"
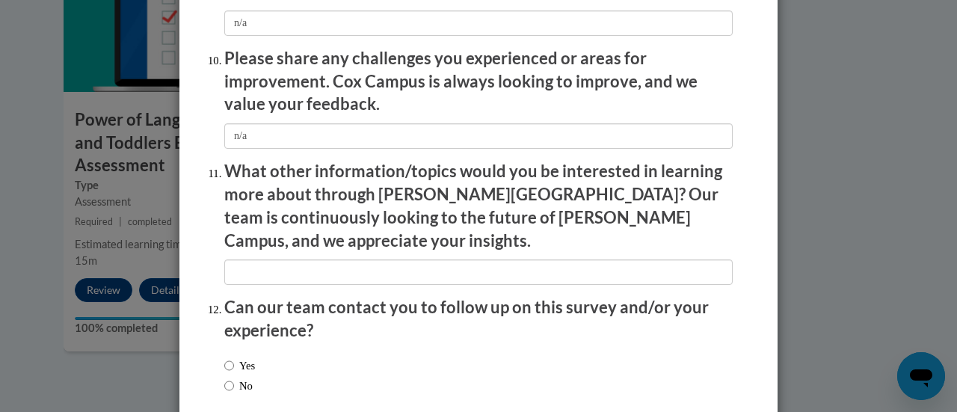
scroll to position [2640, 0]
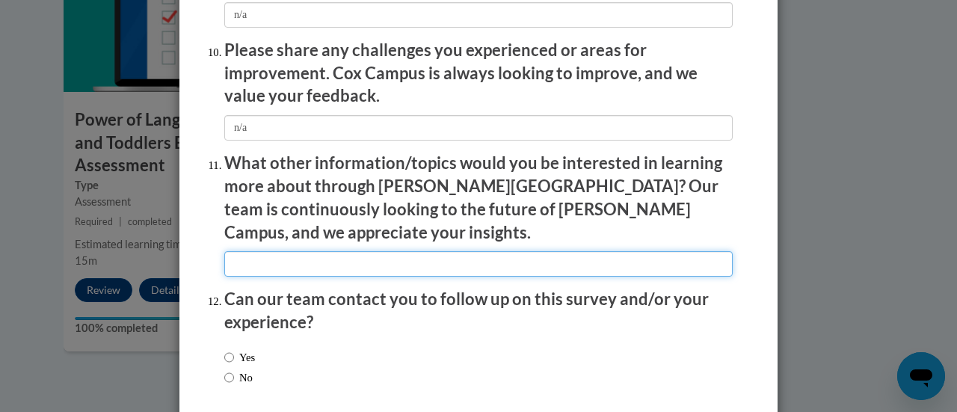
click at [560, 251] on input "textbox" at bounding box center [478, 263] width 508 height 25
type input "n/a"
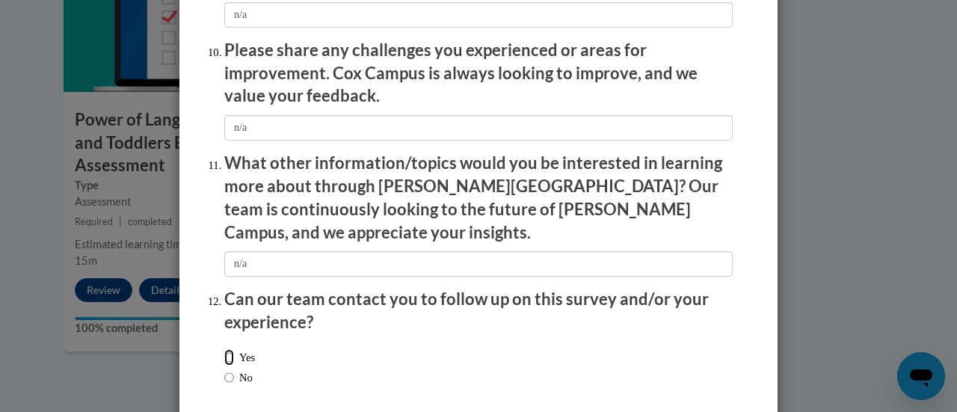
click at [225, 349] on input "Yes" at bounding box center [229, 357] width 10 height 16
radio input "true"
